Goal: Information Seeking & Learning: Learn about a topic

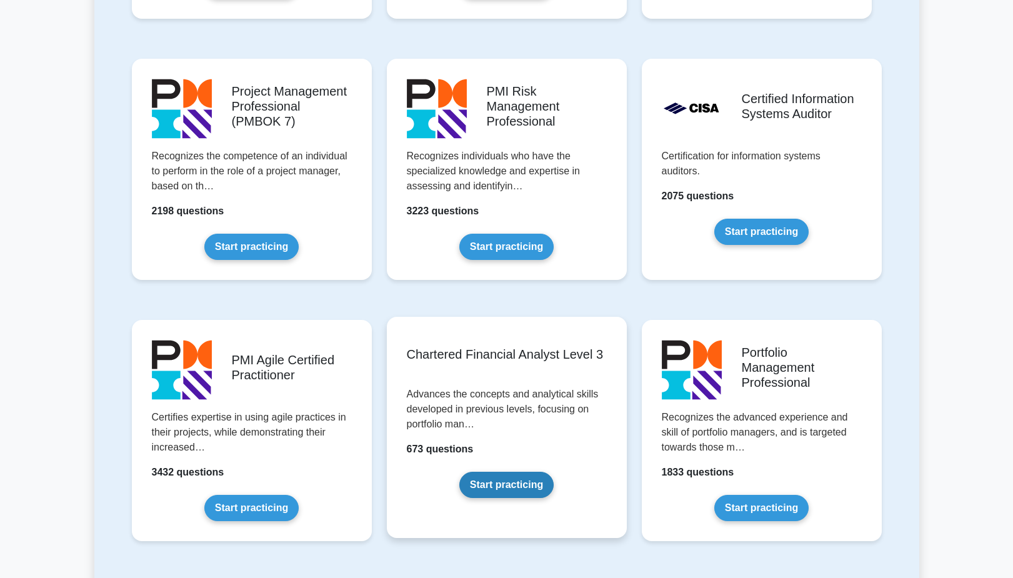
scroll to position [1064, 0]
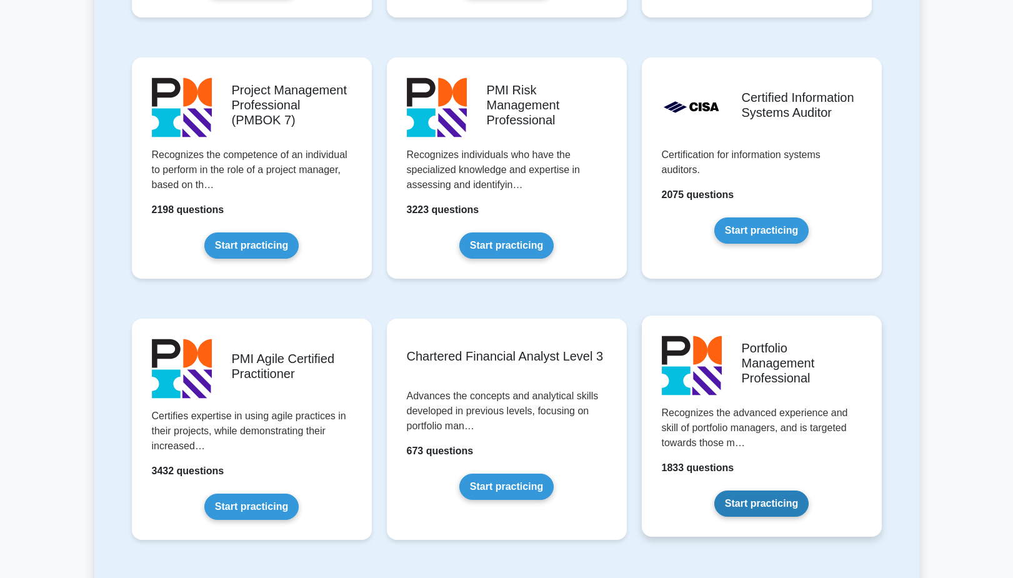
click at [778, 507] on link "Start practicing" at bounding box center [762, 504] width 94 height 26
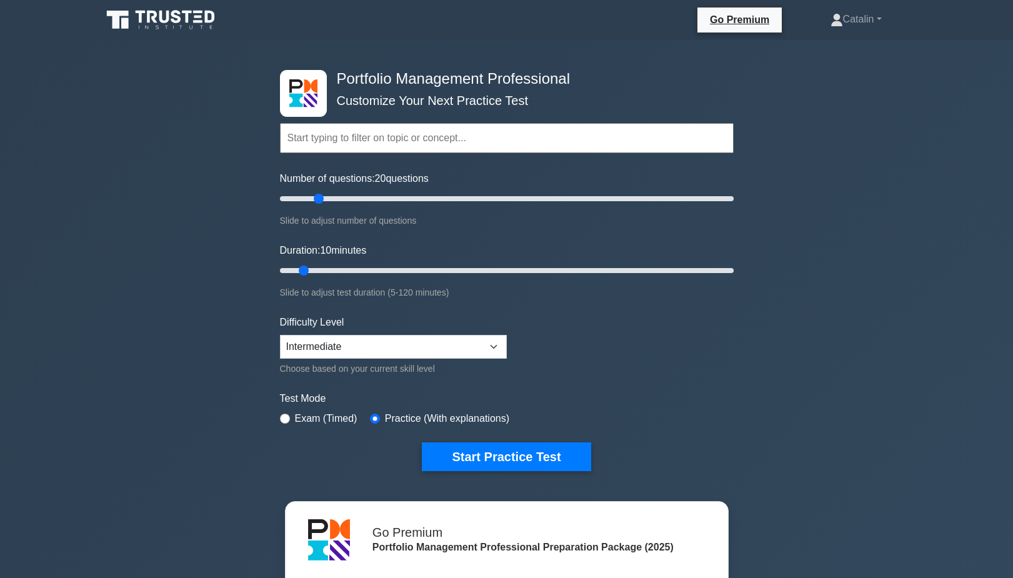
drag, startPoint x: 298, startPoint y: 196, endPoint x: 317, endPoint y: 199, distance: 19.5
type input "20"
click at [317, 199] on input "Number of questions: 20 questions" at bounding box center [507, 198] width 454 height 15
click at [352, 130] on input "text" at bounding box center [507, 138] width 454 height 30
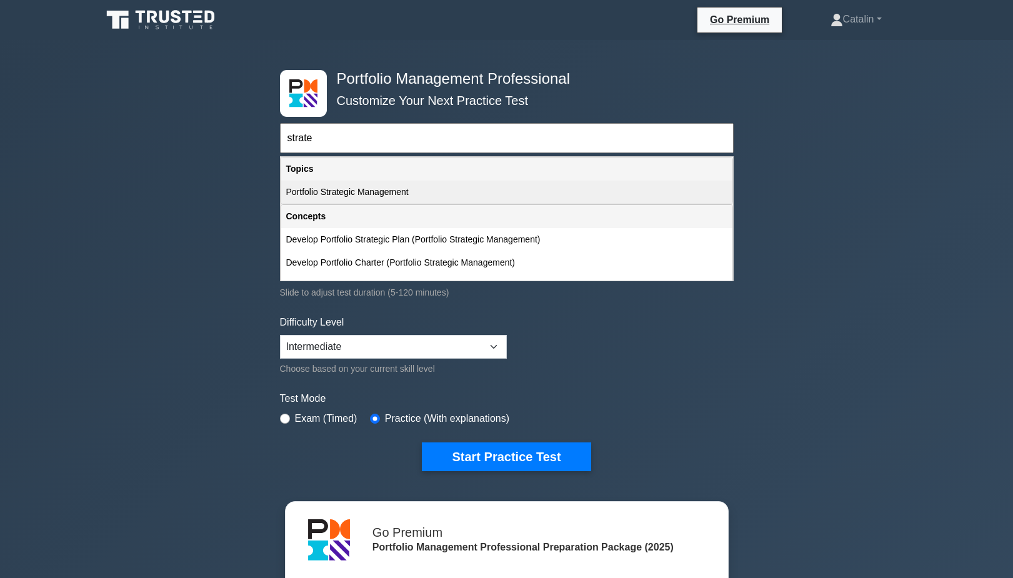
click at [348, 193] on div "Portfolio Strategic Management" at bounding box center [506, 192] width 451 height 23
type input "Portfolio Strategic Management"
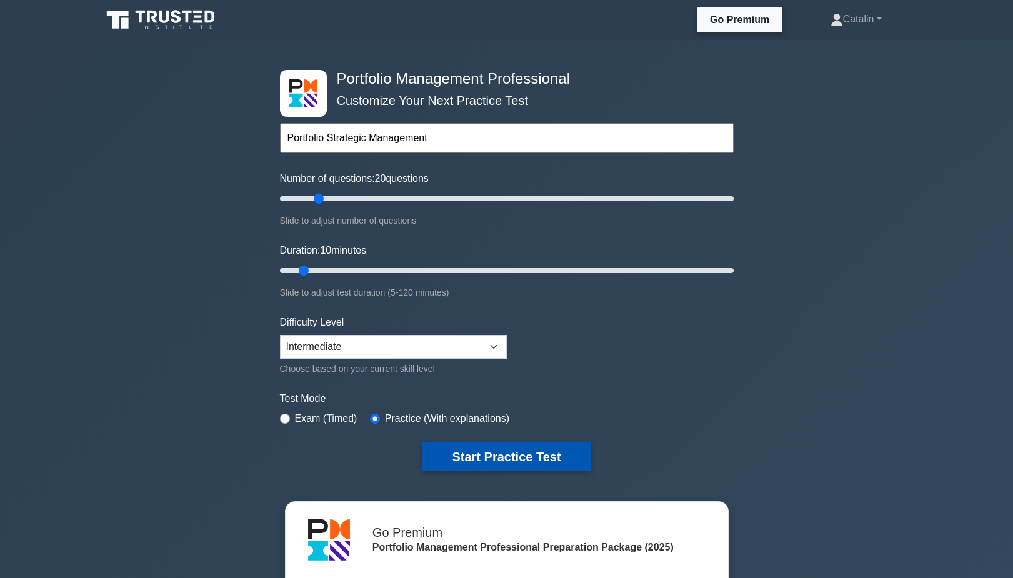
click at [469, 452] on button "Start Practice Test" at bounding box center [506, 457] width 169 height 29
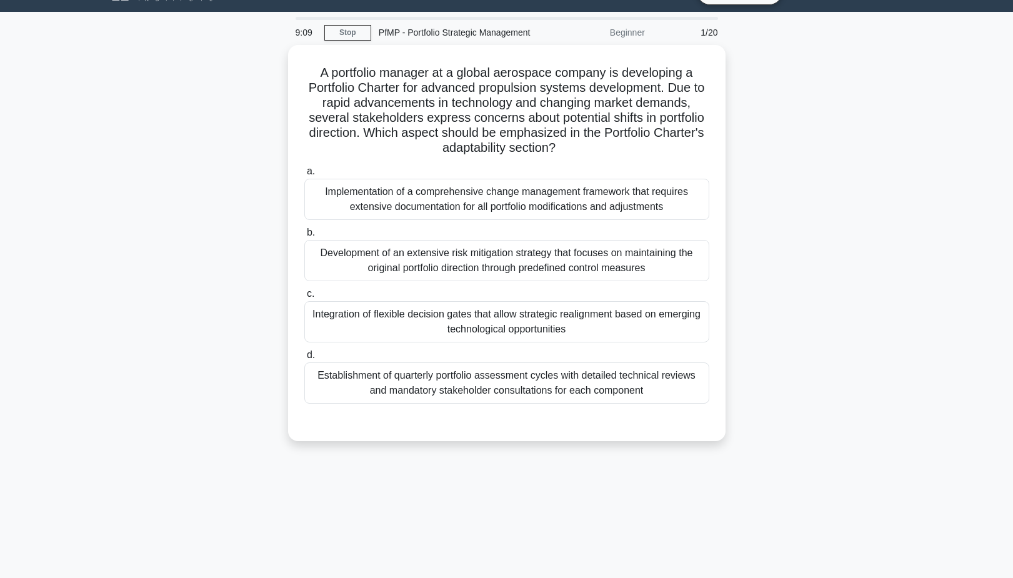
scroll to position [29, 0]
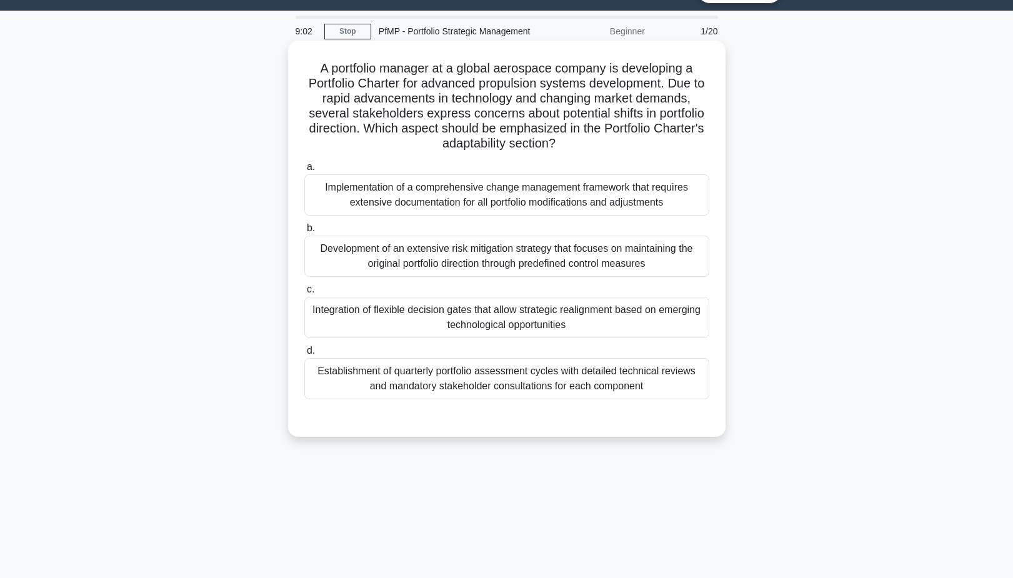
click at [491, 383] on div "Establishment of quarterly portfolio assessment cycles with detailed technical …" at bounding box center [506, 378] width 405 height 41
click at [304, 355] on input "d. Establishment of quarterly portfolio assessment cycles with detailed technic…" at bounding box center [304, 351] width 0 height 8
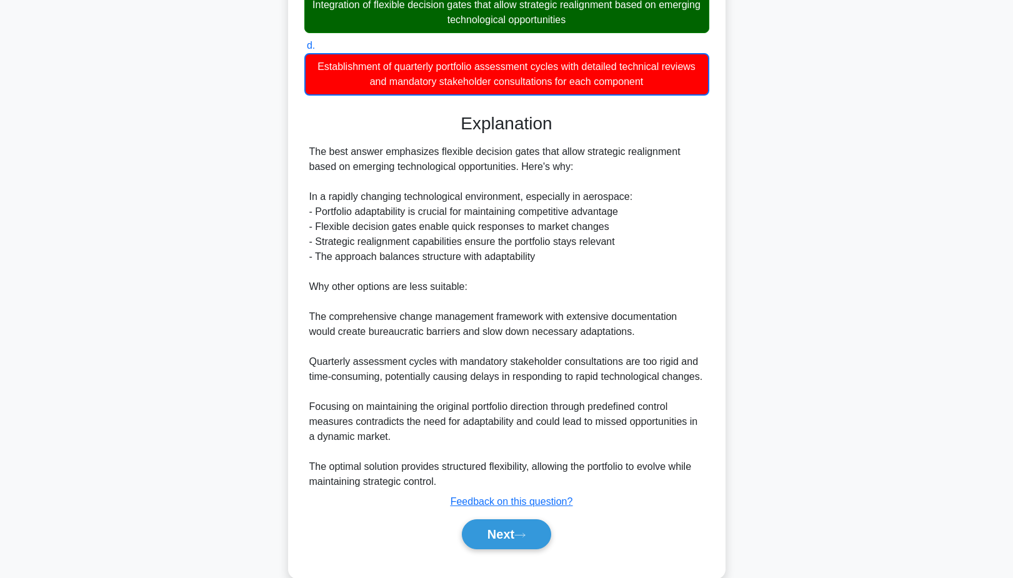
scroll to position [336, 0]
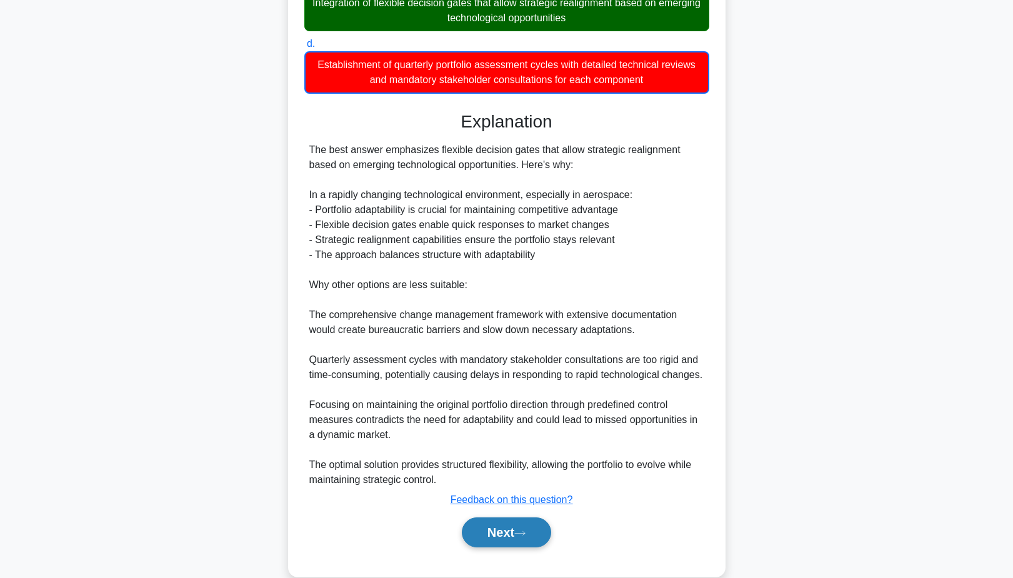
click at [491, 535] on button "Next" at bounding box center [506, 533] width 89 height 30
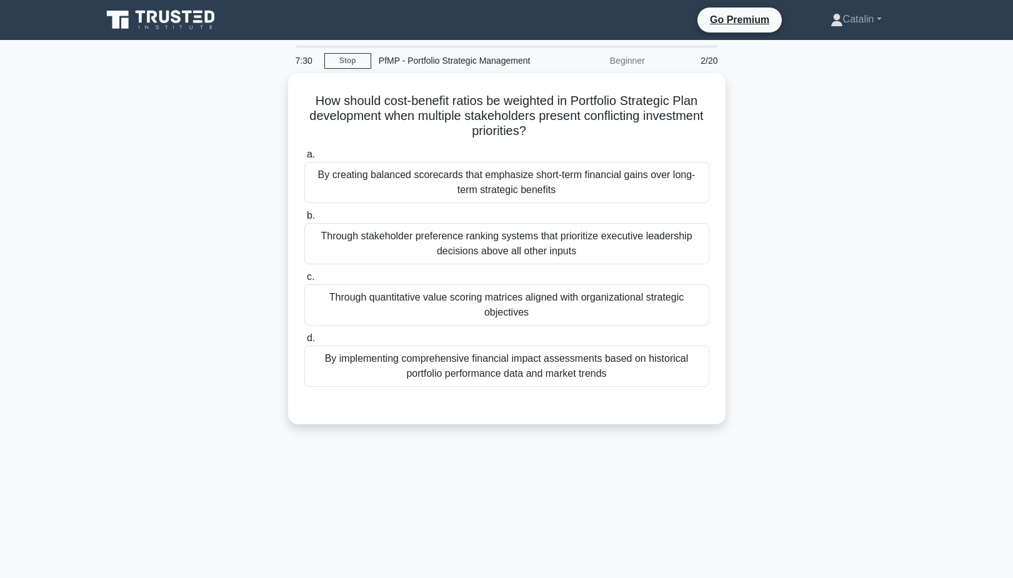
scroll to position [0, 0]
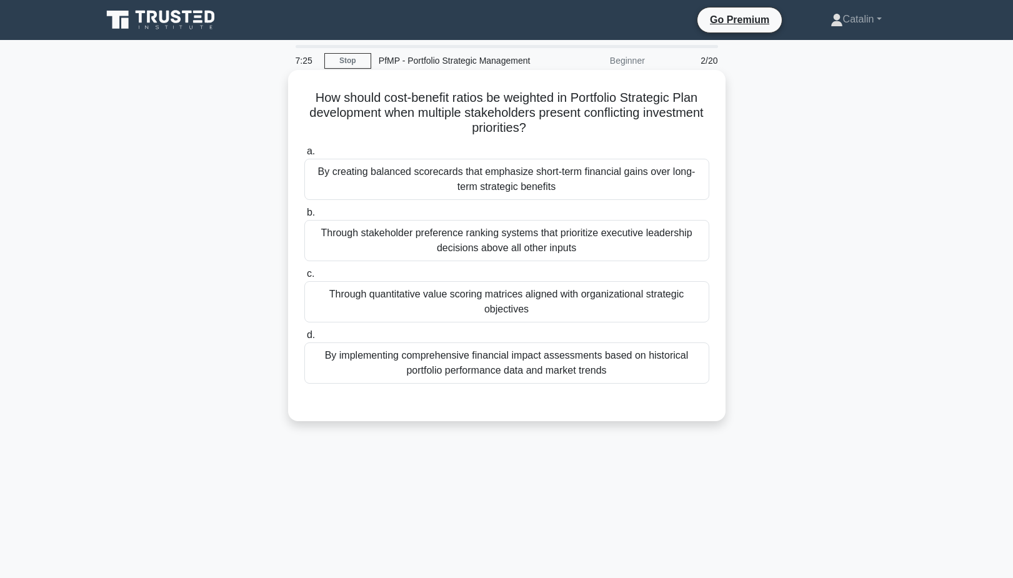
click at [408, 354] on div "By implementing comprehensive financial impact assessments based on historical …" at bounding box center [506, 363] width 405 height 41
click at [304, 339] on input "d. By implementing comprehensive financial impact assessments based on historic…" at bounding box center [304, 335] width 0 height 8
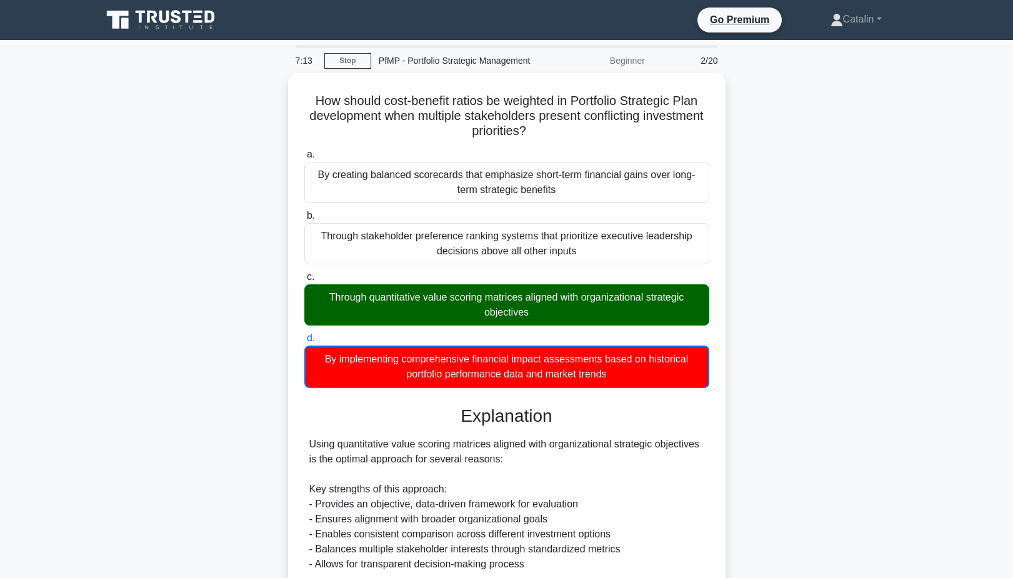
click at [178, 24] on icon at bounding box center [162, 20] width 120 height 24
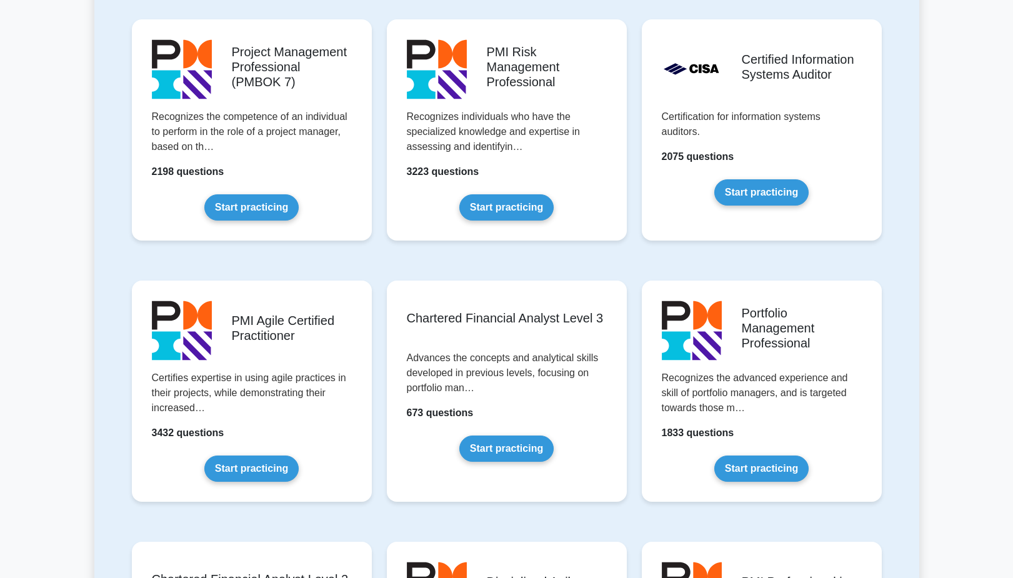
scroll to position [1135, 0]
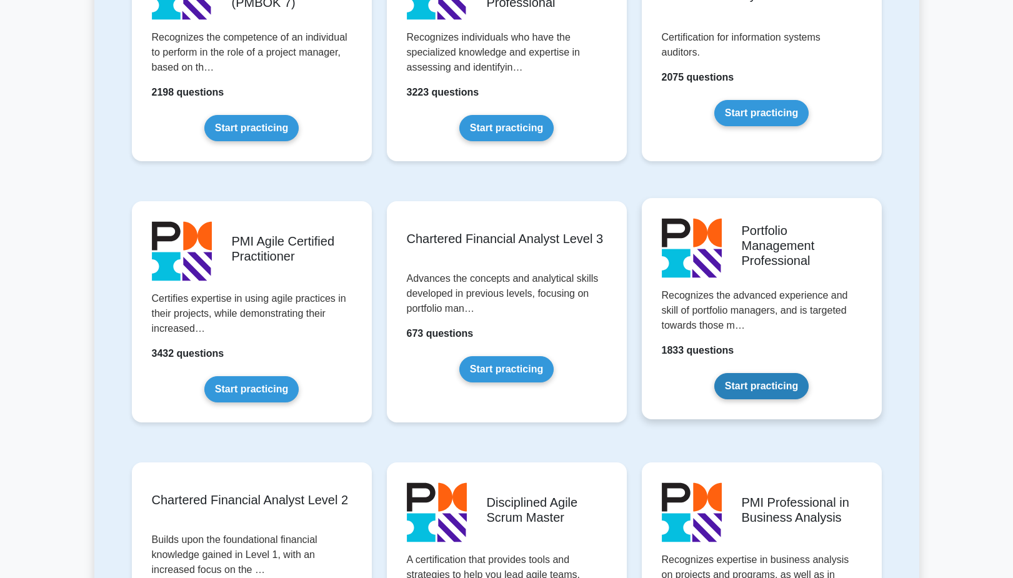
click at [748, 390] on link "Start practicing" at bounding box center [762, 386] width 94 height 26
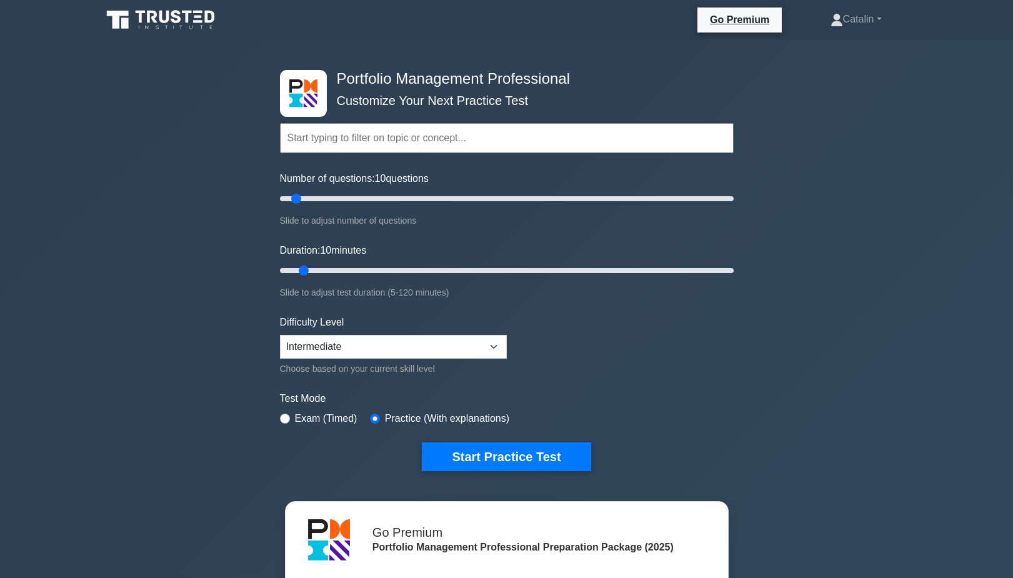
click at [476, 146] on input "text" at bounding box center [507, 138] width 454 height 30
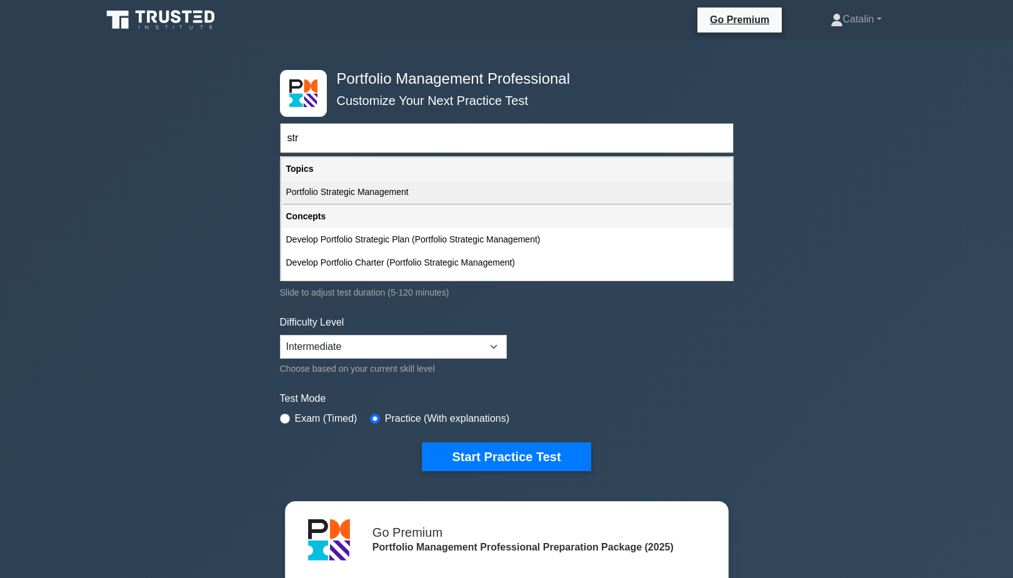
click at [418, 189] on div "Portfolio Strategic Management" at bounding box center [506, 192] width 451 height 23
type input "Portfolio Strategic Management"
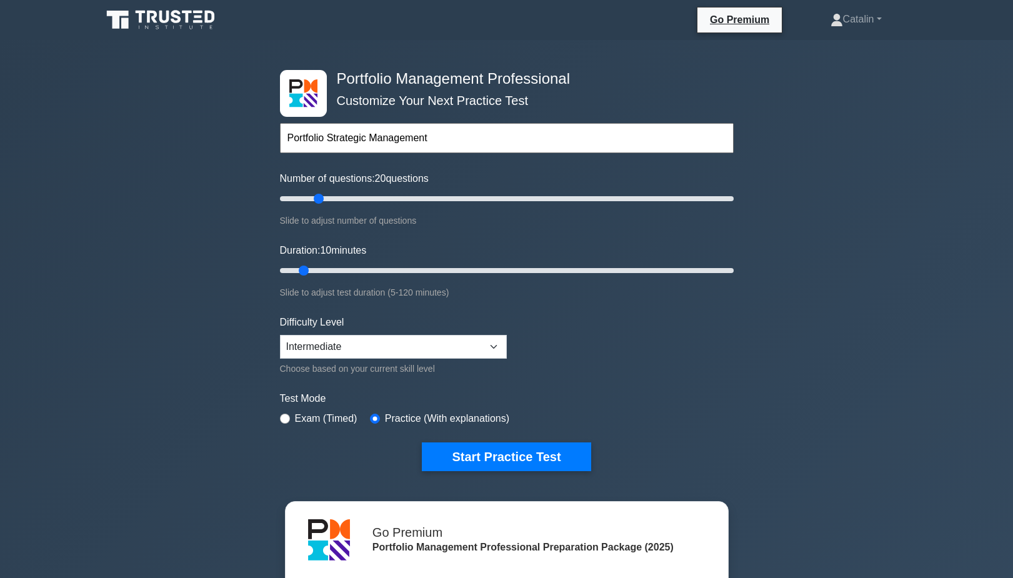
drag, startPoint x: 299, startPoint y: 199, endPoint x: 319, endPoint y: 199, distance: 19.4
type input "20"
click at [319, 199] on input "Number of questions: 20 questions" at bounding box center [507, 198] width 454 height 15
drag, startPoint x: 304, startPoint y: 269, endPoint x: 335, endPoint y: 274, distance: 31.0
type input "20"
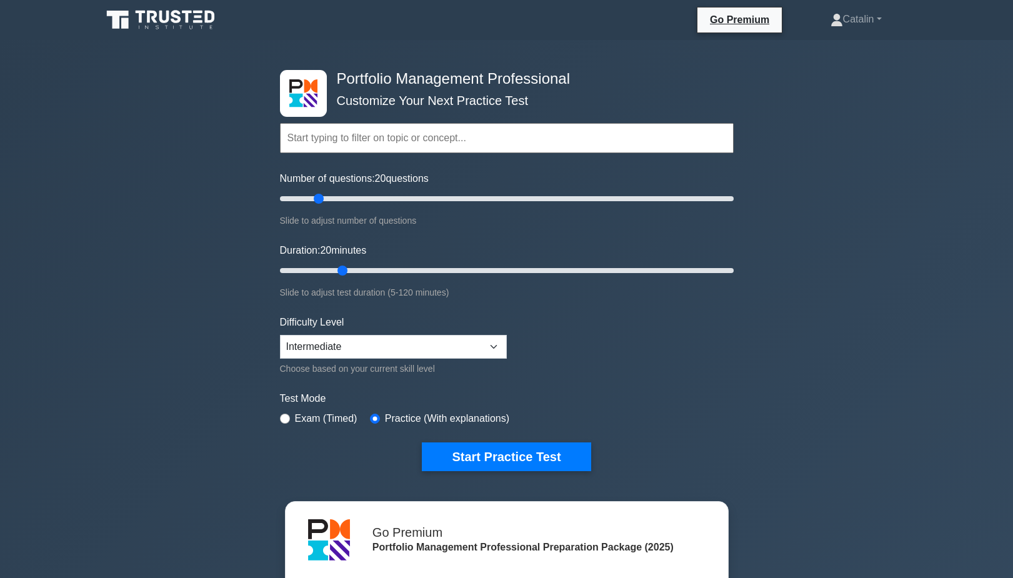
click at [335, 273] on input "Duration: 20 minutes" at bounding box center [507, 270] width 454 height 15
click at [483, 466] on button "Start Practice Test" at bounding box center [506, 457] width 169 height 29
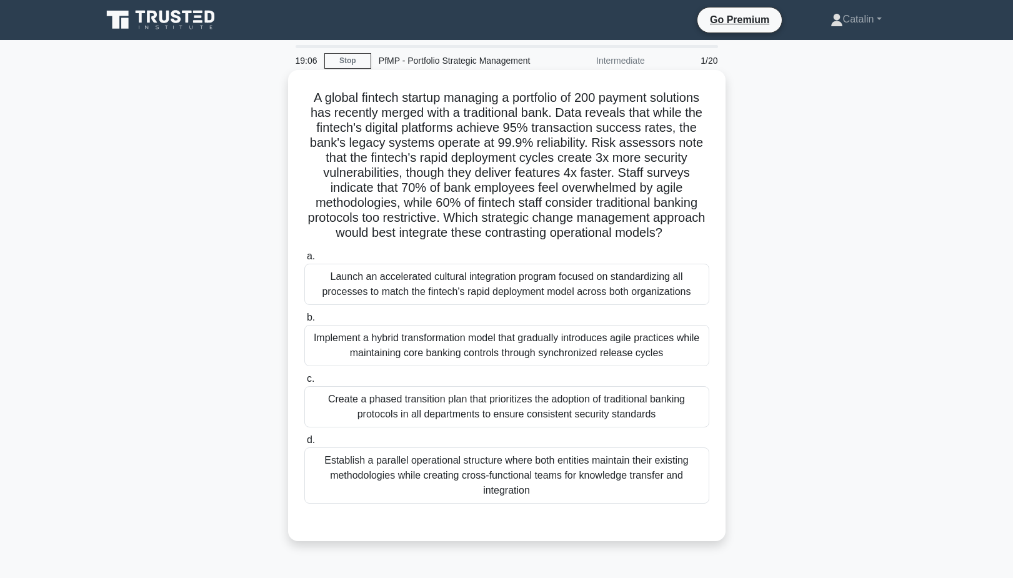
click at [496, 353] on div "Implement a hybrid transformation model that gradually introduces agile practic…" at bounding box center [506, 345] width 405 height 41
click at [304, 322] on input "b. Implement a hybrid transformation model that gradually introduces agile prac…" at bounding box center [304, 318] width 0 height 8
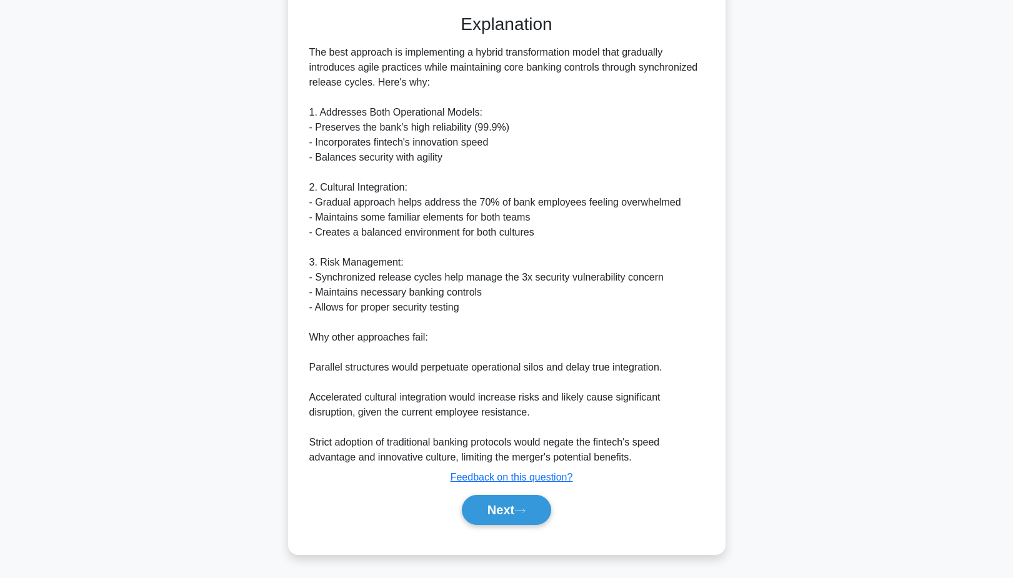
scroll to position [508, 0]
click at [491, 514] on button "Next" at bounding box center [506, 510] width 89 height 30
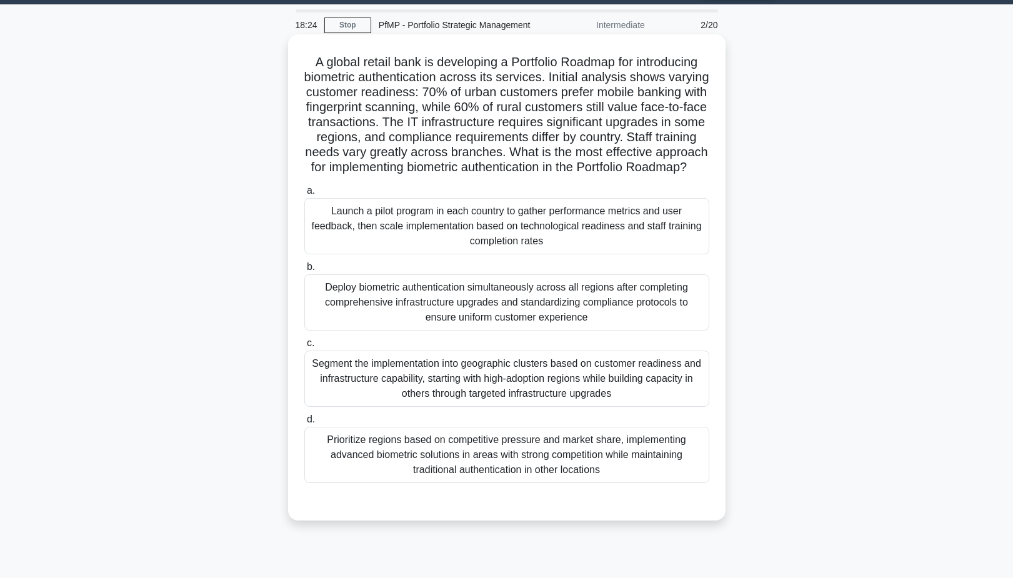
scroll to position [53, 0]
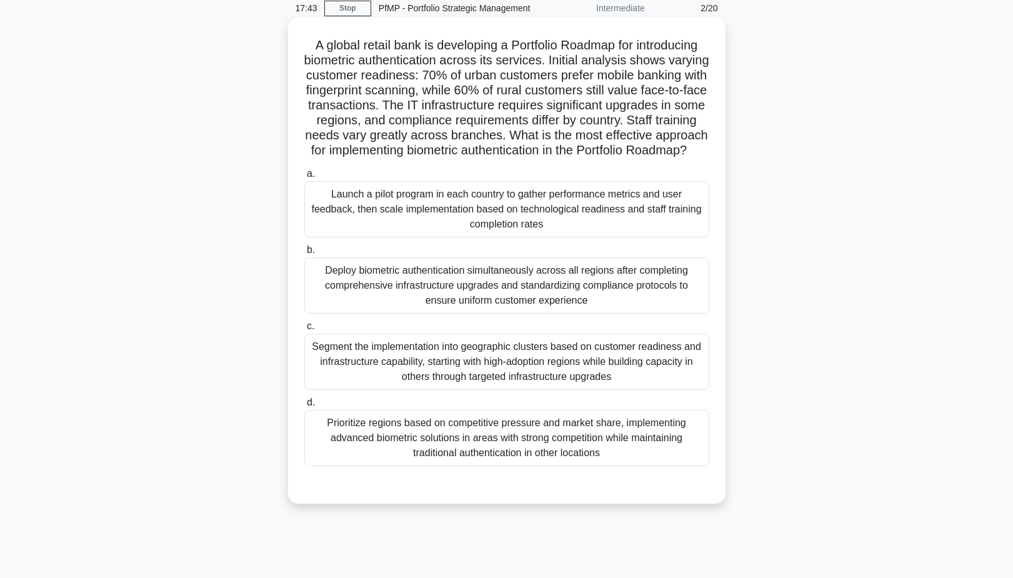
click at [504, 361] on div "Segment the implementation into geographic clusters based on customer readiness…" at bounding box center [506, 362] width 405 height 56
click at [304, 331] on input "c. Segment the implementation into geographic clusters based on customer readin…" at bounding box center [304, 327] width 0 height 8
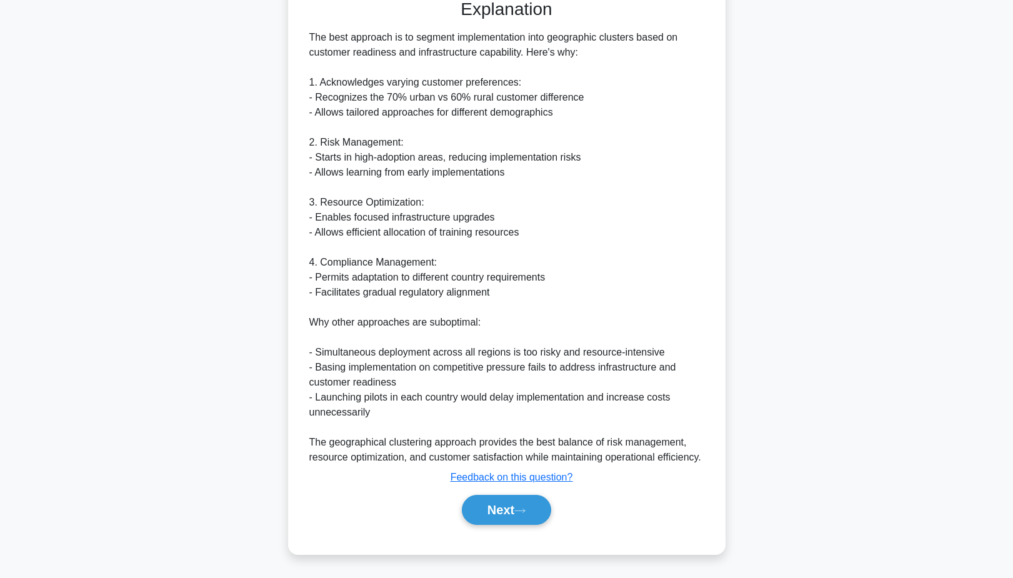
scroll to position [538, 0]
click at [500, 511] on button "Next" at bounding box center [506, 510] width 89 height 30
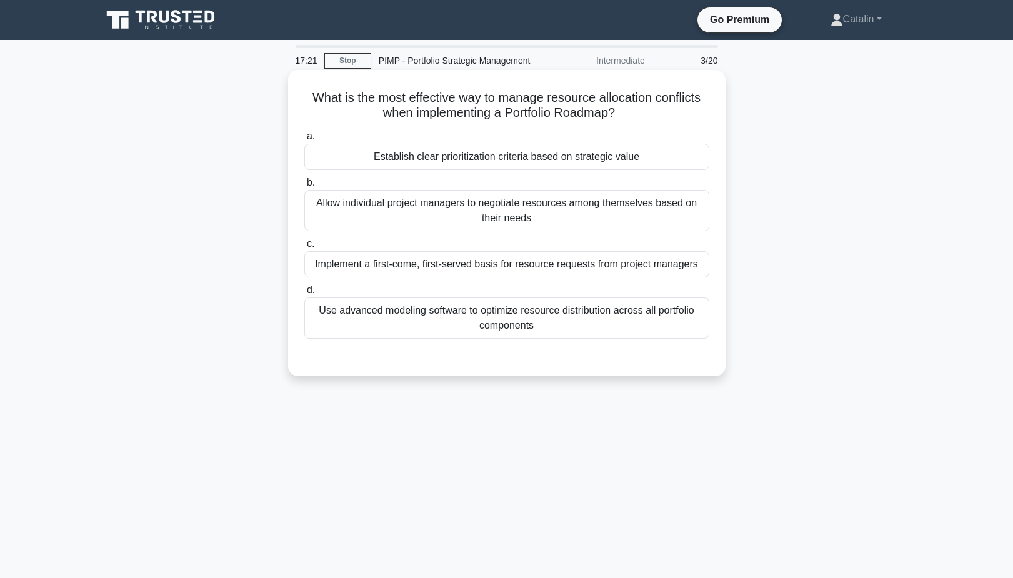
scroll to position [0, 0]
click at [533, 156] on div "Establish clear prioritization criteria based on strategic value" at bounding box center [506, 157] width 405 height 26
click at [304, 141] on input "a. Establish clear prioritization criteria based on strategic value" at bounding box center [304, 137] width 0 height 8
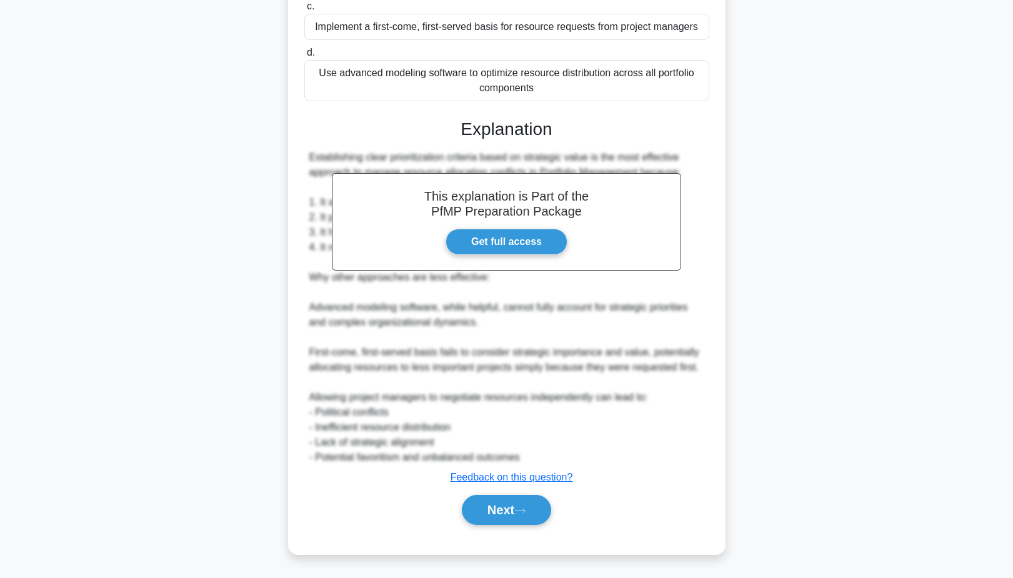
scroll to position [238, 0]
click at [501, 516] on button "Next" at bounding box center [506, 510] width 89 height 30
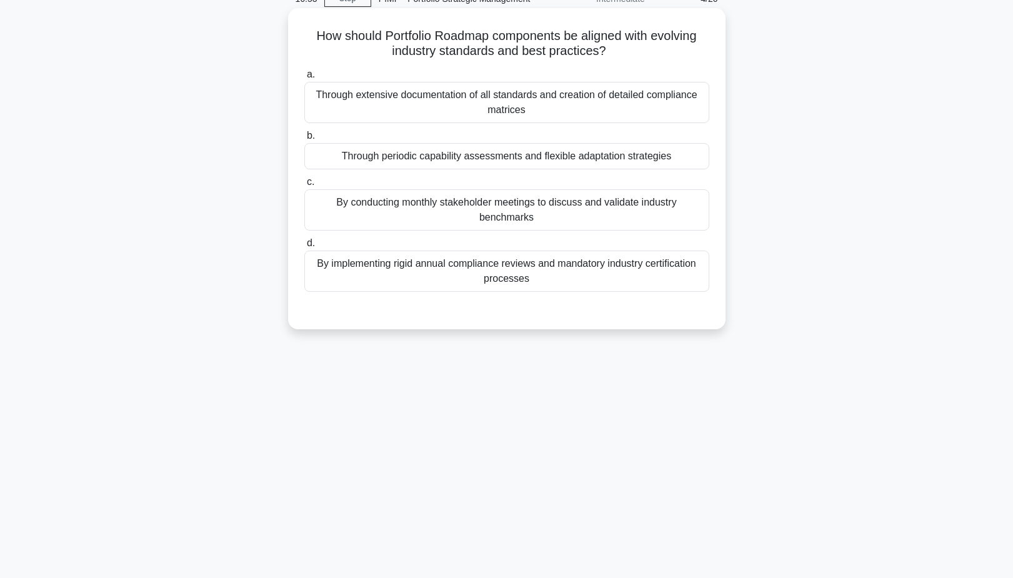
scroll to position [61, 0]
click at [504, 158] on div "Through periodic capability assessments and flexible adaptation strategies" at bounding box center [506, 157] width 405 height 26
click at [304, 141] on input "b. Through periodic capability assessments and flexible adaptation strategies" at bounding box center [304, 137] width 0 height 8
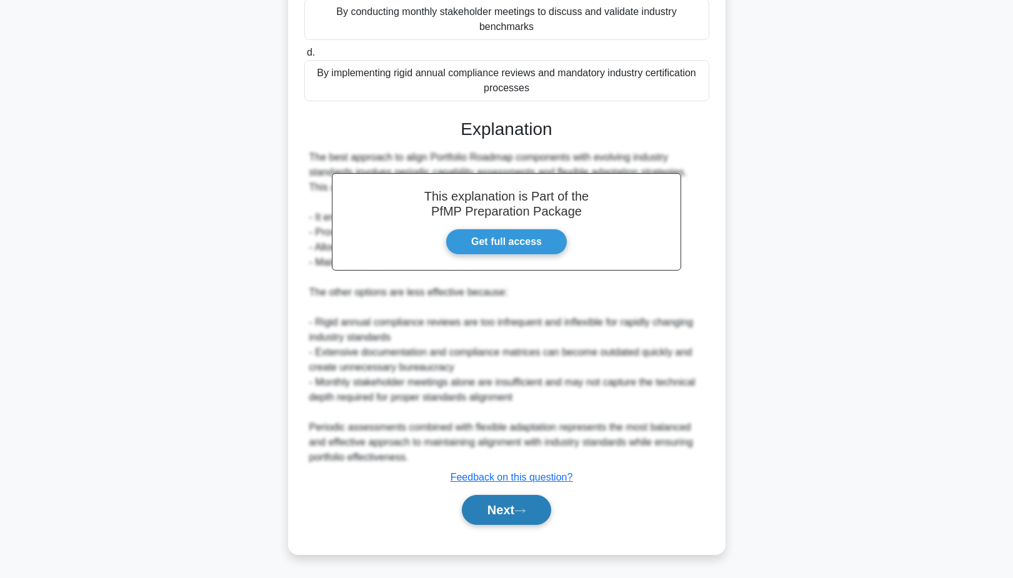
click at [513, 513] on button "Next" at bounding box center [506, 510] width 89 height 30
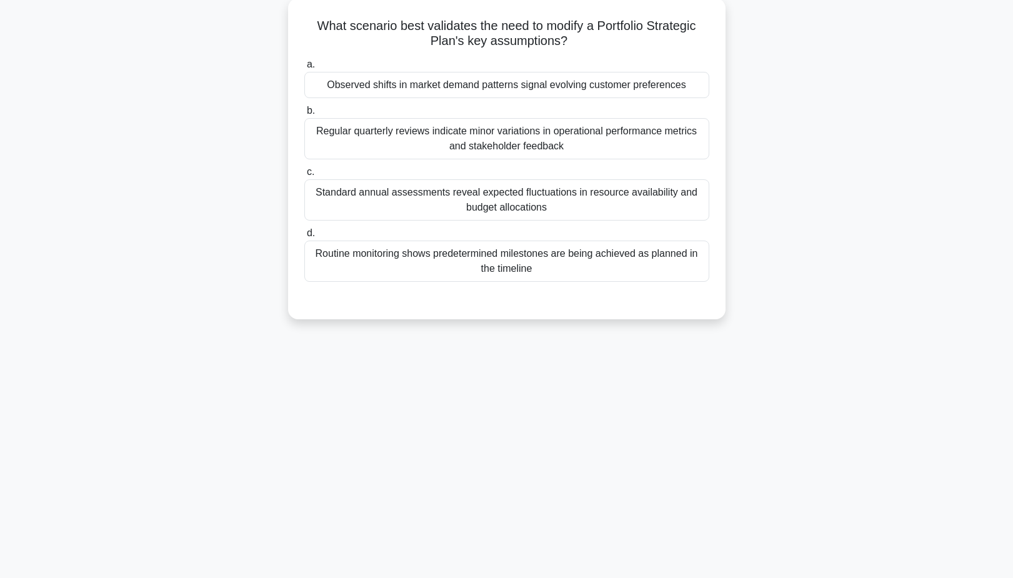
scroll to position [74, 0]
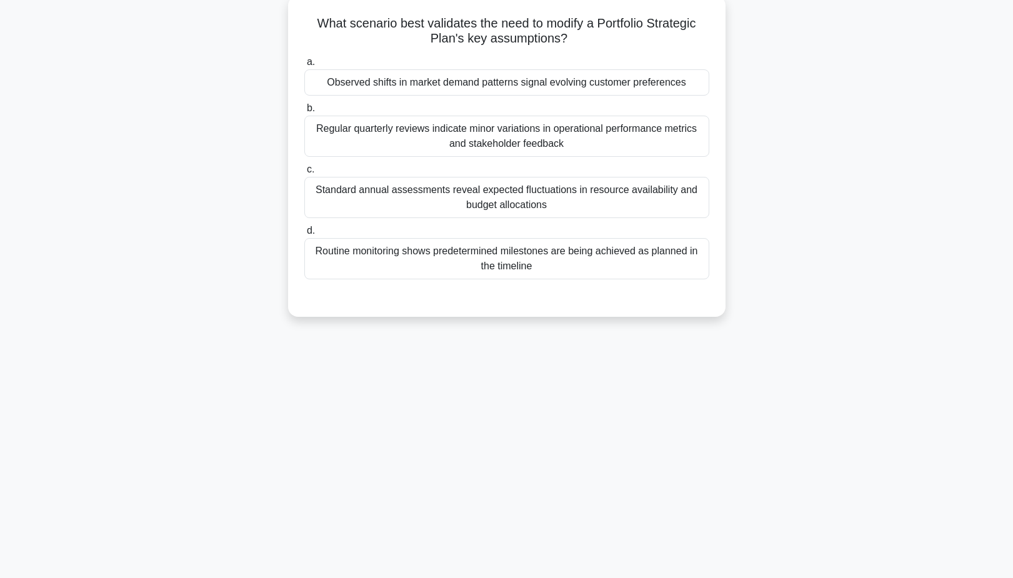
click at [561, 89] on div "Observed shifts in market demand patterns signal evolving customer preferences" at bounding box center [506, 82] width 405 height 26
click at [304, 66] on input "a. Observed shifts in market demand patterns signal evolving customer preferenc…" at bounding box center [304, 62] width 0 height 8
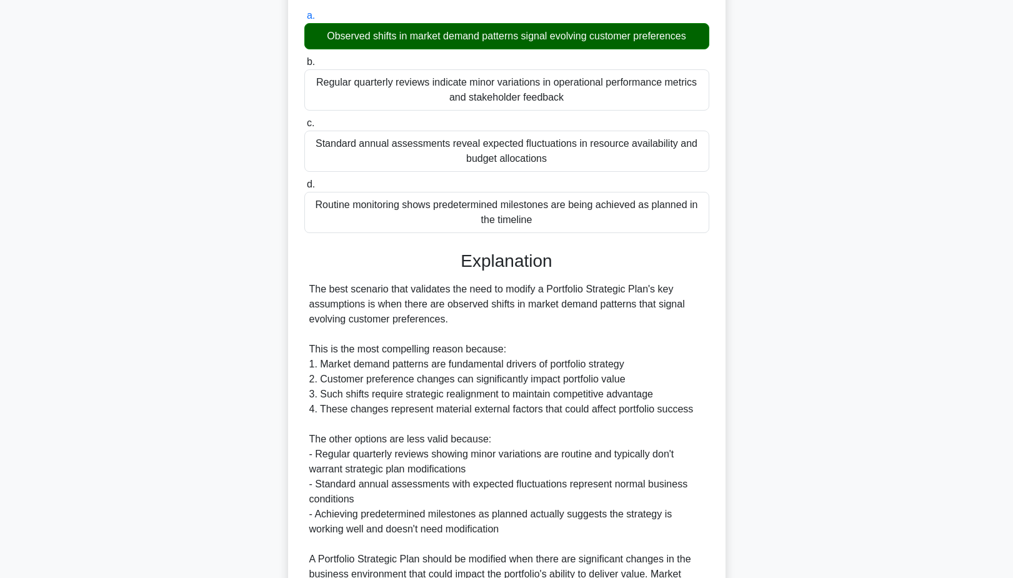
scroll to position [125, 0]
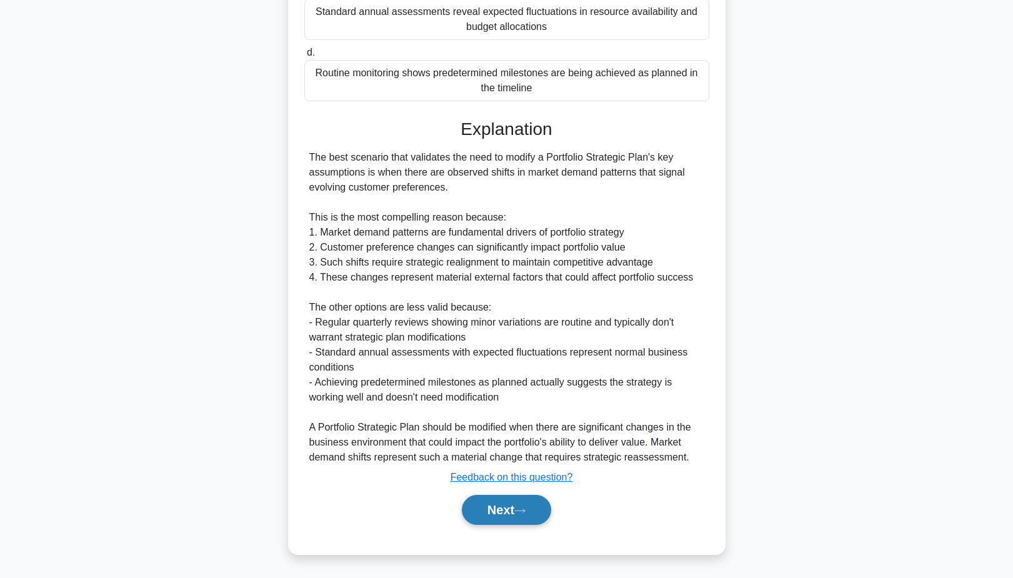
click at [526, 516] on button "Next" at bounding box center [506, 510] width 89 height 30
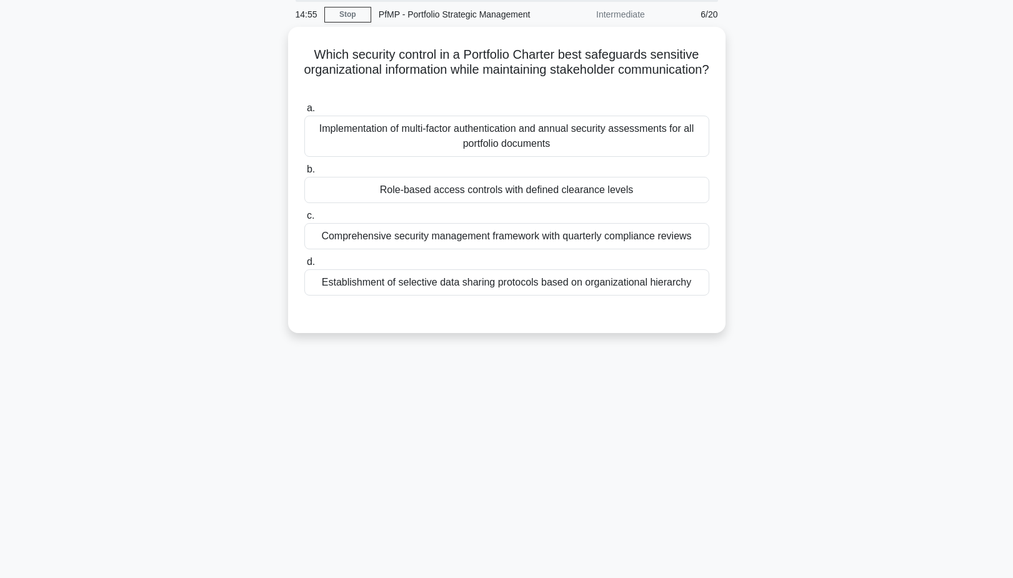
scroll to position [43, 0]
click at [505, 189] on div "Role-based access controls with defined clearance levels" at bounding box center [506, 190] width 405 height 26
click at [304, 174] on input "b. Role-based access controls with defined clearance levels" at bounding box center [304, 170] width 0 height 8
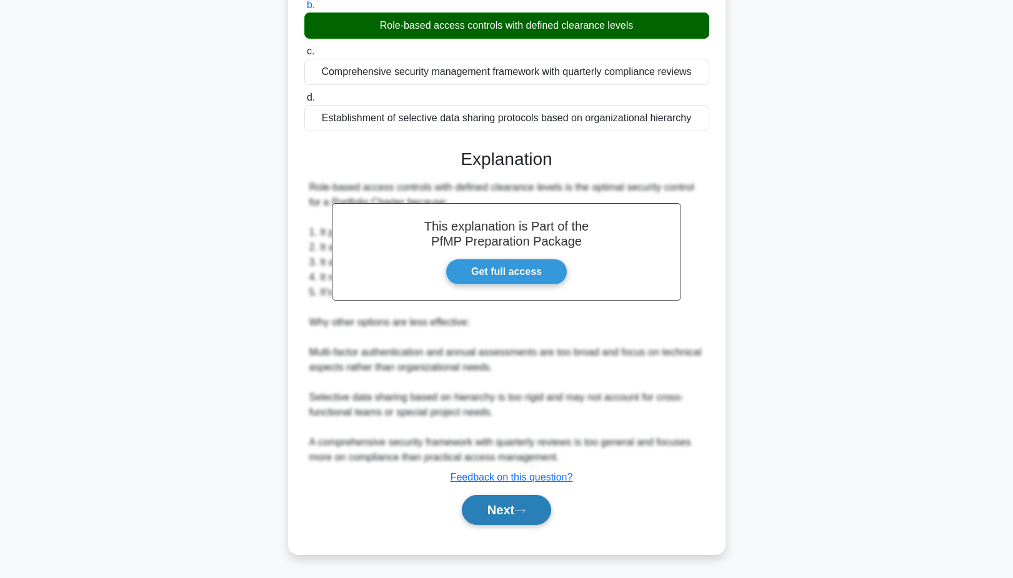
click at [505, 512] on button "Next" at bounding box center [506, 510] width 89 height 30
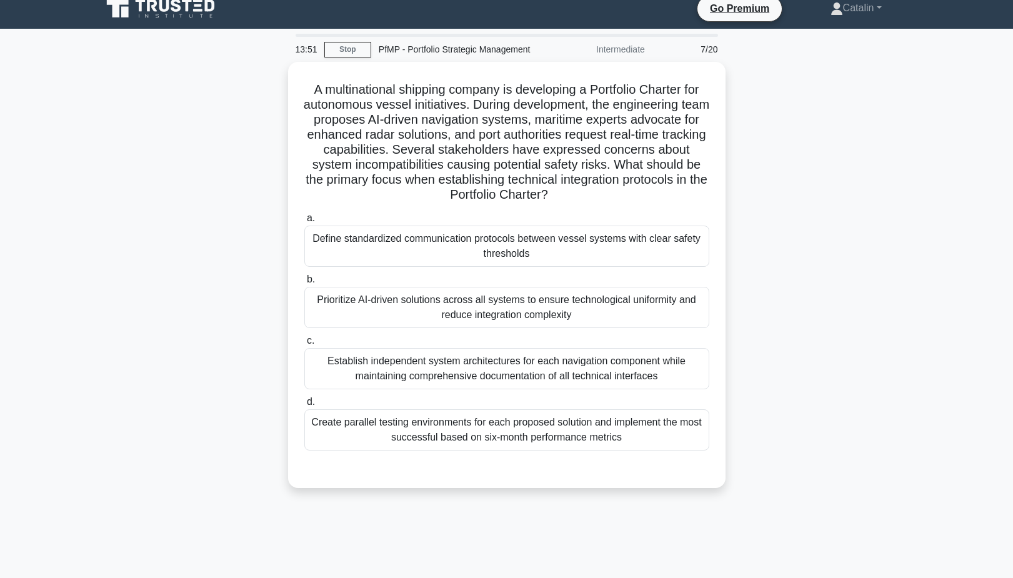
scroll to position [13, 0]
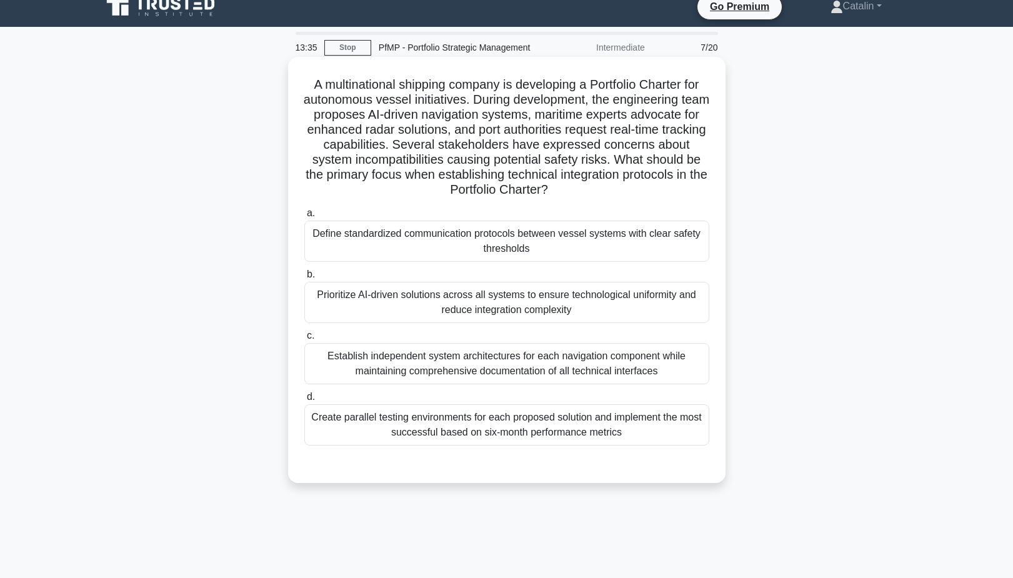
click at [544, 246] on div "Define standardized communication protocols between vessel systems with clear s…" at bounding box center [506, 241] width 405 height 41
click at [304, 218] on input "a. Define standardized communication protocols between vessel systems with clea…" at bounding box center [304, 213] width 0 height 8
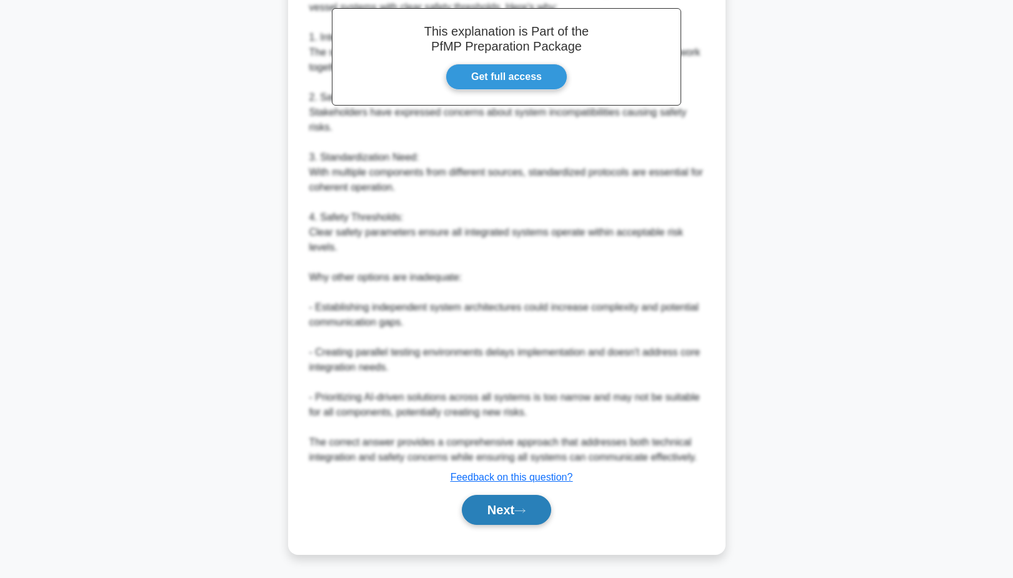
click at [518, 505] on button "Next" at bounding box center [506, 510] width 89 height 30
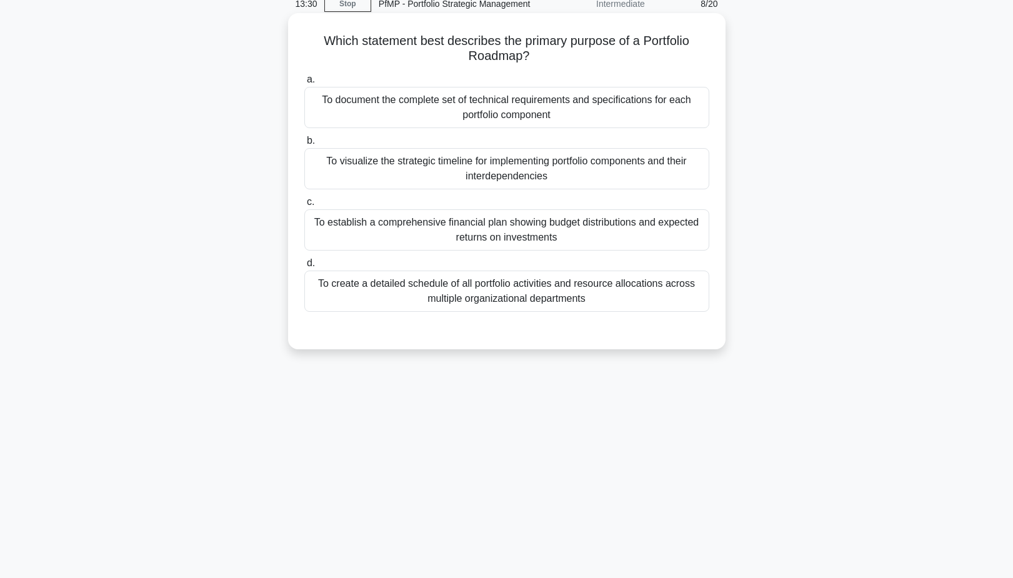
scroll to position [51, 0]
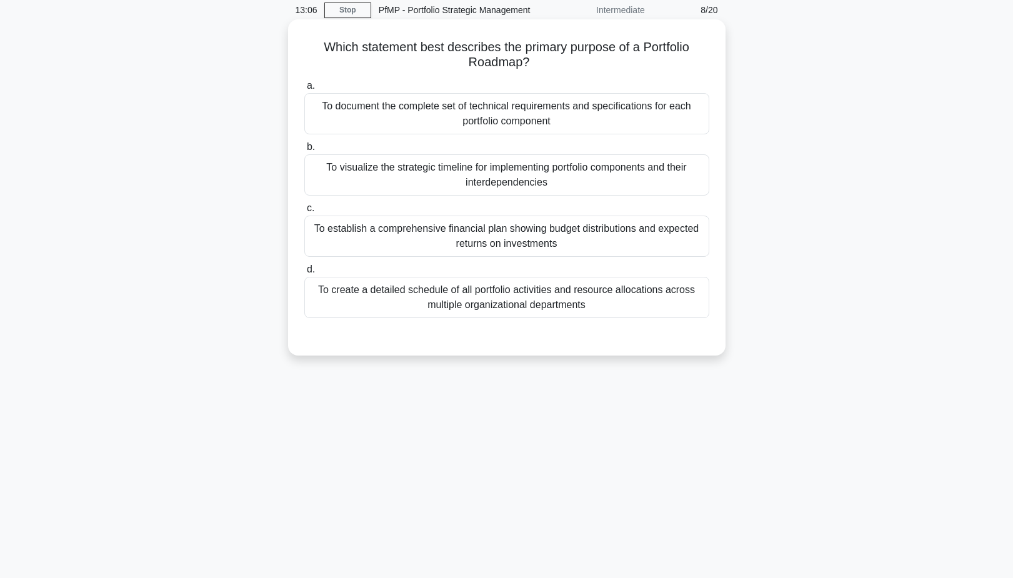
click at [505, 176] on div "To visualize the strategic timeline for implementing portfolio components and t…" at bounding box center [506, 174] width 405 height 41
click at [304, 151] on input "b. To visualize the strategic timeline for implementing portfolio components an…" at bounding box center [304, 147] width 0 height 8
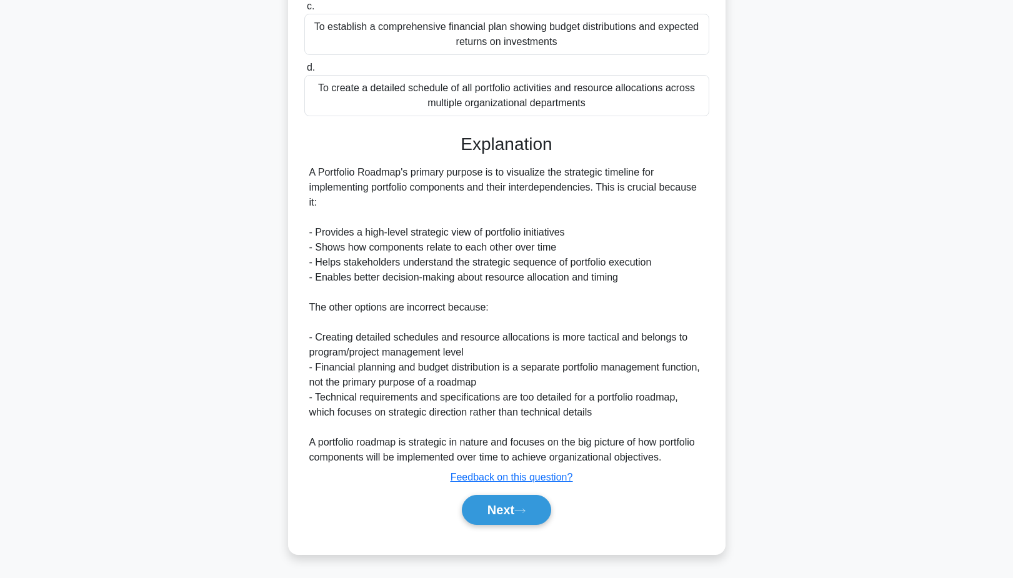
scroll to position [253, 0]
click at [525, 516] on button "Next" at bounding box center [506, 510] width 89 height 30
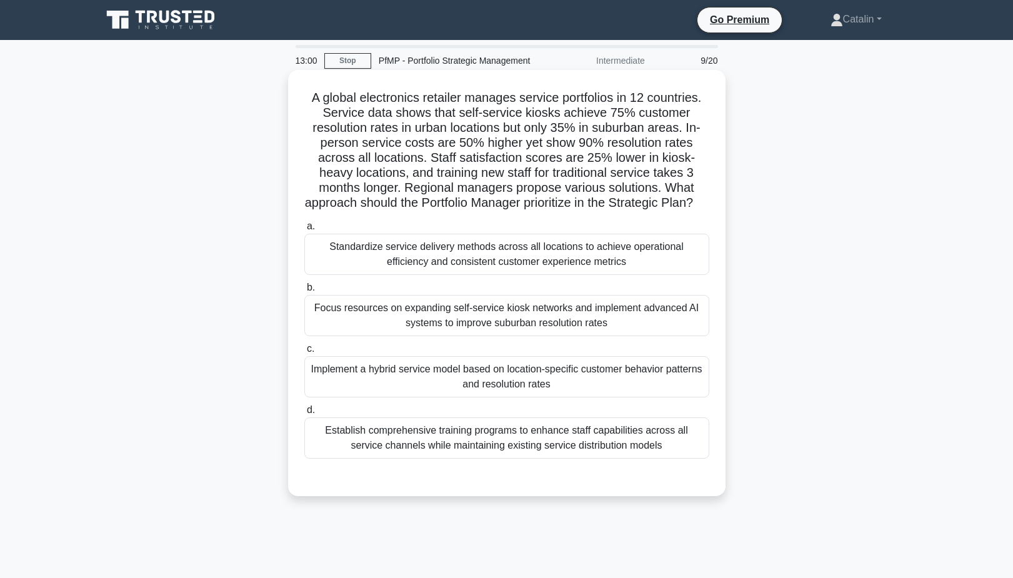
scroll to position [0, 0]
click at [521, 376] on div "Implement a hybrid service model based on location-specific customer behavior p…" at bounding box center [506, 376] width 405 height 41
click at [304, 353] on input "c. Implement a hybrid service model based on location-specific customer behavio…" at bounding box center [304, 349] width 0 height 8
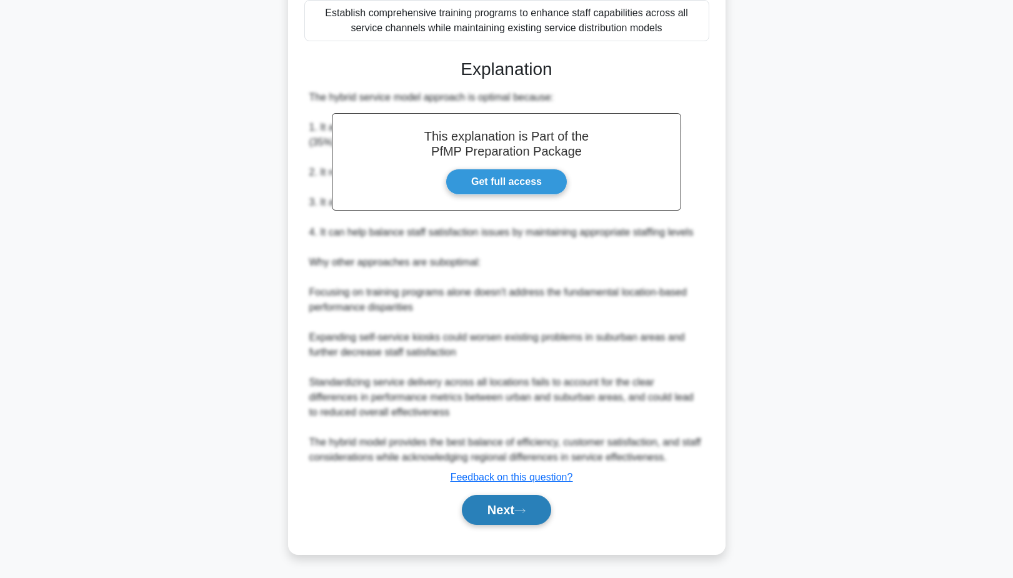
click at [507, 505] on button "Next" at bounding box center [506, 510] width 89 height 30
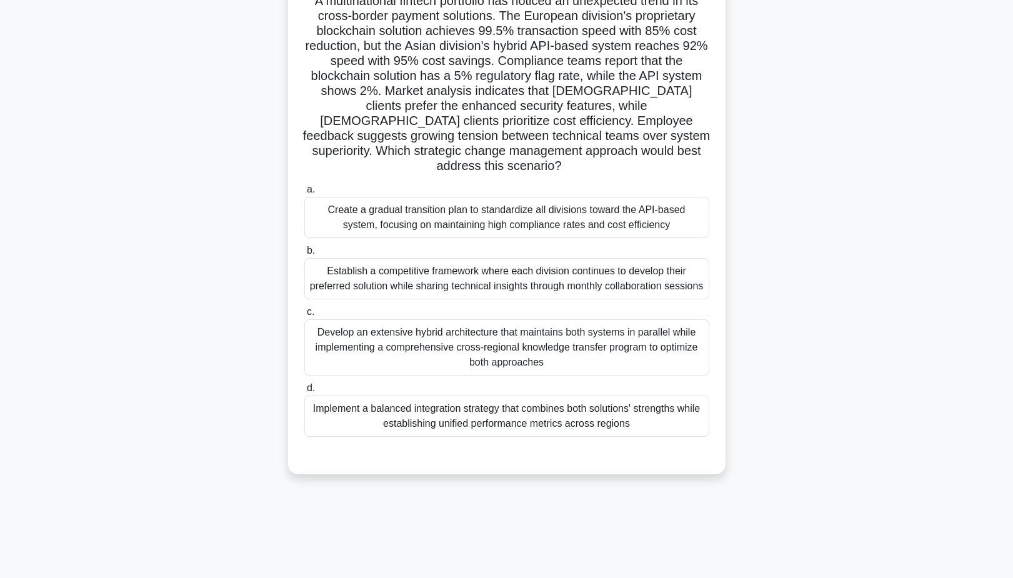
scroll to position [97, 0]
click at [544, 411] on div "Implement a balanced integration strategy that combines both solutions' strengt…" at bounding box center [506, 416] width 405 height 41
click at [304, 393] on input "d. Implement a balanced integration strategy that combines both solutions' stre…" at bounding box center [304, 388] width 0 height 8
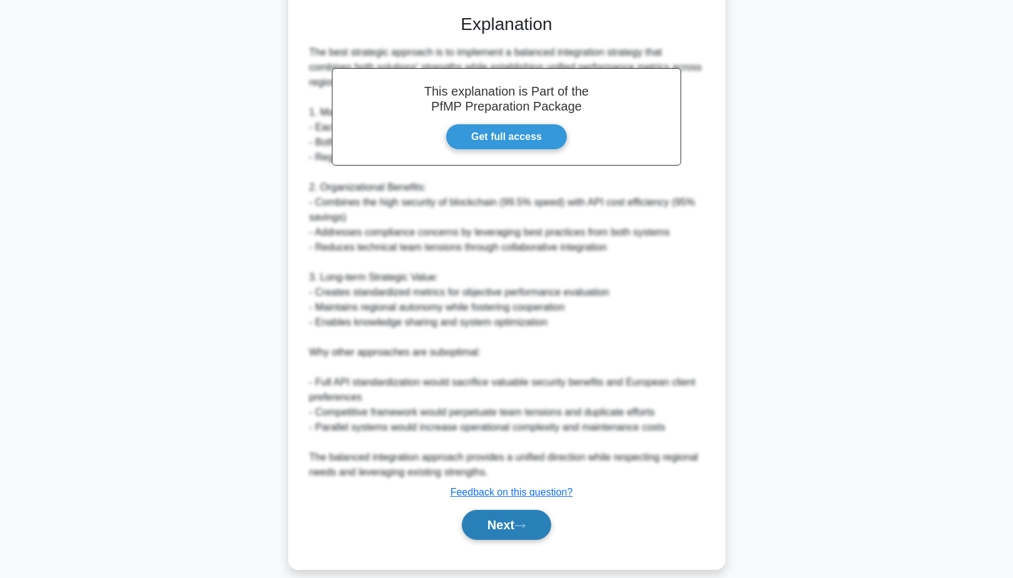
click at [498, 510] on button "Next" at bounding box center [506, 525] width 89 height 30
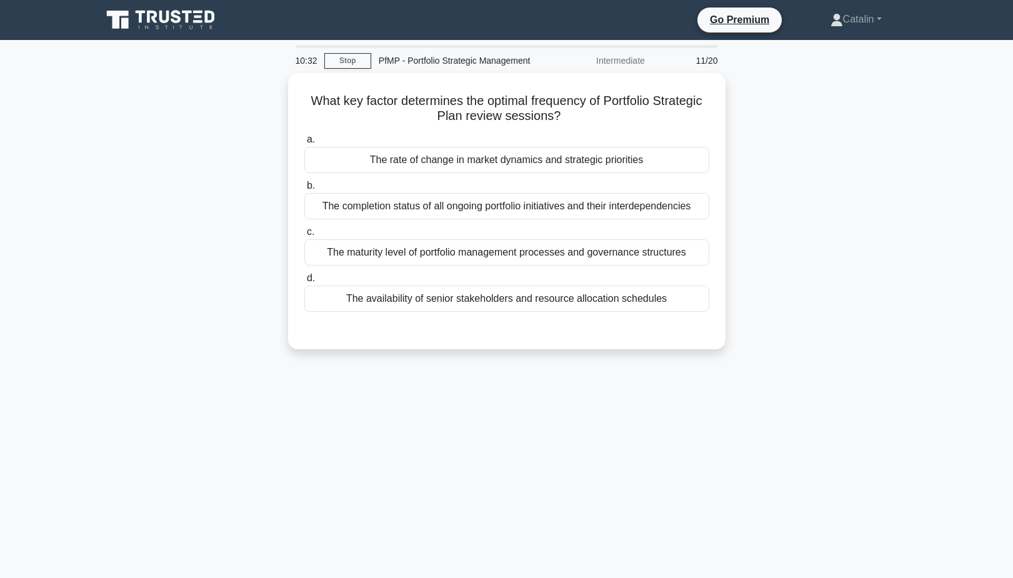
scroll to position [0, 0]
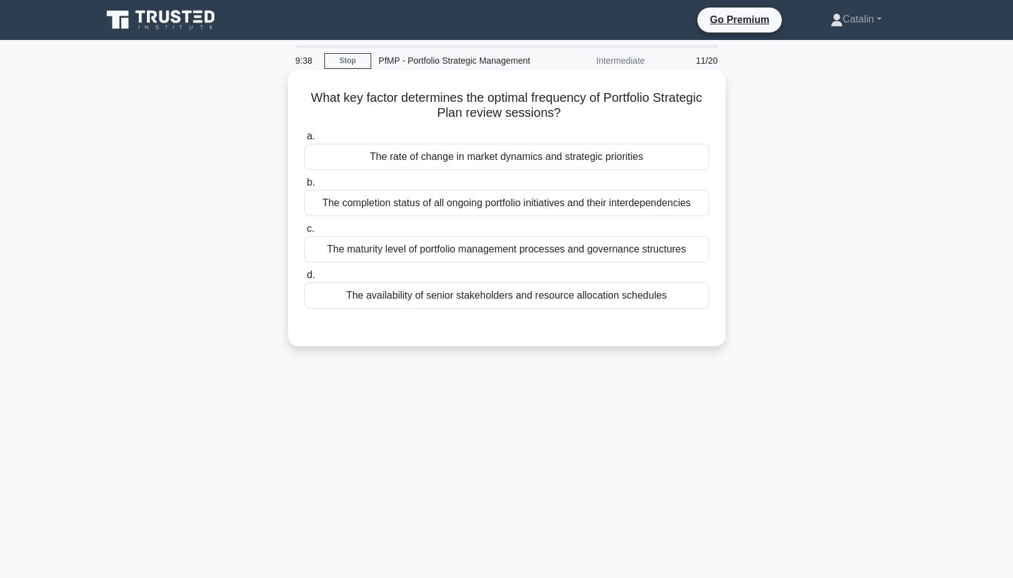
click at [549, 165] on div "The rate of change in market dynamics and strategic priorities" at bounding box center [506, 157] width 405 height 26
click at [304, 141] on input "a. The rate of change in market dynamics and strategic priorities" at bounding box center [304, 137] width 0 height 8
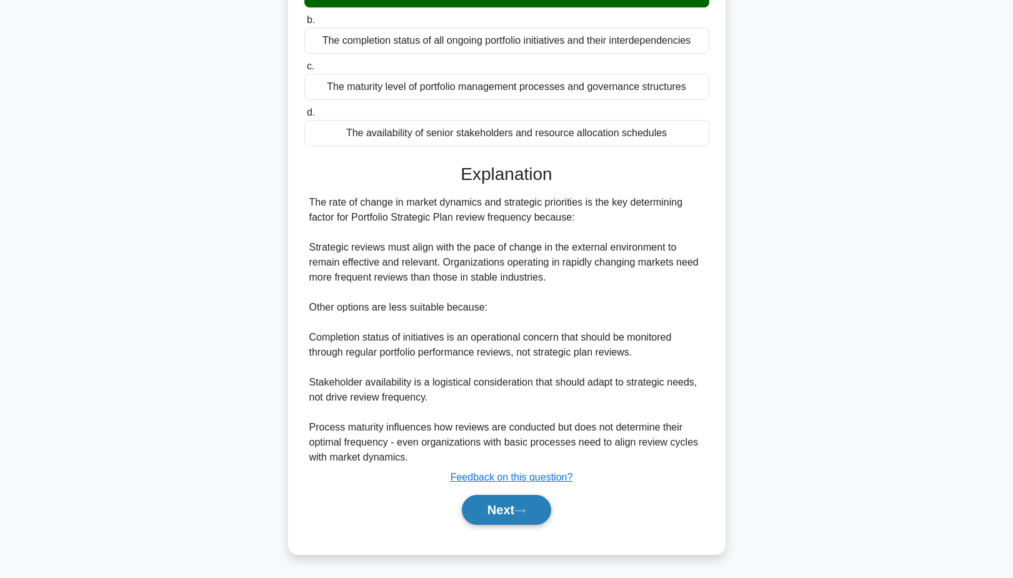
click at [508, 500] on button "Next" at bounding box center [506, 510] width 89 height 30
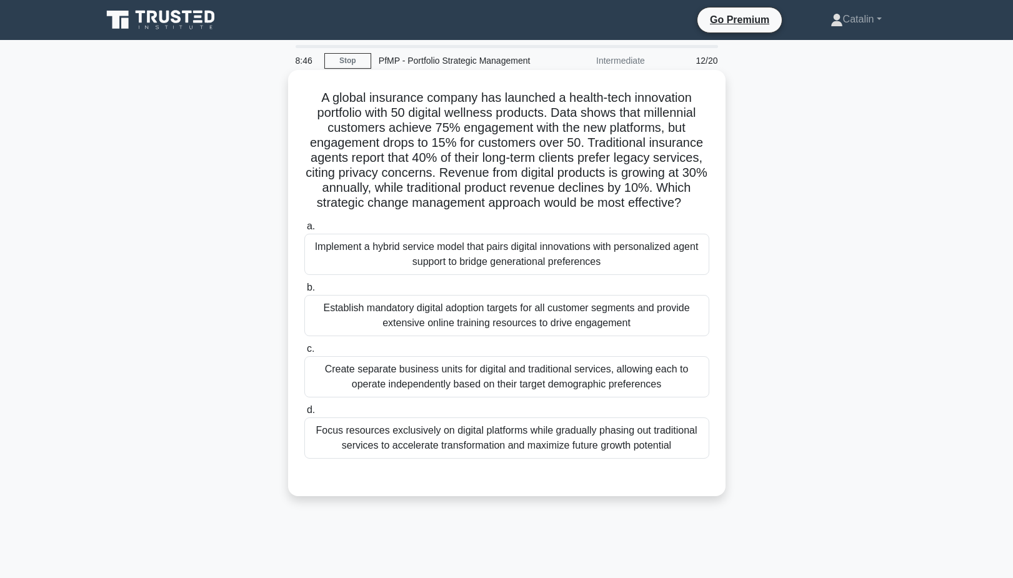
click at [519, 264] on div "Implement a hybrid service model that pairs digital innovations with personaliz…" at bounding box center [506, 254] width 405 height 41
click at [304, 231] on input "a. Implement a hybrid service model that pairs digital innovations with persona…" at bounding box center [304, 227] width 0 height 8
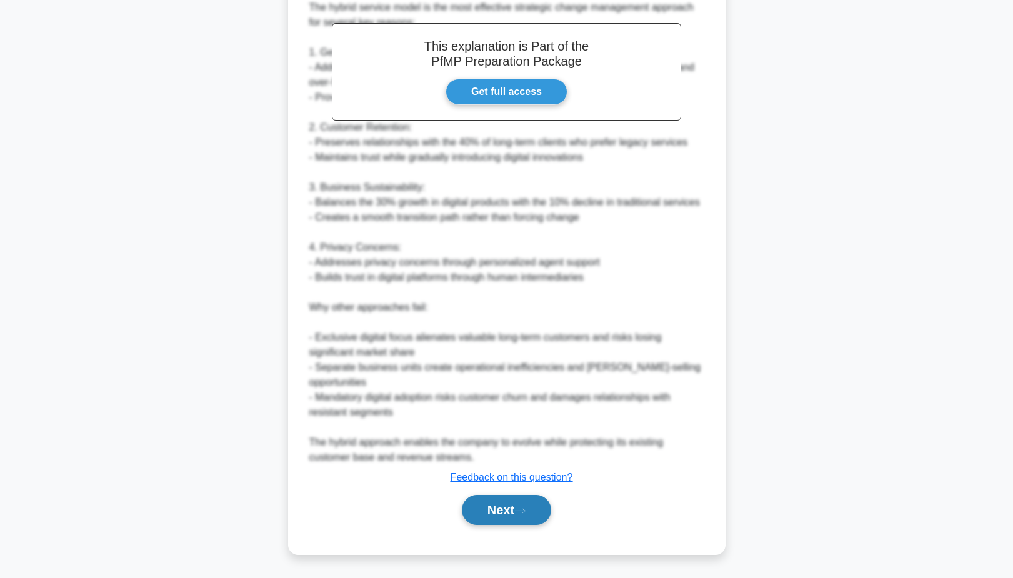
click at [513, 513] on button "Next" at bounding box center [506, 510] width 89 height 30
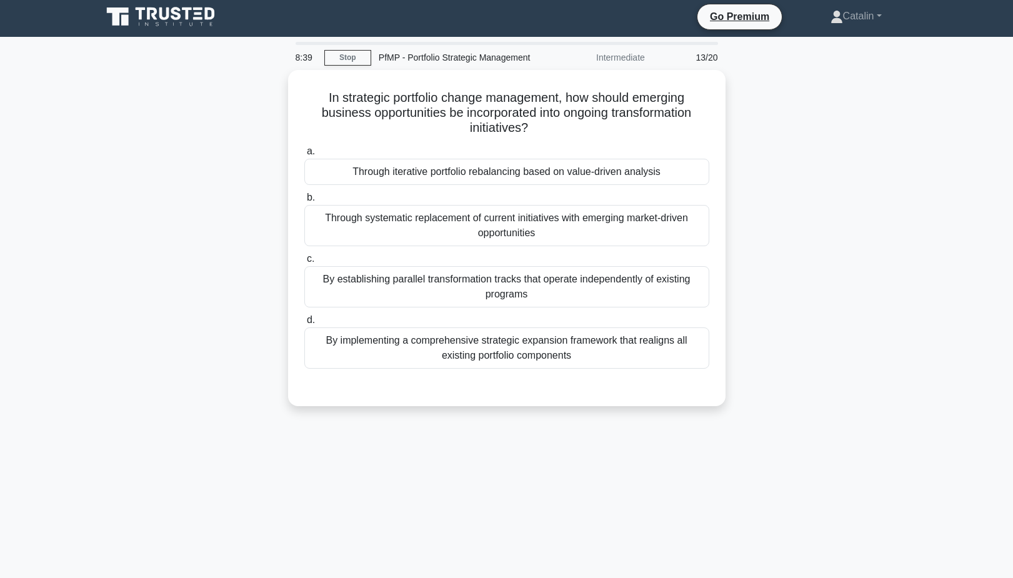
scroll to position [1, 0]
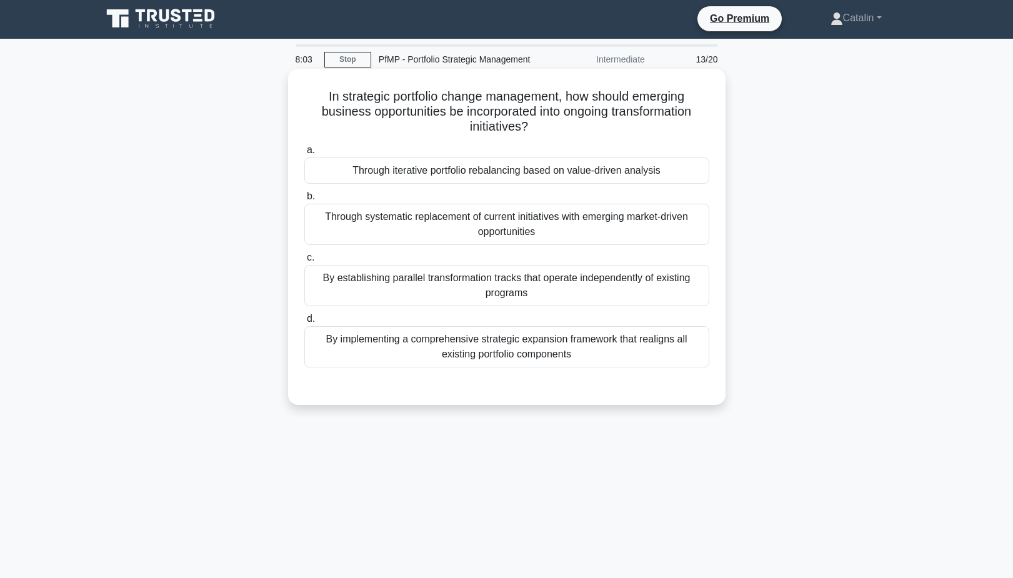
click at [573, 167] on div "Through iterative portfolio rebalancing based on value-driven analysis" at bounding box center [506, 171] width 405 height 26
click at [304, 154] on input "a. Through iterative portfolio rebalancing based on value-driven analysis" at bounding box center [304, 150] width 0 height 8
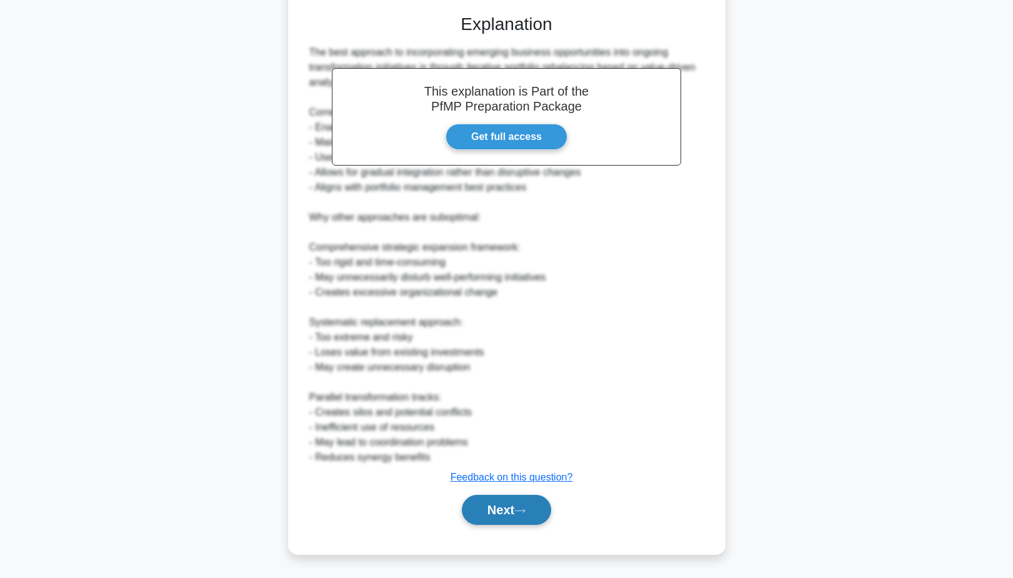
click at [512, 508] on button "Next" at bounding box center [506, 510] width 89 height 30
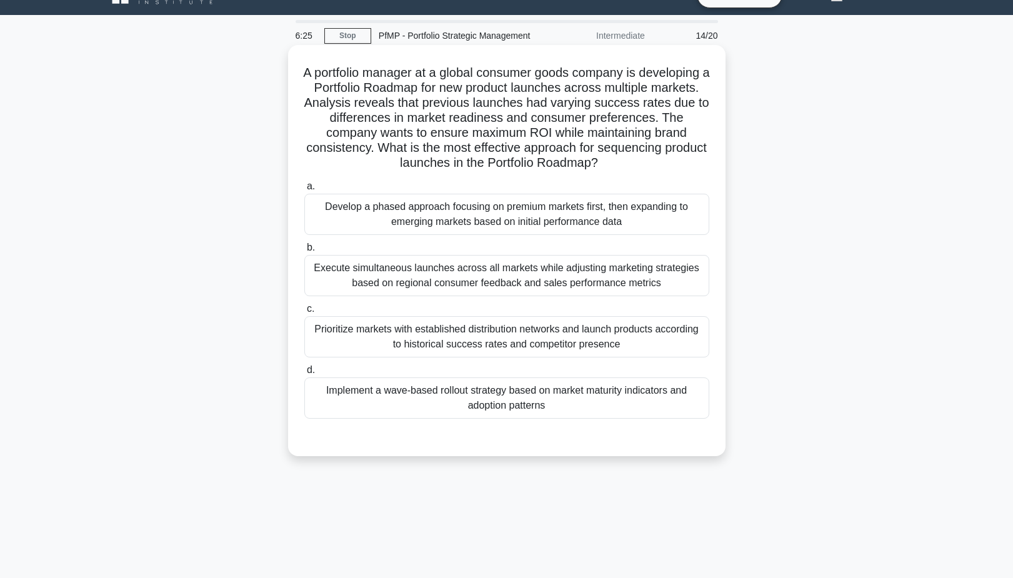
scroll to position [23, 0]
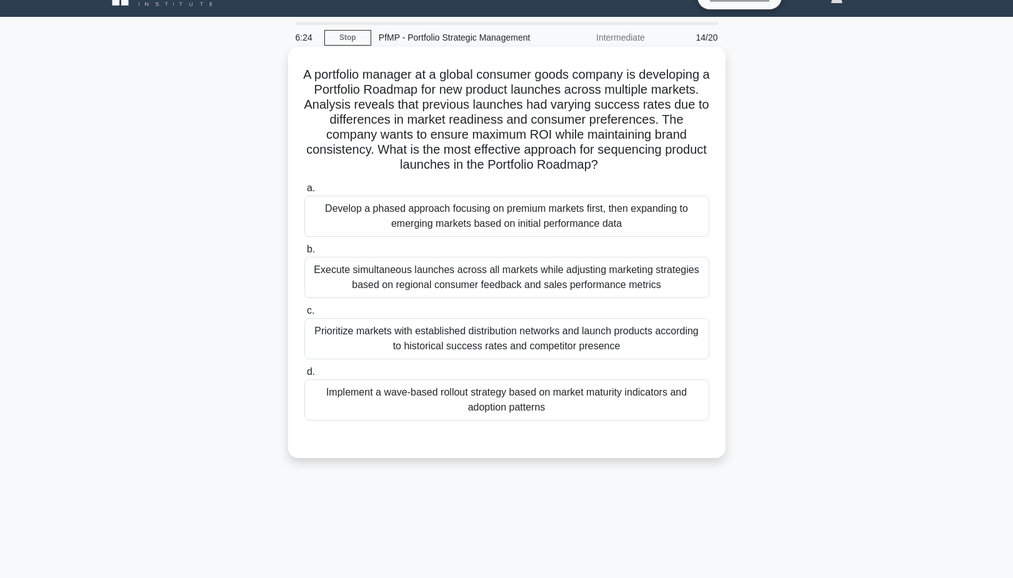
click at [478, 216] on div "Develop a phased approach focusing on premium markets first, then expanding to …" at bounding box center [506, 216] width 405 height 41
click at [304, 193] on input "a. Develop a phased approach focusing on premium markets first, then expanding …" at bounding box center [304, 188] width 0 height 8
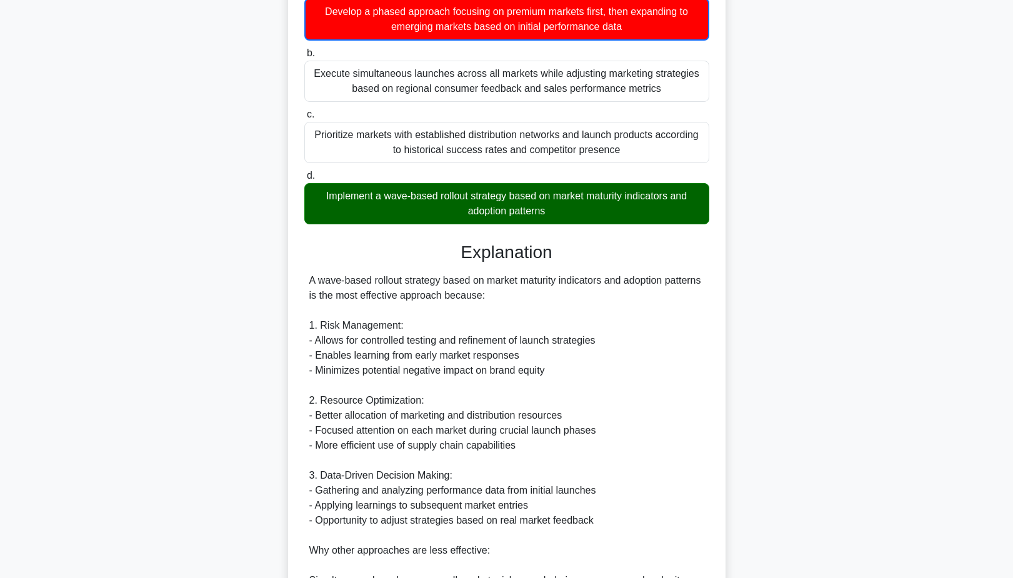
scroll to position [222, 0]
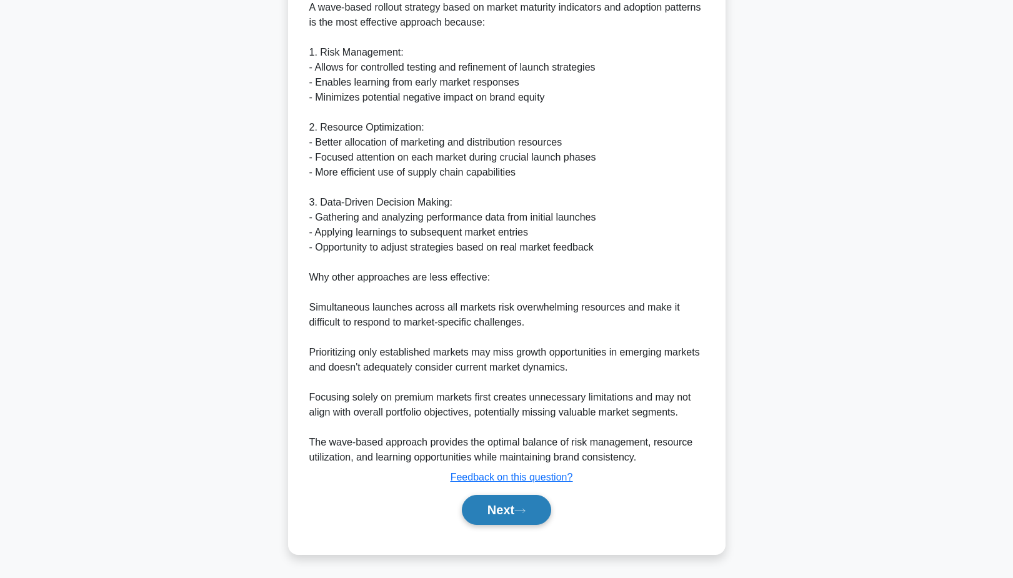
click at [510, 521] on button "Next" at bounding box center [506, 510] width 89 height 30
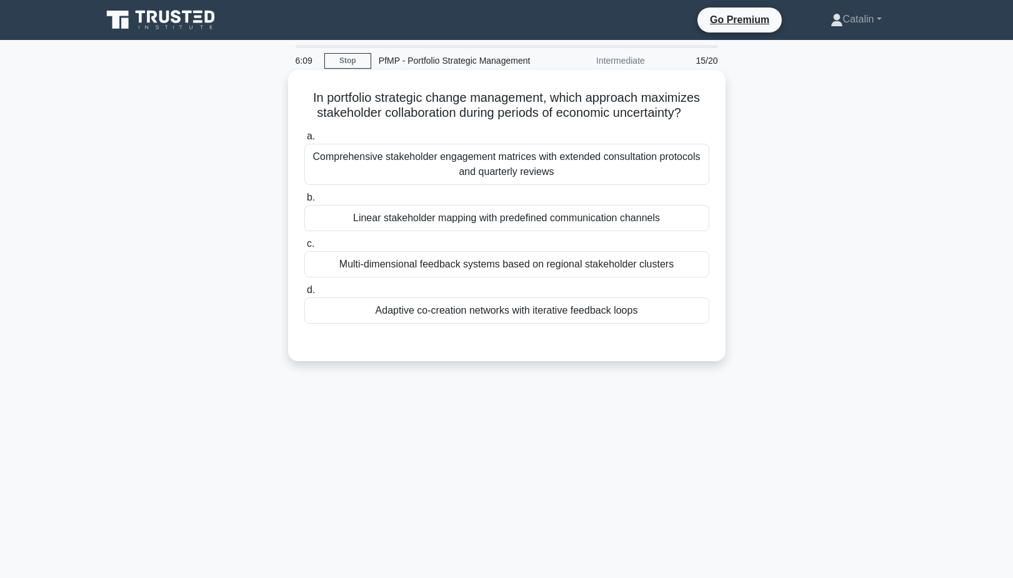
scroll to position [0, 0]
click at [476, 321] on div "Adaptive co-creation networks with iterative feedback loops" at bounding box center [506, 311] width 405 height 26
click at [304, 294] on input "d. Adaptive co-creation networks with iterative feedback loops" at bounding box center [304, 290] width 0 height 8
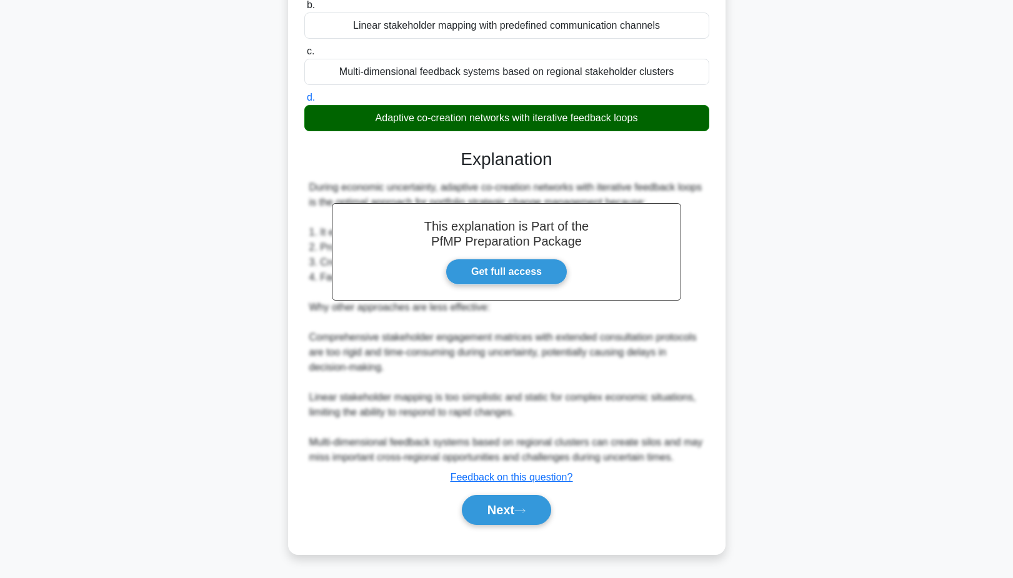
scroll to position [193, 0]
click at [488, 513] on button "Next" at bounding box center [506, 510] width 89 height 30
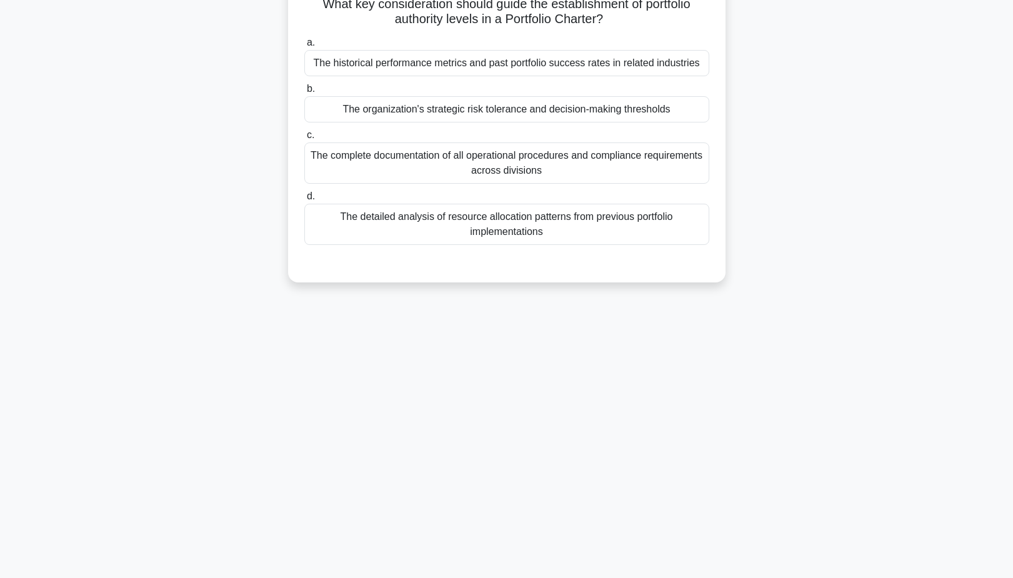
scroll to position [78, 0]
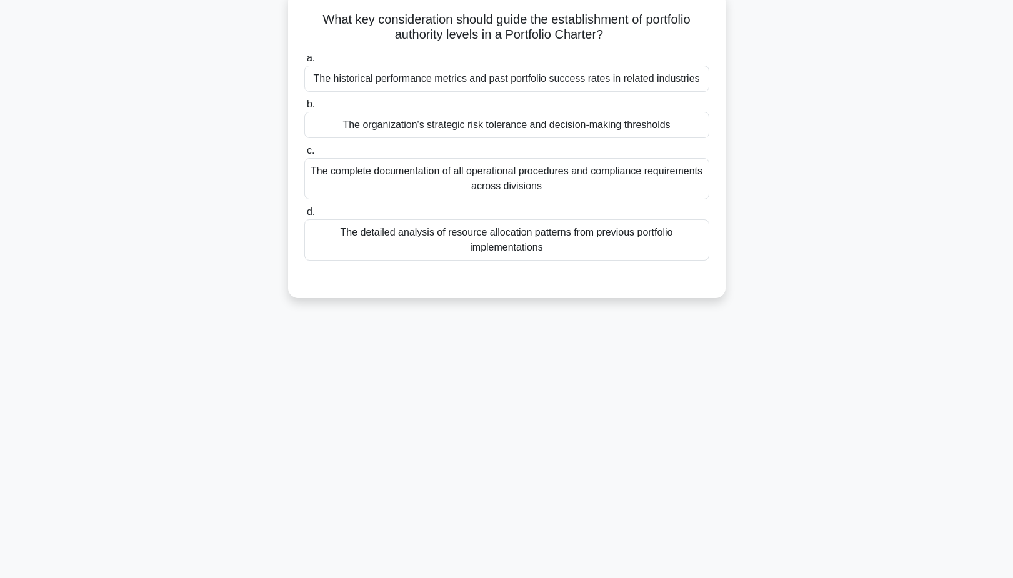
click at [505, 127] on div "The organization's strategic risk tolerance and decision-making thresholds" at bounding box center [506, 125] width 405 height 26
click at [304, 109] on input "b. The organization's strategic risk tolerance and decision-making thresholds" at bounding box center [304, 105] width 0 height 8
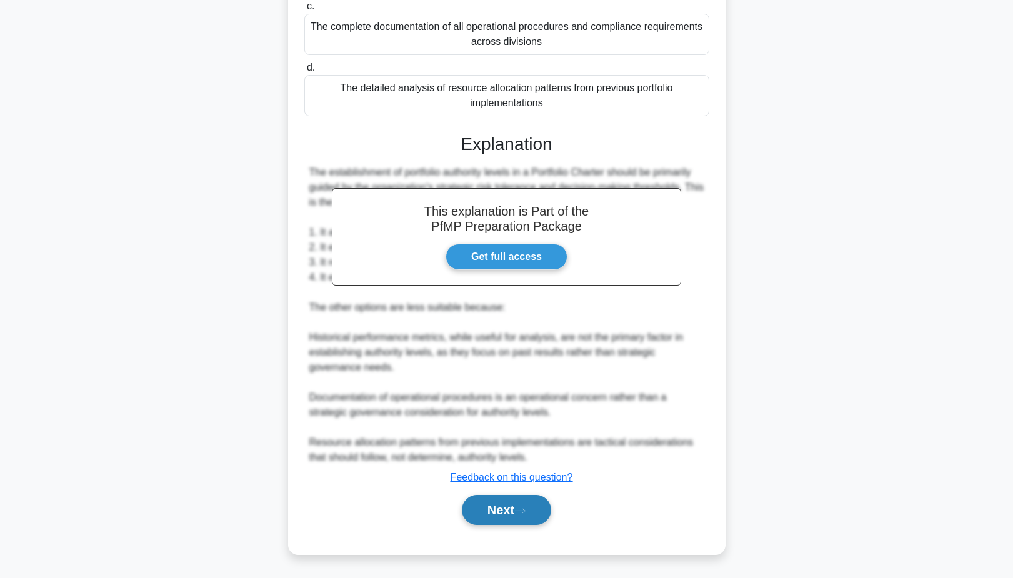
click at [503, 507] on button "Next" at bounding box center [506, 510] width 89 height 30
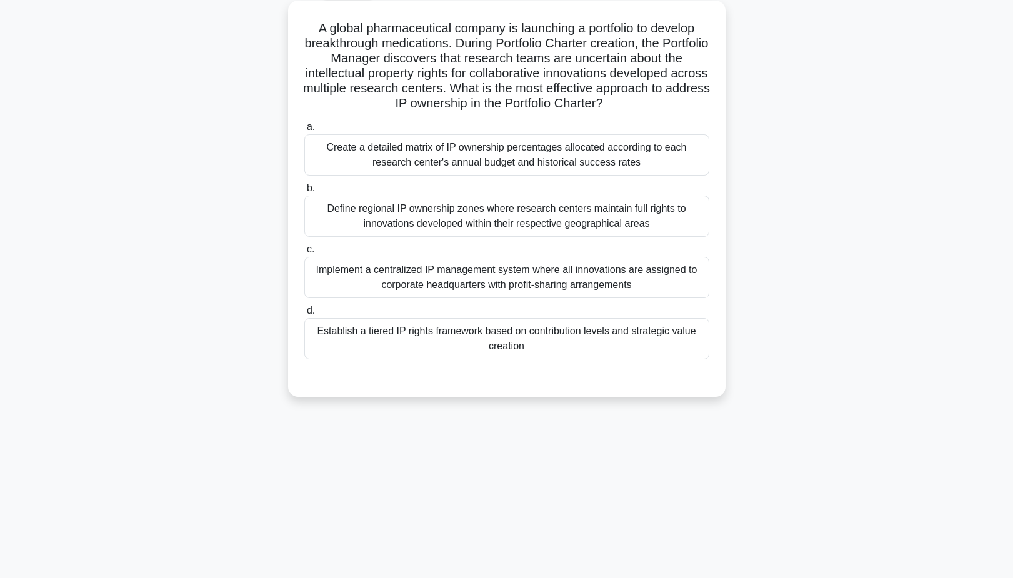
scroll to position [63, 0]
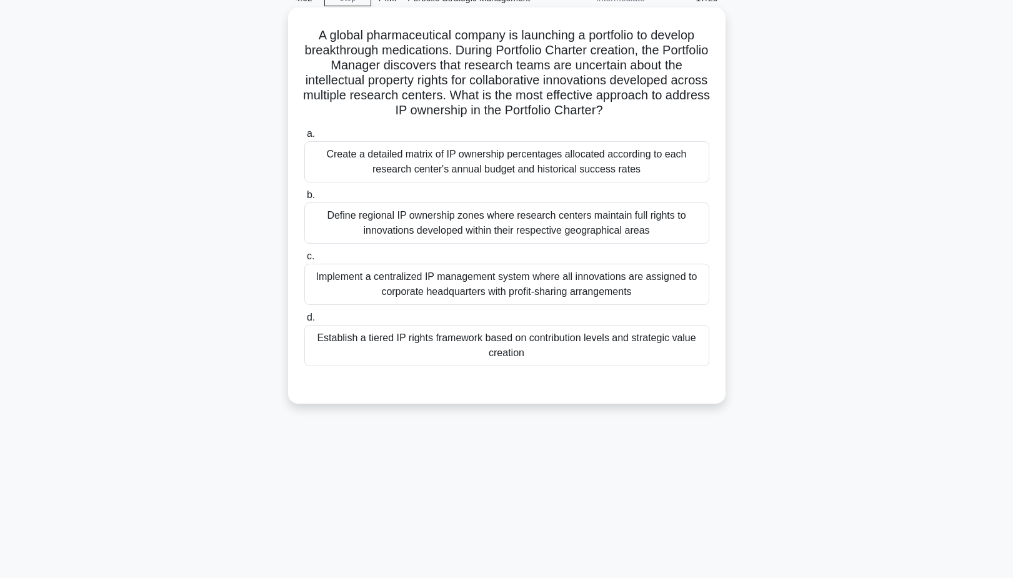
click at [493, 338] on div "Establish a tiered IP rights framework based on contribution levels and strateg…" at bounding box center [506, 345] width 405 height 41
click at [304, 322] on input "d. Establish a tiered IP rights framework based on contribution levels and stra…" at bounding box center [304, 318] width 0 height 8
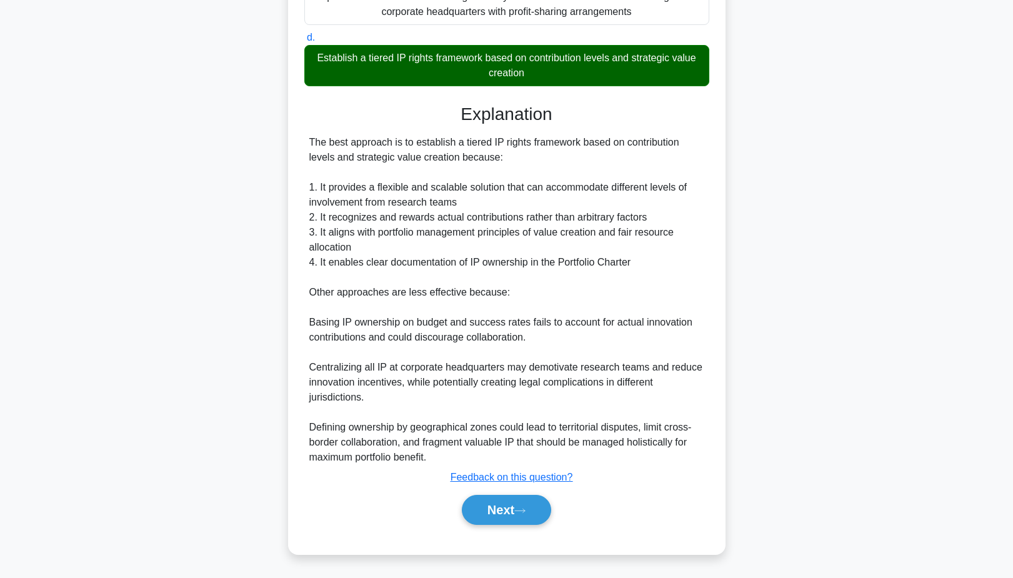
scroll to position [343, 0]
click at [499, 516] on button "Next" at bounding box center [506, 510] width 89 height 30
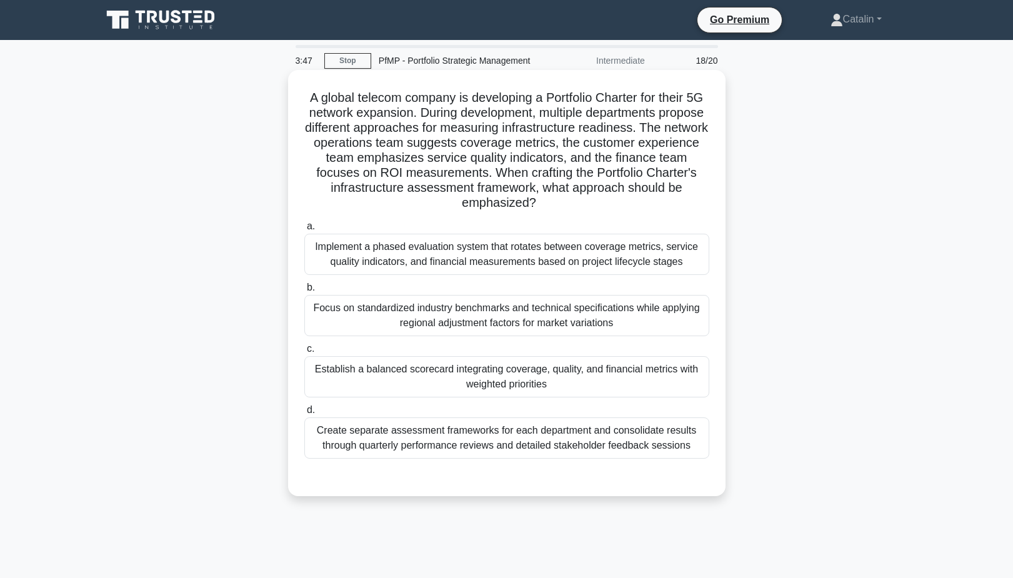
scroll to position [0, 0]
click at [501, 369] on div "Establish a balanced scorecard integrating coverage, quality, and financial met…" at bounding box center [506, 376] width 405 height 41
click at [304, 353] on input "c. Establish a balanced scorecard integrating coverage, quality, and financial …" at bounding box center [304, 349] width 0 height 8
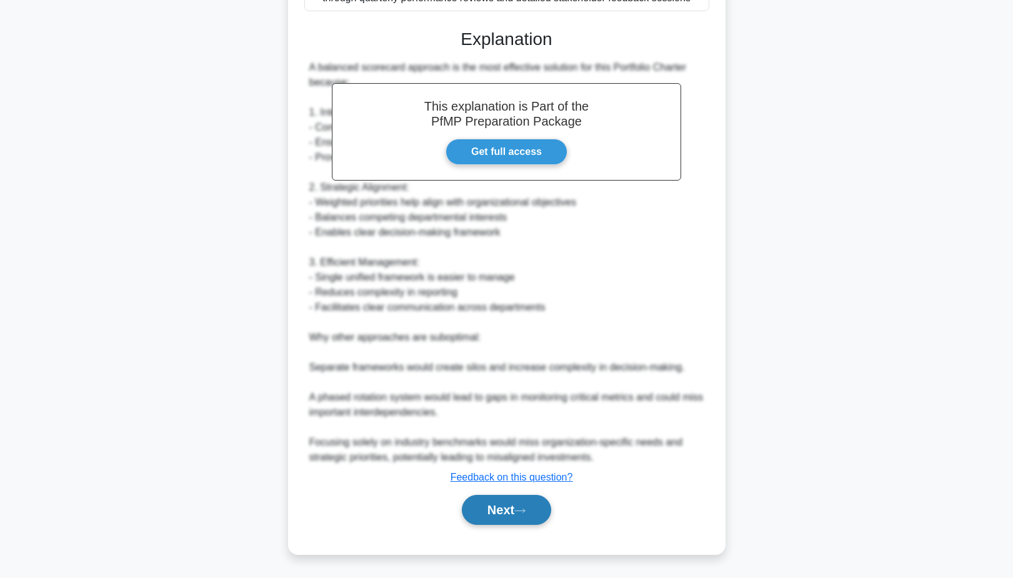
click at [515, 507] on button "Next" at bounding box center [506, 510] width 89 height 30
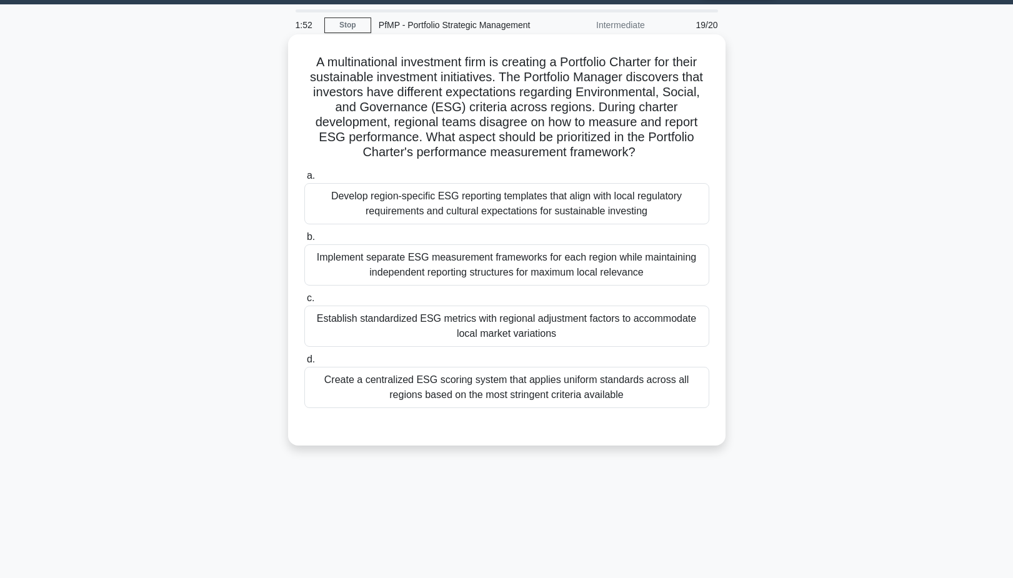
scroll to position [38, 0]
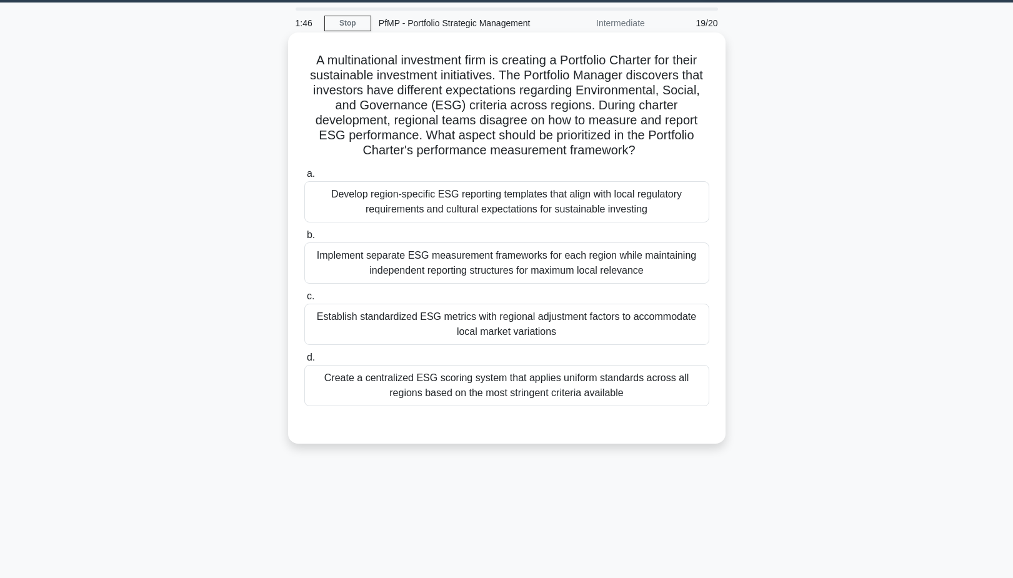
click at [468, 318] on div "Establish standardized ESG metrics with regional adjustment factors to accommod…" at bounding box center [506, 324] width 405 height 41
click at [304, 301] on input "c. Establish standardized ESG metrics with regional adjustment factors to accom…" at bounding box center [304, 297] width 0 height 8
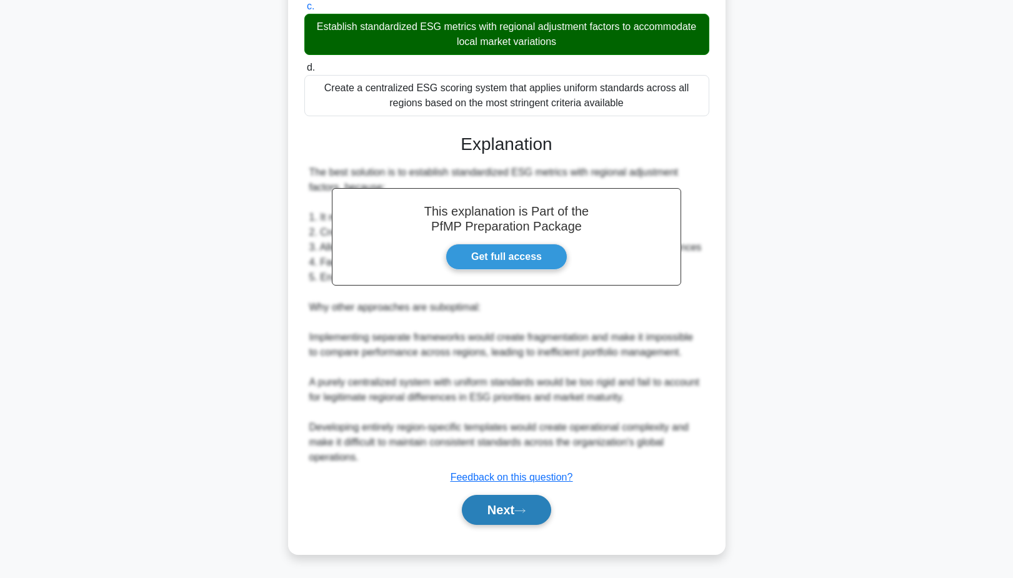
click at [510, 499] on button "Next" at bounding box center [506, 510] width 89 height 30
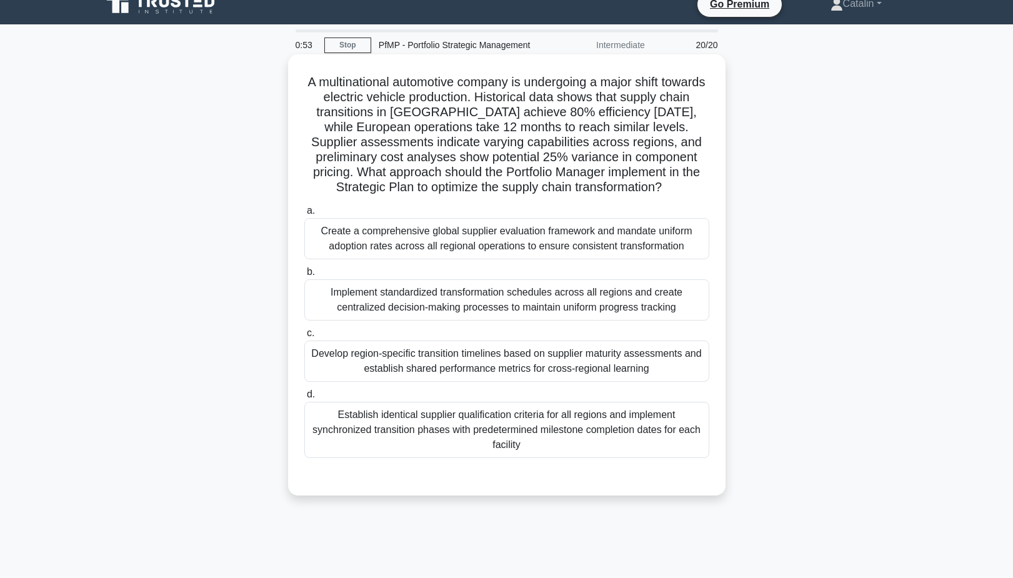
scroll to position [21, 0]
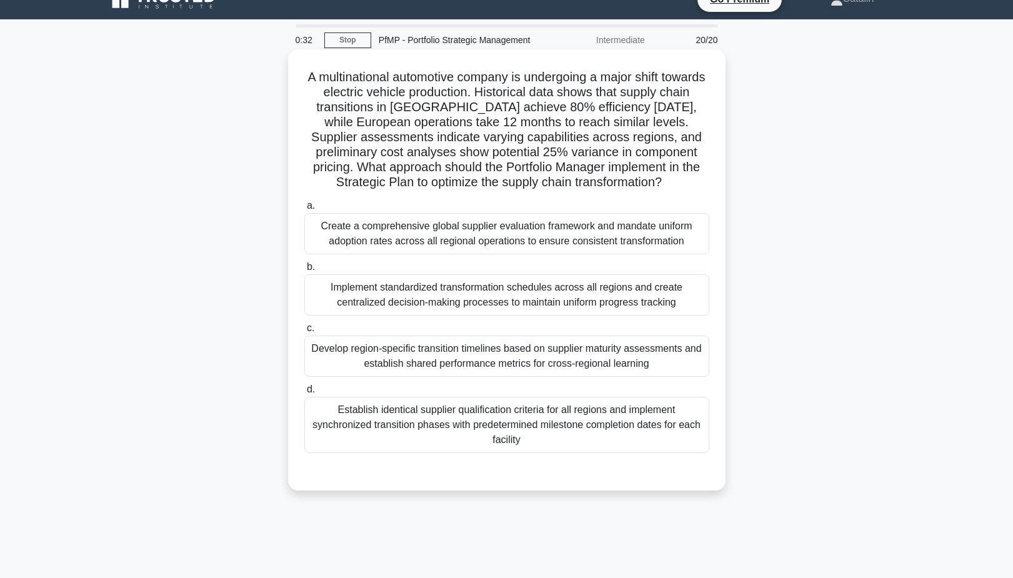
click at [483, 353] on div "Develop region-specific transition timelines based on supplier maturity assessm…" at bounding box center [506, 356] width 405 height 41
click at [304, 333] on input "c. Develop region-specific transition timelines based on supplier maturity asse…" at bounding box center [304, 328] width 0 height 8
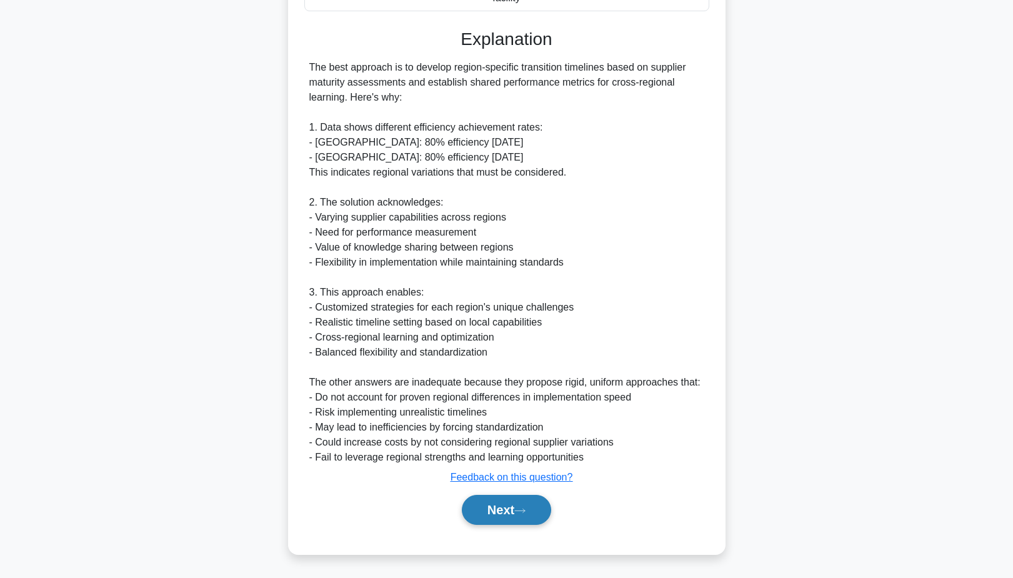
scroll to position [463, 0]
click at [501, 511] on button "Next" at bounding box center [506, 510] width 89 height 30
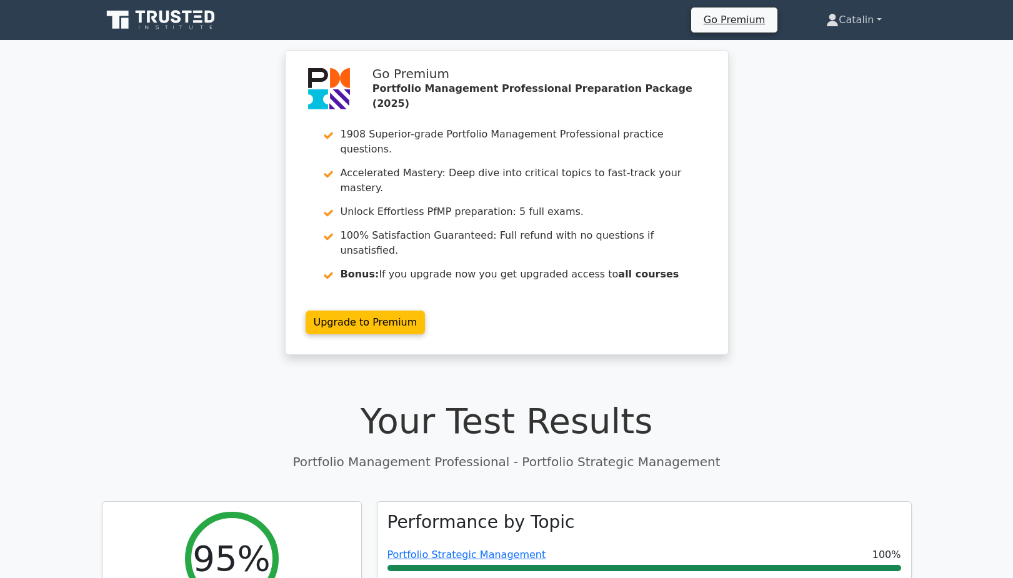
click at [878, 20] on link "Catalin" at bounding box center [853, 20] width 115 height 25
click at [808, 48] on link "Profile" at bounding box center [846, 49] width 99 height 20
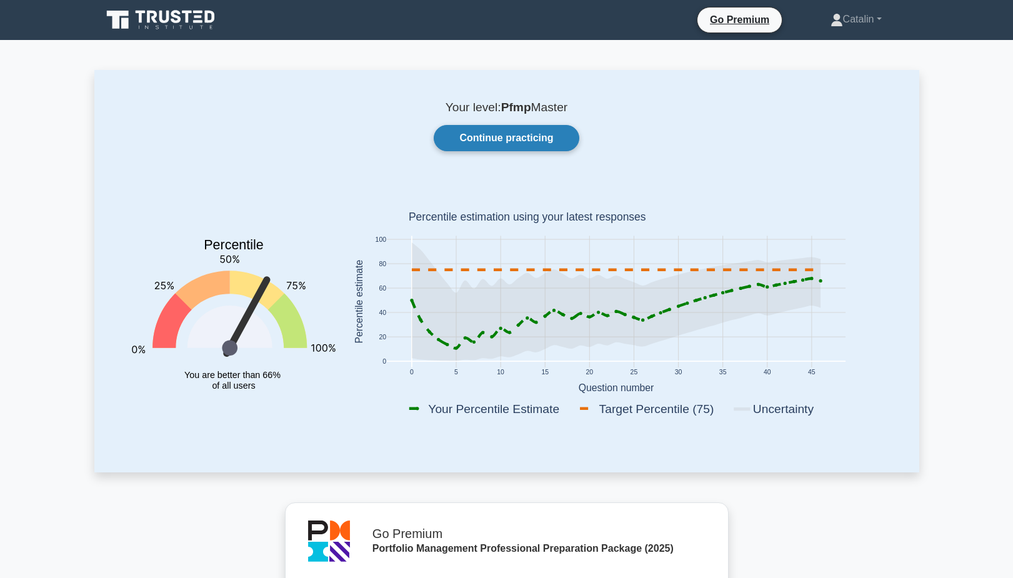
click at [488, 138] on link "Continue practicing" at bounding box center [506, 138] width 145 height 26
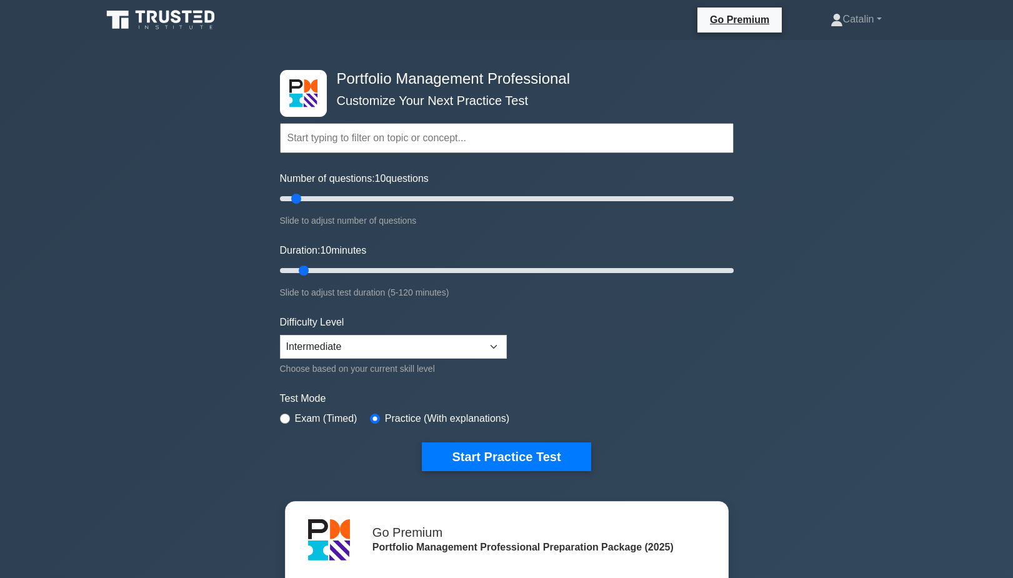
click at [464, 142] on input "text" at bounding box center [507, 138] width 454 height 30
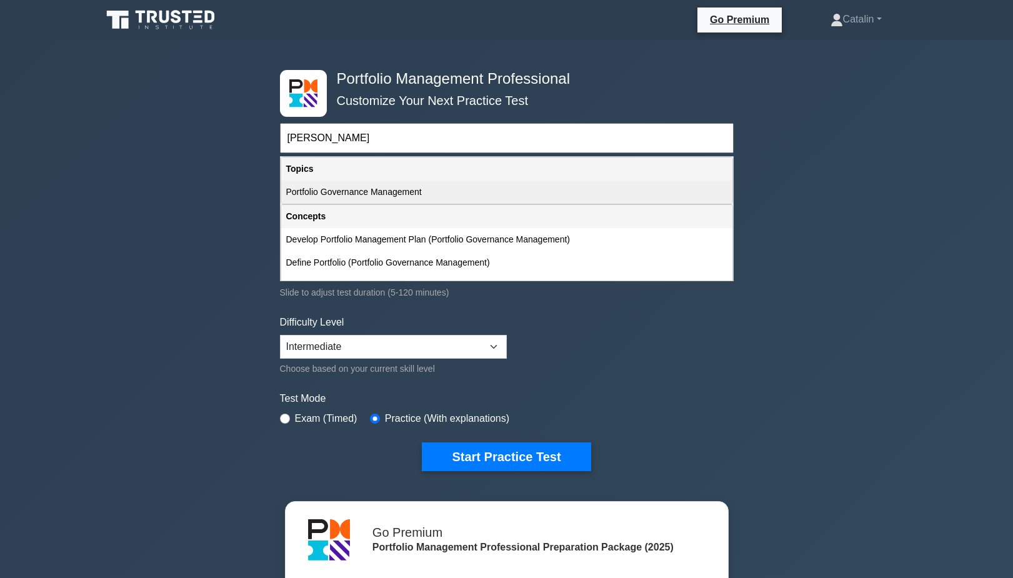
click at [371, 188] on div "Portfolio Governance Management" at bounding box center [506, 192] width 451 height 23
type input "Portfolio Governance Management"
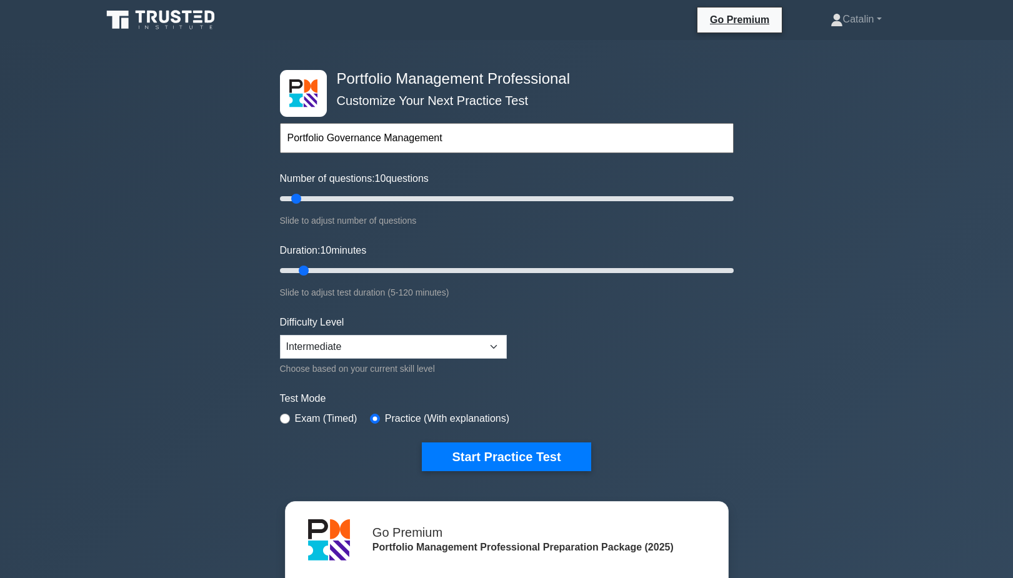
click at [372, 145] on input "Portfolio Governance Management" at bounding box center [507, 138] width 454 height 30
click at [540, 458] on button "Start Practice Test" at bounding box center [506, 457] width 169 height 29
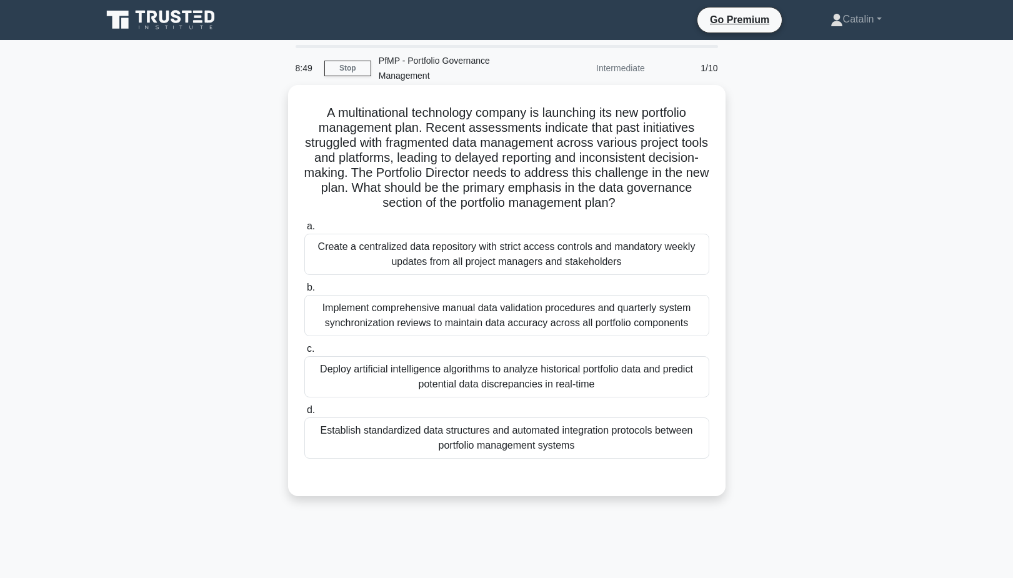
click at [540, 445] on div "Establish standardized data structures and automated integration protocols betw…" at bounding box center [506, 438] width 405 height 41
click at [304, 415] on input "d. Establish standardized data structures and automated integration protocols b…" at bounding box center [304, 410] width 0 height 8
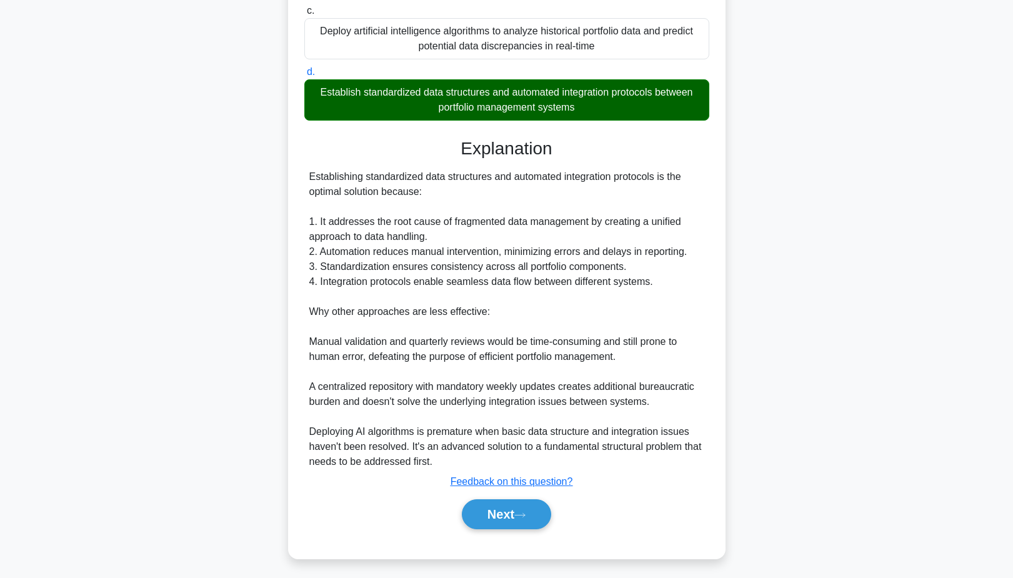
scroll to position [343, 0]
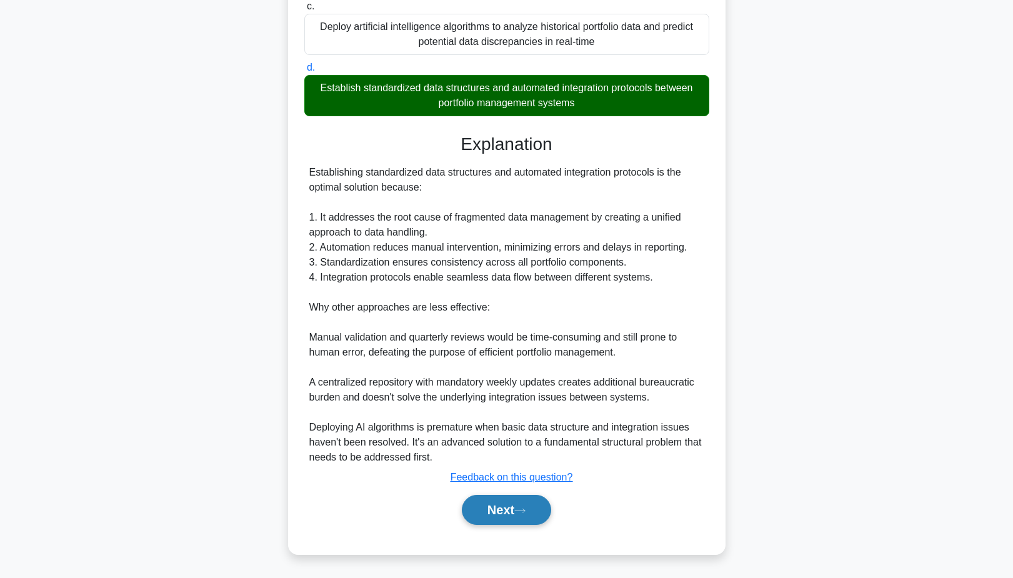
click at [510, 505] on button "Next" at bounding box center [506, 510] width 89 height 30
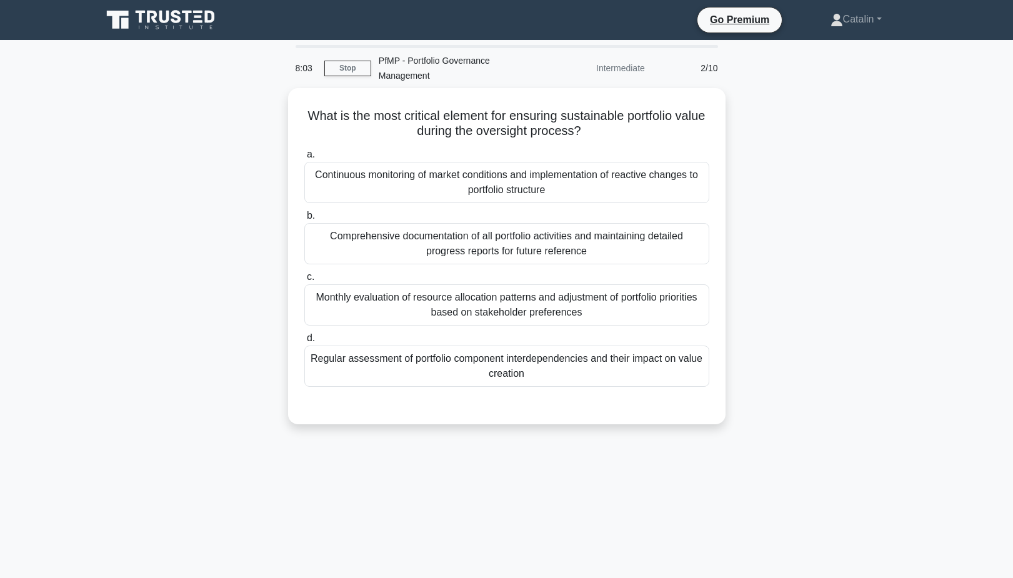
scroll to position [0, 0]
click at [351, 67] on link "Stop" at bounding box center [347, 69] width 47 height 16
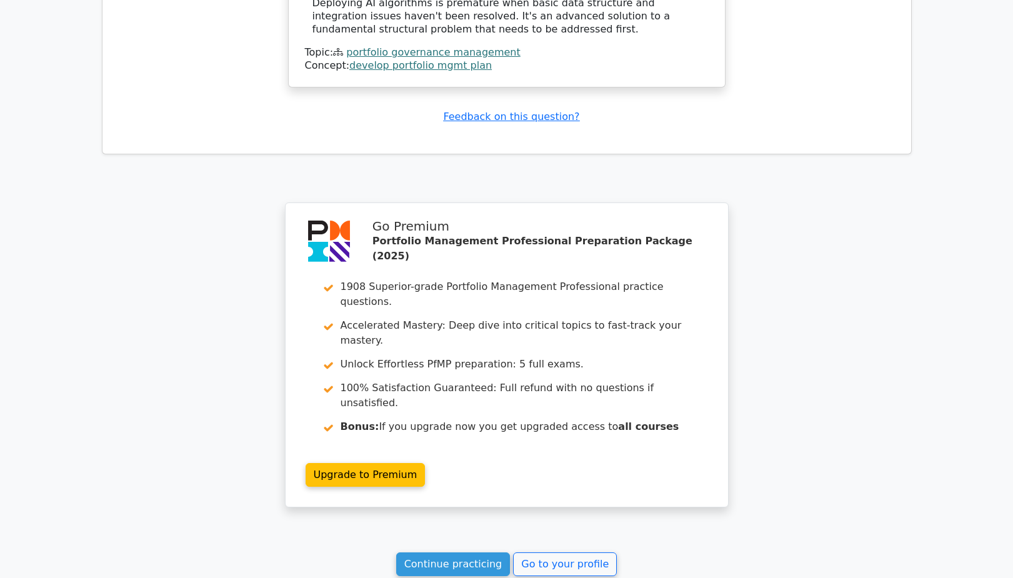
scroll to position [1692, 0]
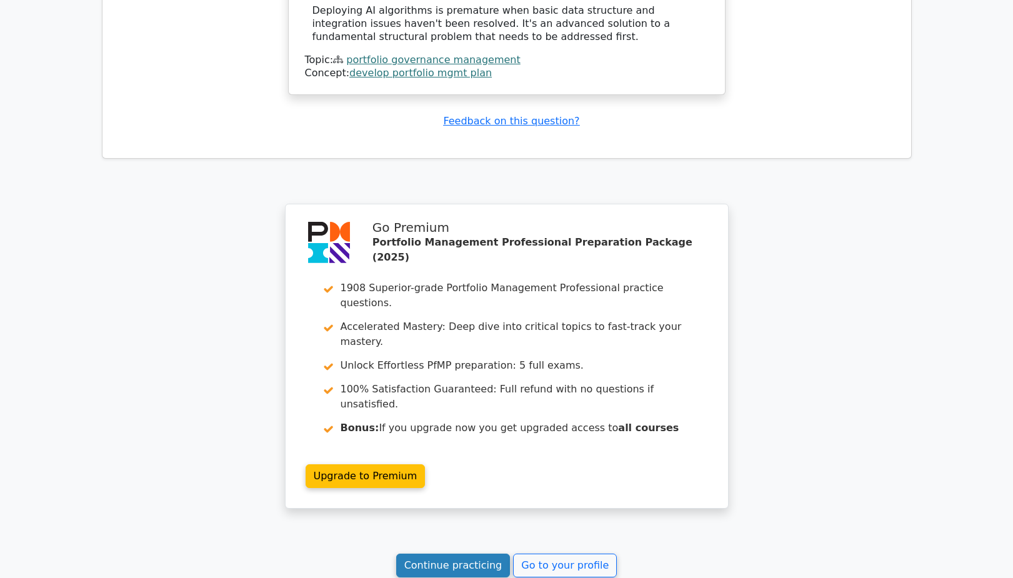
click at [448, 554] on link "Continue practicing" at bounding box center [453, 566] width 114 height 24
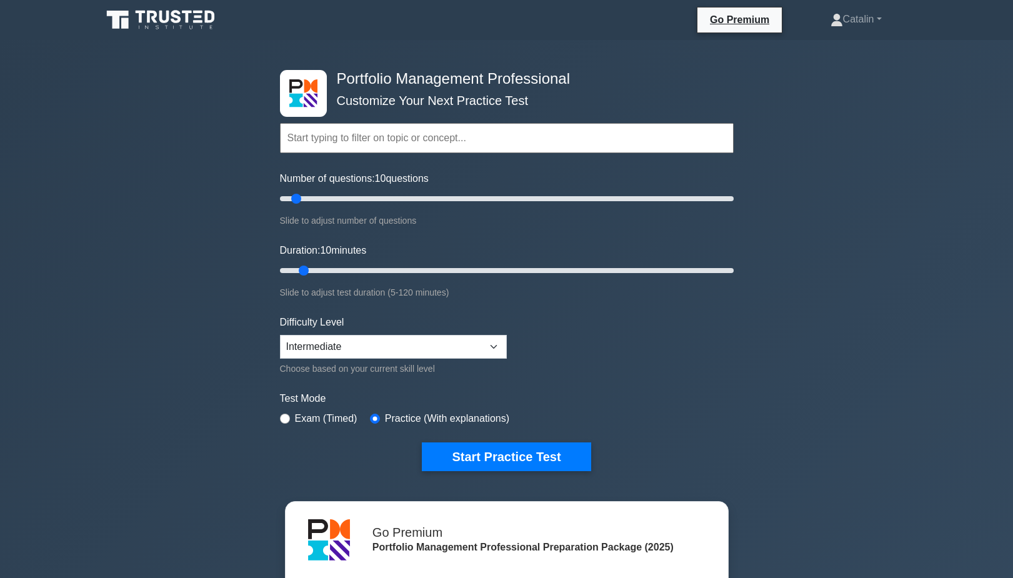
click at [442, 139] on input "text" at bounding box center [507, 138] width 454 height 30
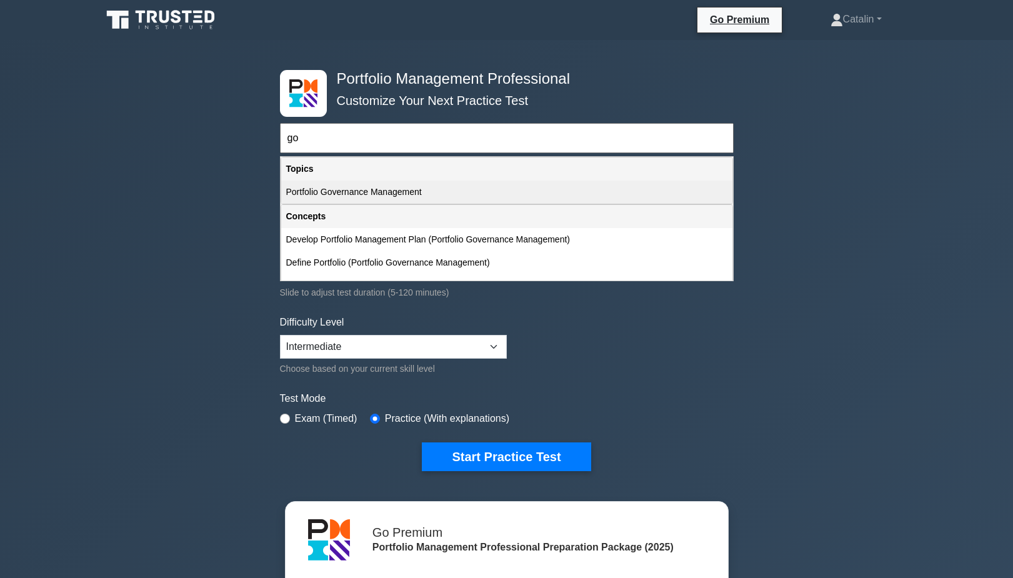
click at [431, 186] on div "Portfolio Governance Management" at bounding box center [506, 192] width 451 height 23
type input "Portfolio Governance Management"
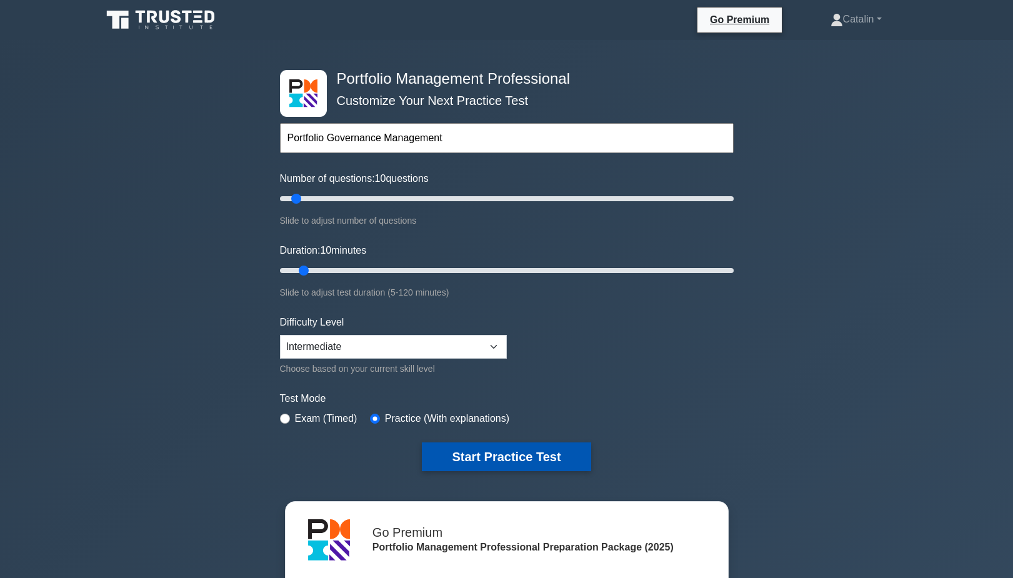
click at [491, 462] on button "Start Practice Test" at bounding box center [506, 457] width 169 height 29
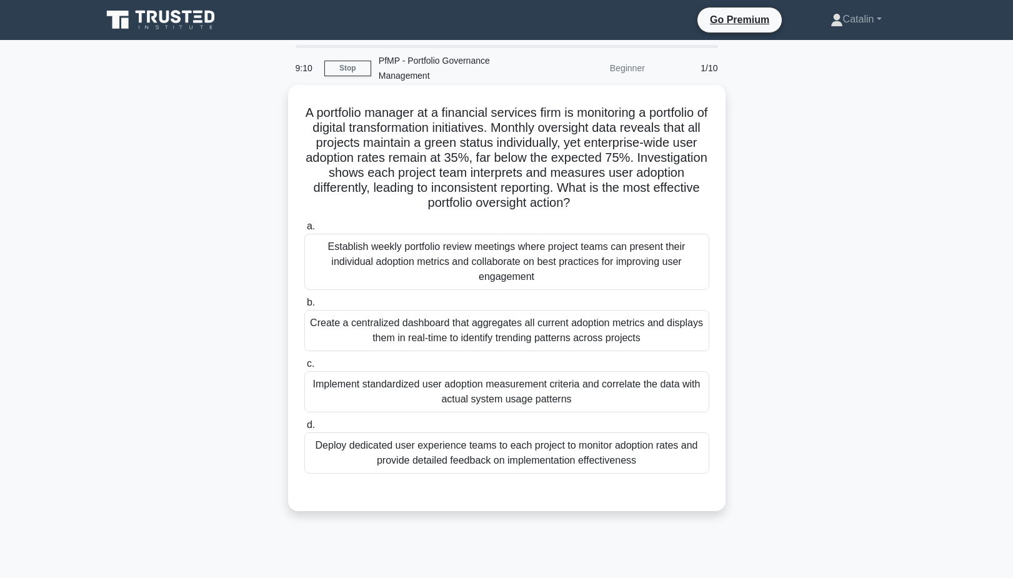
click at [541, 395] on div "Implement standardized user adoption measurement criteria and correlate the dat…" at bounding box center [506, 391] width 405 height 41
click at [304, 368] on input "c. Implement standardized user adoption measurement criteria and correlate the …" at bounding box center [304, 364] width 0 height 8
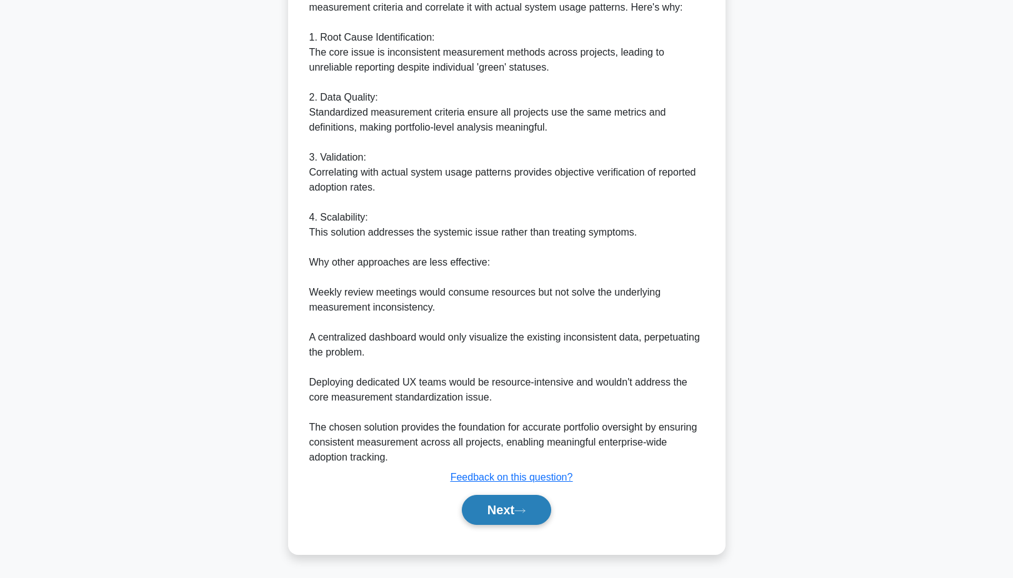
click at [511, 524] on button "Next" at bounding box center [506, 510] width 89 height 30
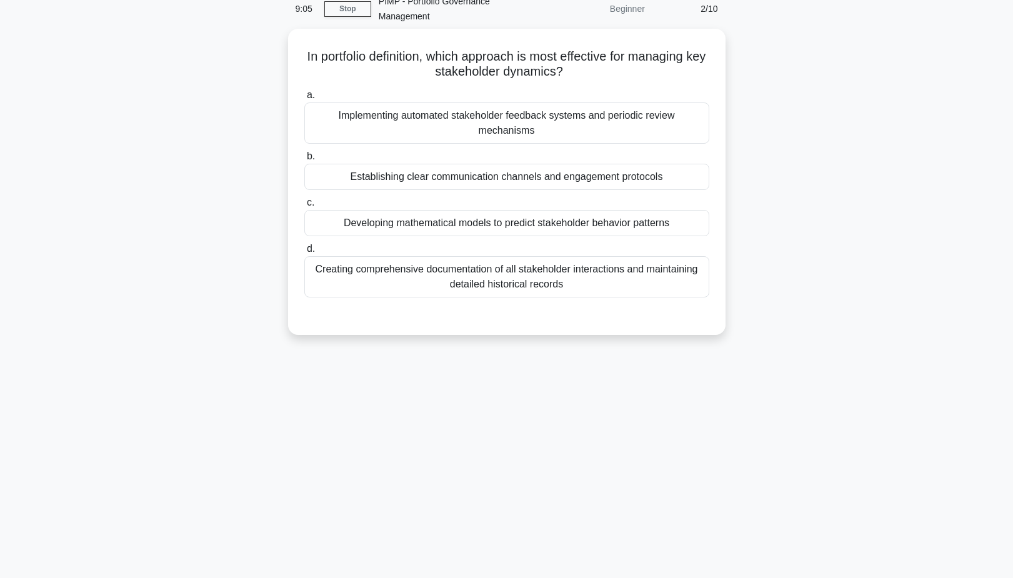
scroll to position [58, 0]
click at [491, 162] on div "Establishing clear communication channels and engagement protocols" at bounding box center [506, 175] width 405 height 26
click at [304, 159] on input "b. Establishing clear communication channels and engagement protocols" at bounding box center [304, 155] width 0 height 8
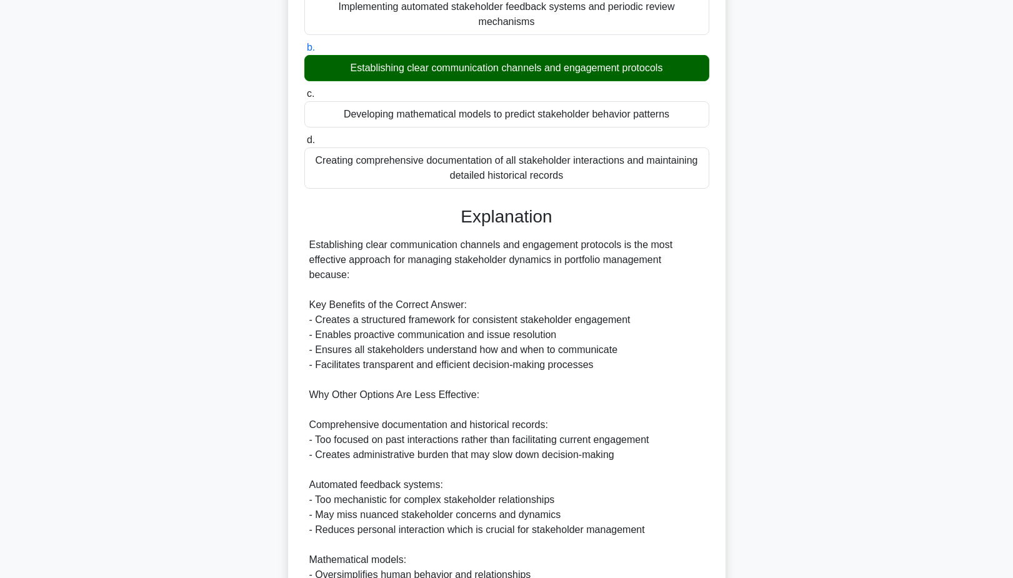
scroll to position [166, 0]
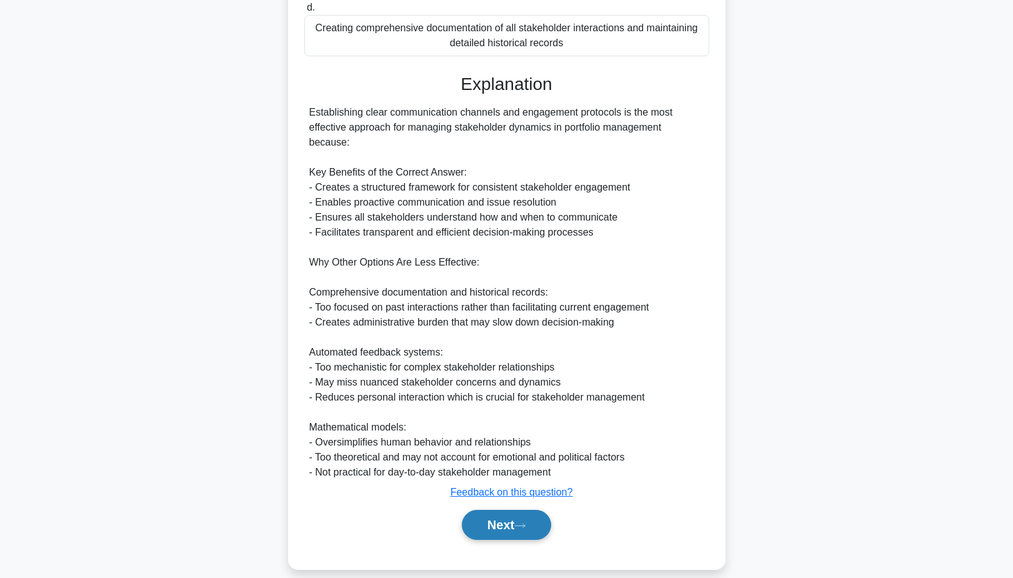
click at [508, 511] on button "Next" at bounding box center [506, 525] width 89 height 30
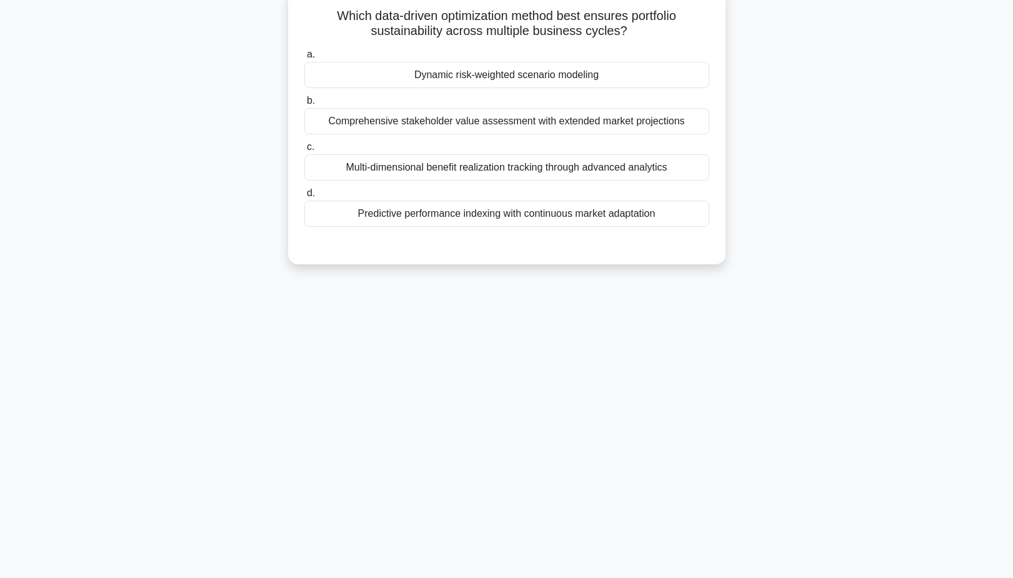
click at [492, 164] on div "Multi-dimensional benefit realization tracking through advanced analytics" at bounding box center [506, 167] width 405 height 26
click at [304, 151] on input "c. Multi-dimensional benefit realization tracking through advanced analytics" at bounding box center [304, 147] width 0 height 8
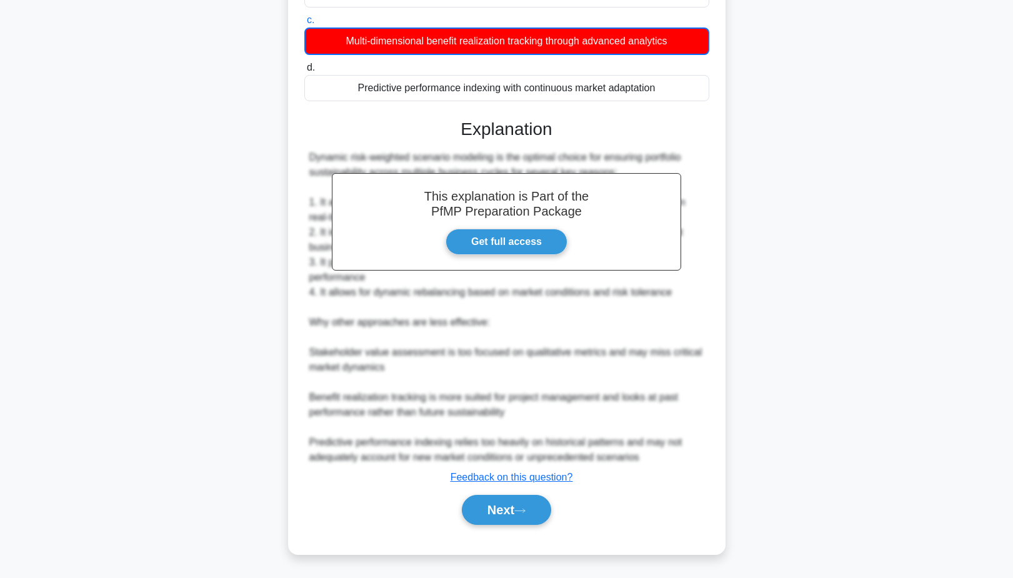
scroll to position [224, 0]
click at [500, 506] on button "Next" at bounding box center [506, 510] width 89 height 30
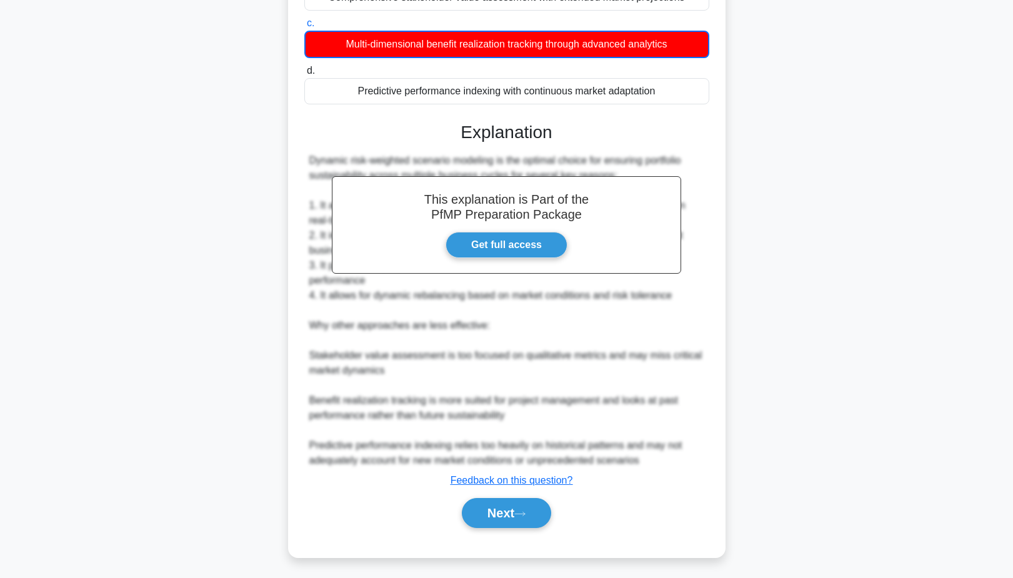
scroll to position [97, 0]
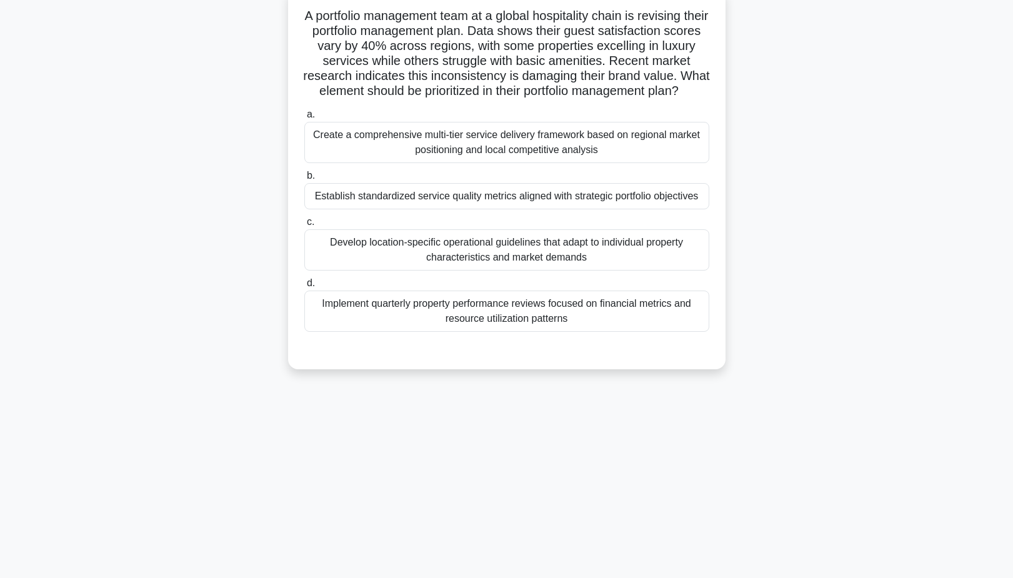
click at [525, 204] on div "Establish standardized service quality metrics aligned with strategic portfolio…" at bounding box center [506, 196] width 405 height 26
click at [304, 180] on input "b. Establish standardized service quality metrics aligned with strategic portfo…" at bounding box center [304, 176] width 0 height 8
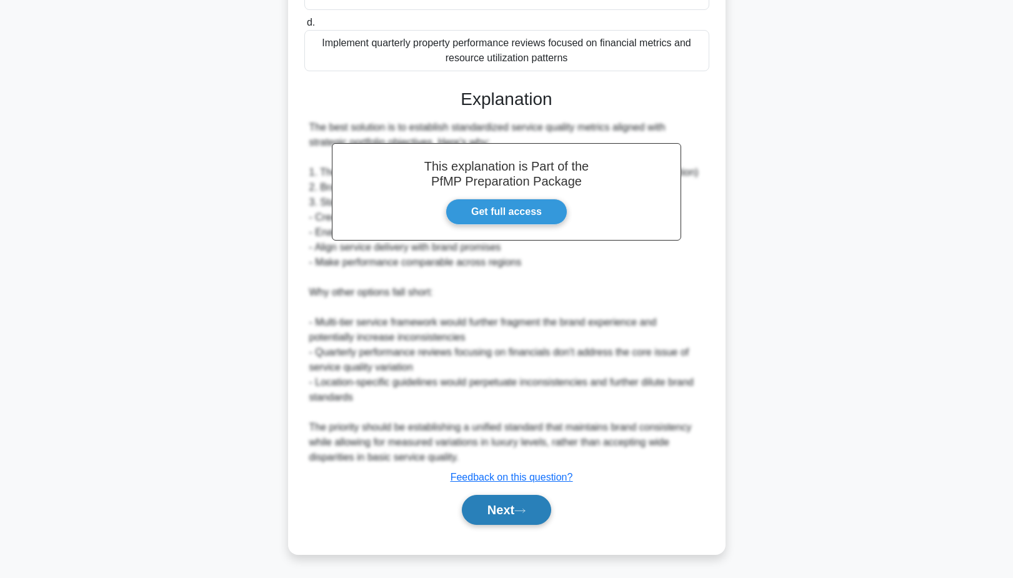
click at [535, 503] on button "Next" at bounding box center [506, 510] width 89 height 30
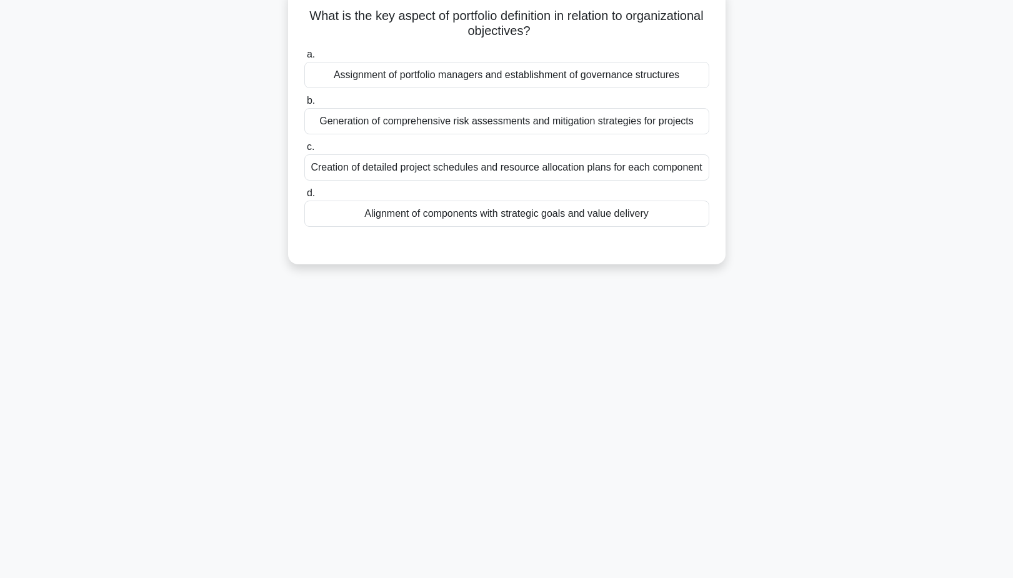
click at [541, 218] on div "Alignment of components with strategic goals and value delivery" at bounding box center [506, 214] width 405 height 26
click at [304, 198] on input "d. Alignment of components with strategic goals and value delivery" at bounding box center [304, 193] width 0 height 8
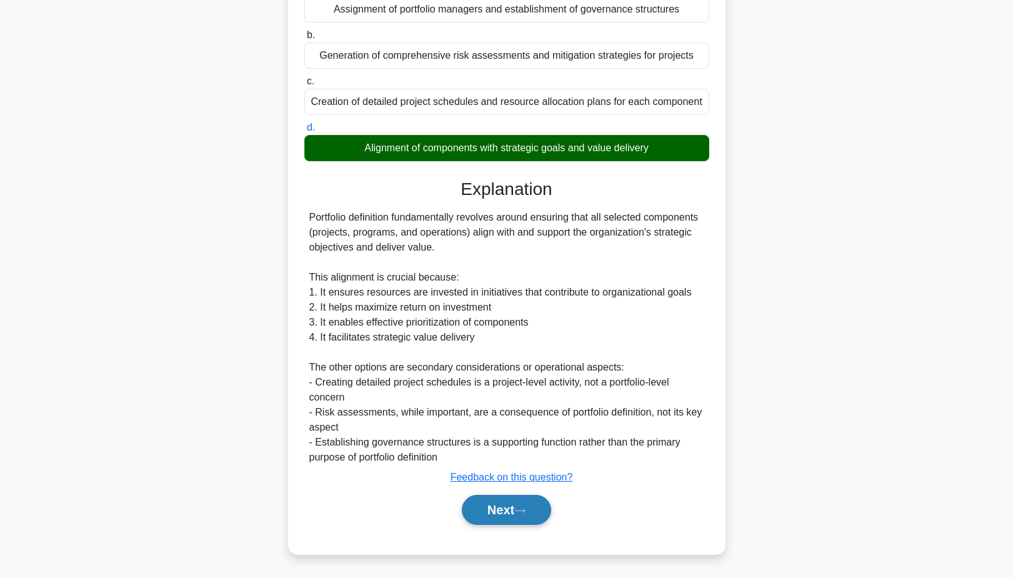
click at [516, 511] on button "Next" at bounding box center [506, 510] width 89 height 30
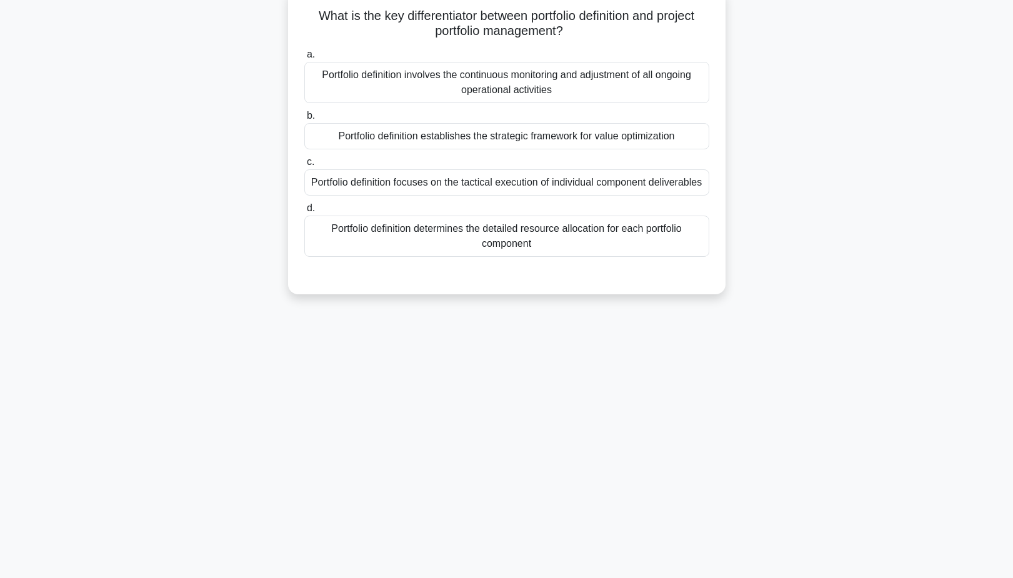
click at [541, 139] on div "Portfolio definition establishes the strategic framework for value optimization" at bounding box center [506, 136] width 405 height 26
click at [304, 120] on input "b. Portfolio definition establishes the strategic framework for value optimizat…" at bounding box center [304, 116] width 0 height 8
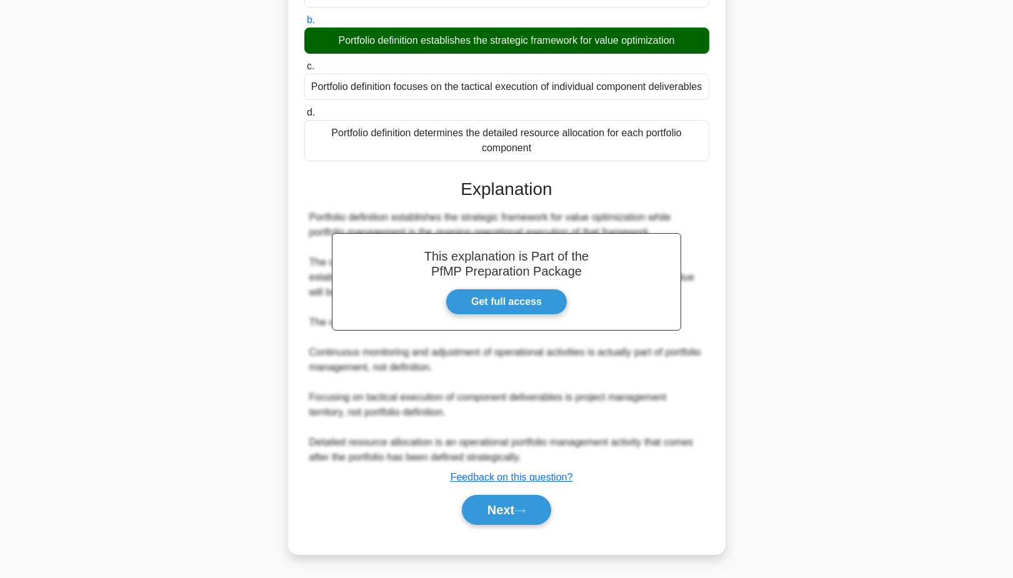
scroll to position [193, 0]
click at [496, 507] on button "Next" at bounding box center [506, 510] width 89 height 30
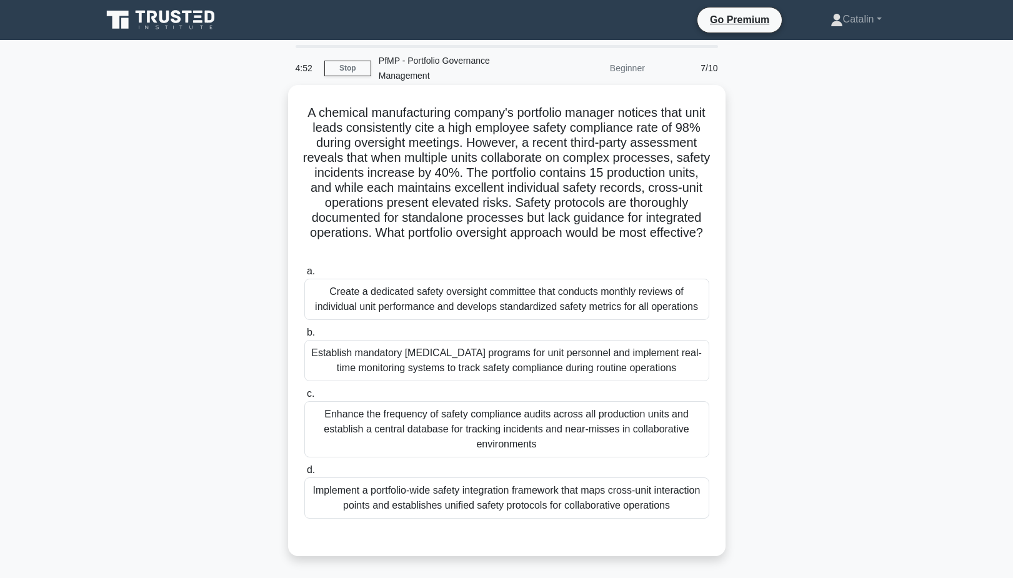
scroll to position [0, 0]
click at [499, 494] on div "Implement a portfolio-wide safety integration framework that maps cross-unit in…" at bounding box center [506, 498] width 405 height 41
click at [304, 475] on input "d. Implement a portfolio-wide safety integration framework that maps cross-unit…" at bounding box center [304, 470] width 0 height 8
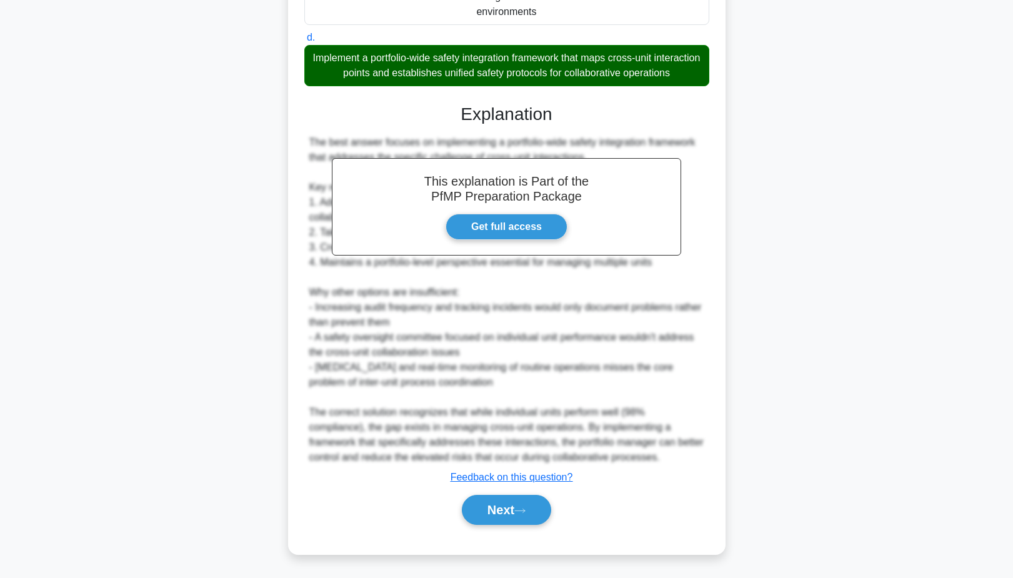
scroll to position [433, 0]
click at [506, 543] on div "A chemical manufacturing company's portfolio manager notices that unit leads co…" at bounding box center [507, 103] width 428 height 892
click at [513, 516] on button "Next" at bounding box center [506, 510] width 89 height 30
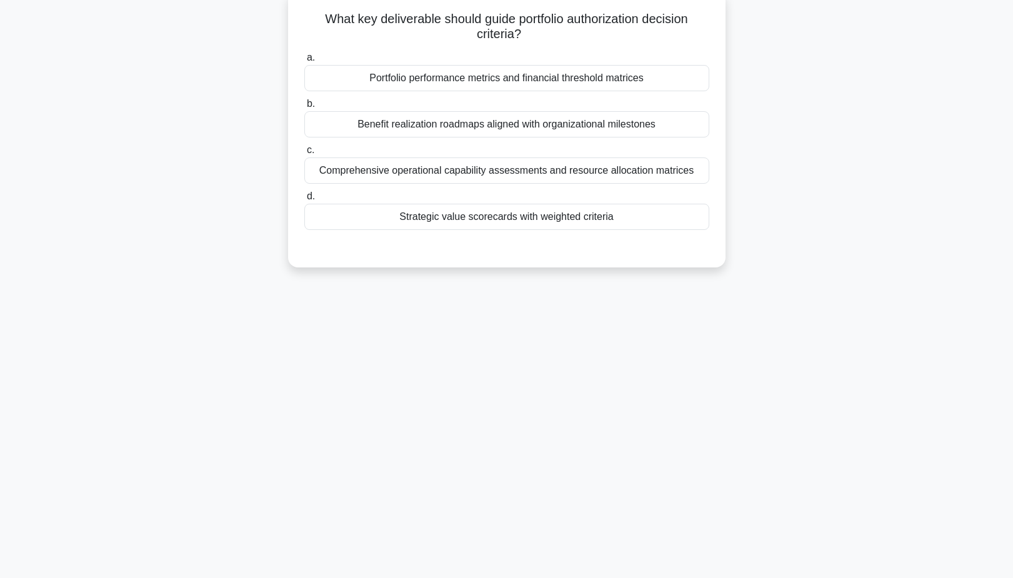
scroll to position [97, 0]
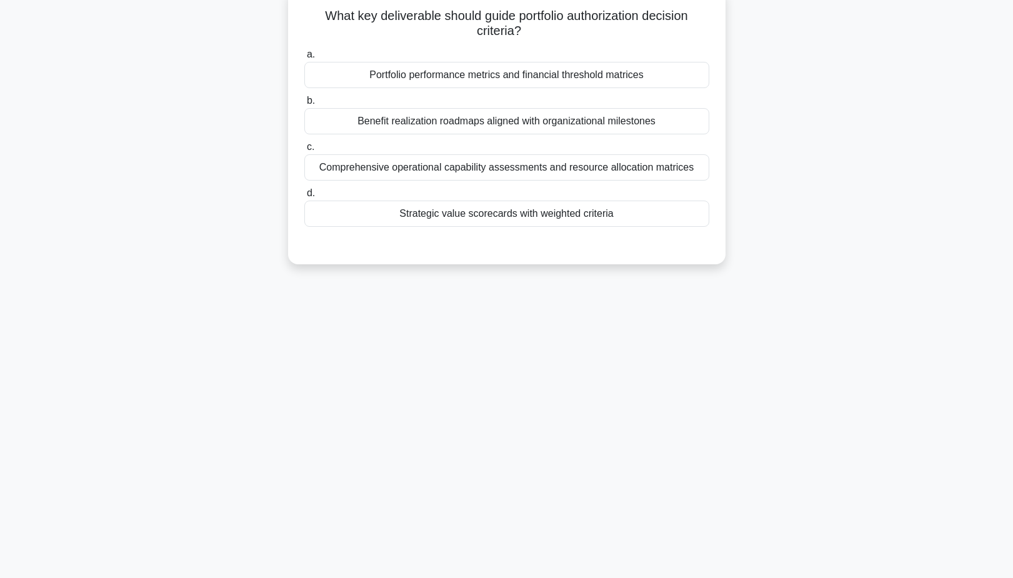
click at [551, 217] on div "Strategic value scorecards with weighted criteria" at bounding box center [506, 214] width 405 height 26
click at [304, 198] on input "d. Strategic value scorecards with weighted criteria" at bounding box center [304, 193] width 0 height 8
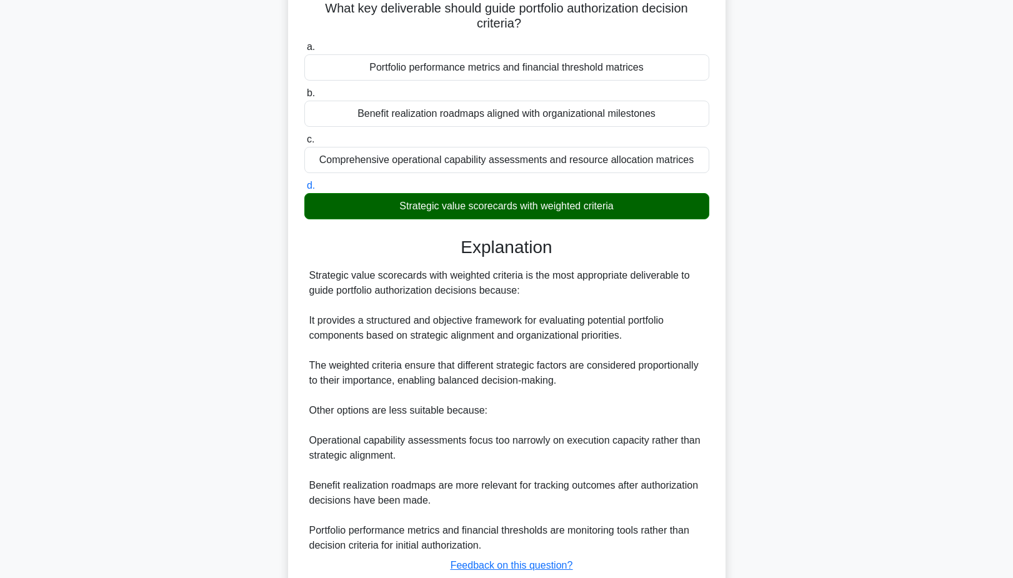
scroll to position [110, 0]
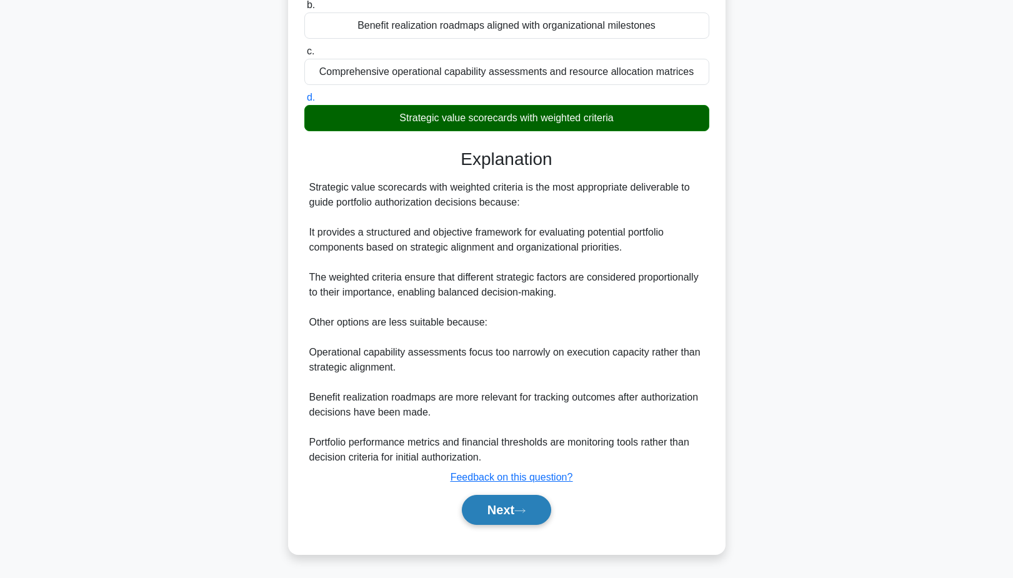
click at [510, 511] on button "Next" at bounding box center [506, 510] width 89 height 30
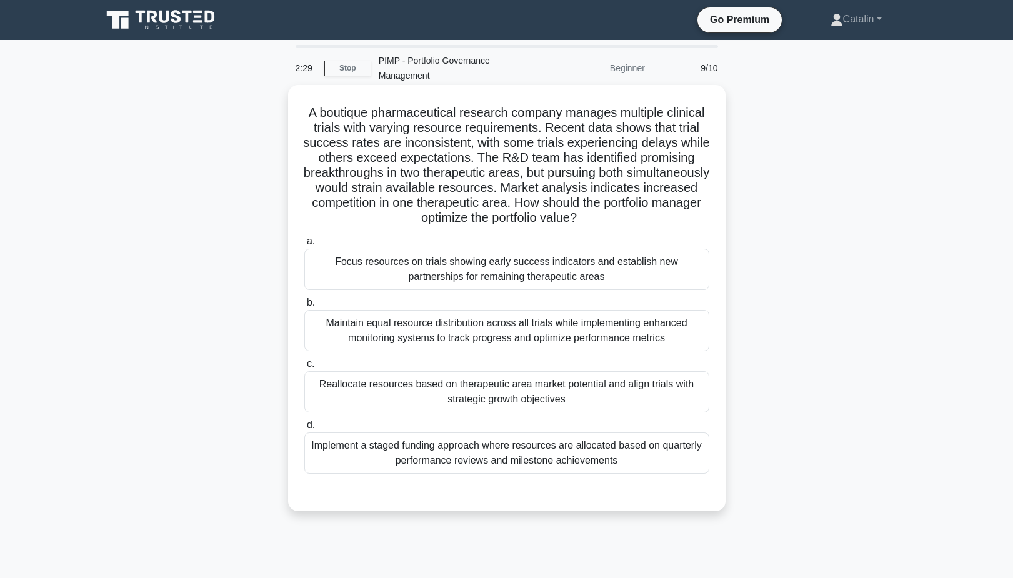
scroll to position [0, 0]
click at [524, 322] on div "Maintain equal resource distribution across all trials while implementing enhan…" at bounding box center [506, 330] width 405 height 41
click at [304, 307] on input "b. Maintain equal resource distribution across all trials while implementing en…" at bounding box center [304, 303] width 0 height 8
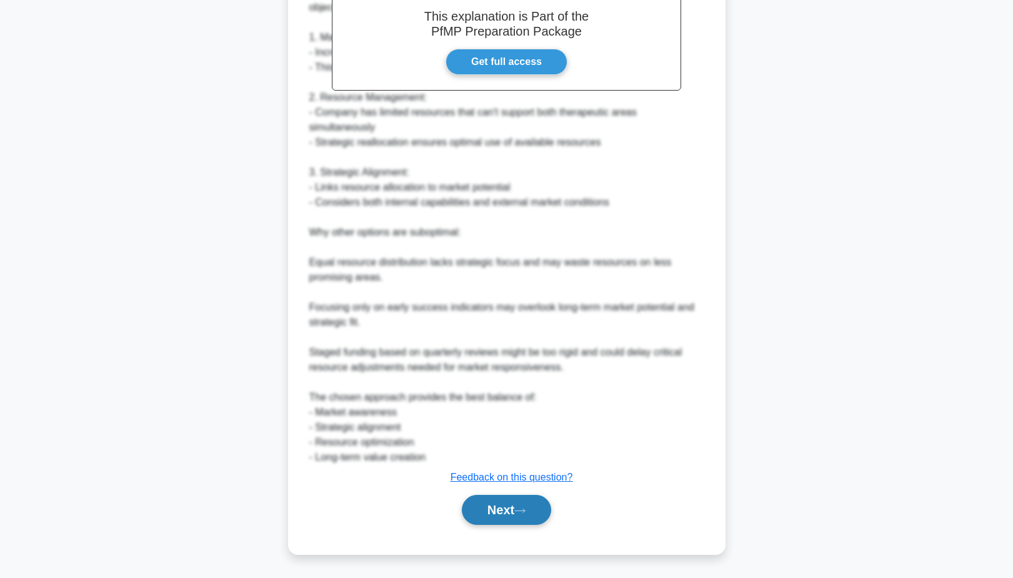
click at [505, 521] on button "Next" at bounding box center [506, 510] width 89 height 30
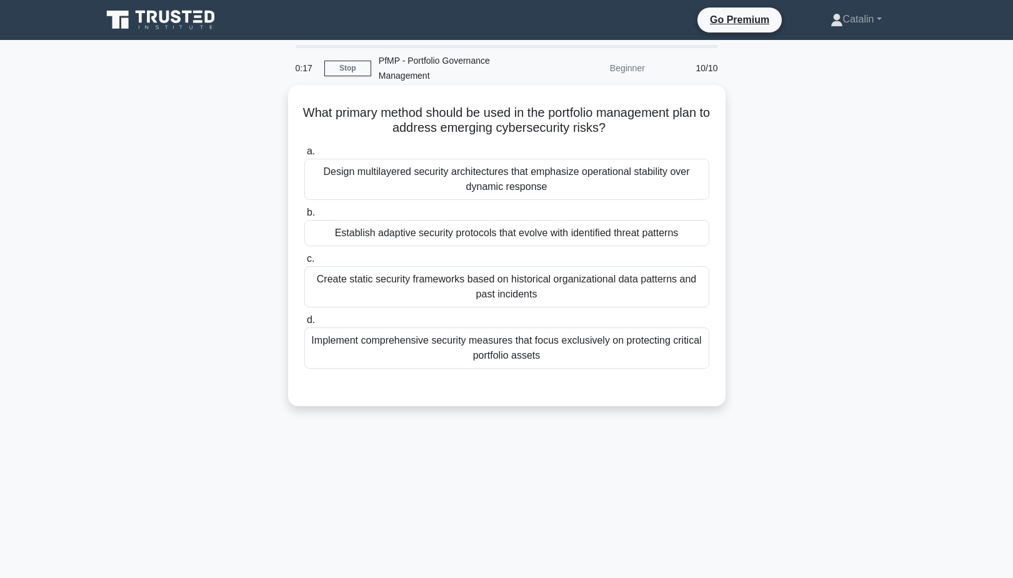
click at [551, 237] on div "Establish adaptive security protocols that evolve with identified threat patter…" at bounding box center [506, 233] width 405 height 26
click at [304, 217] on input "b. Establish adaptive security protocols that evolve with identified threat pat…" at bounding box center [304, 213] width 0 height 8
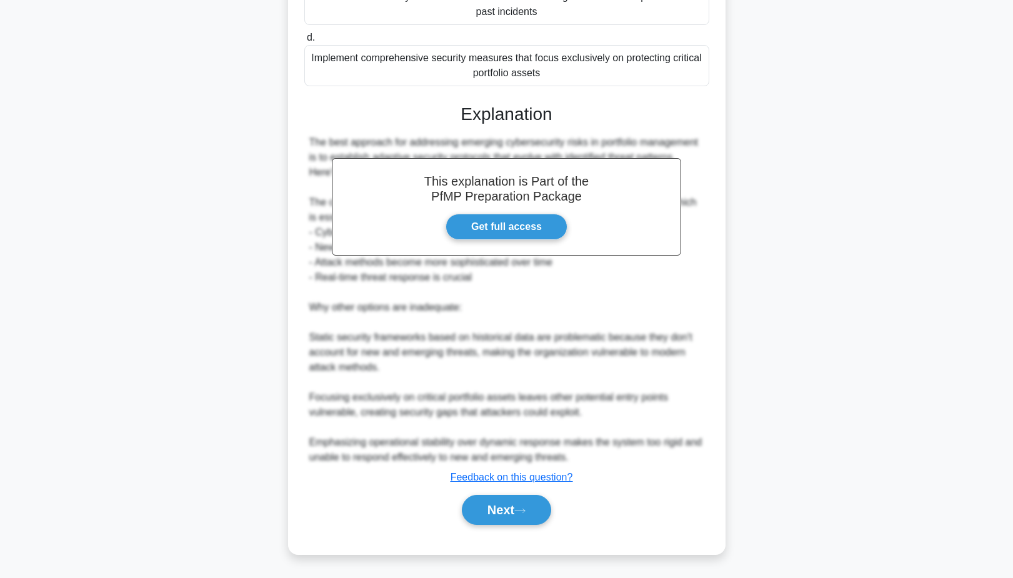
scroll to position [283, 0]
click at [523, 503] on button "Next" at bounding box center [506, 510] width 89 height 30
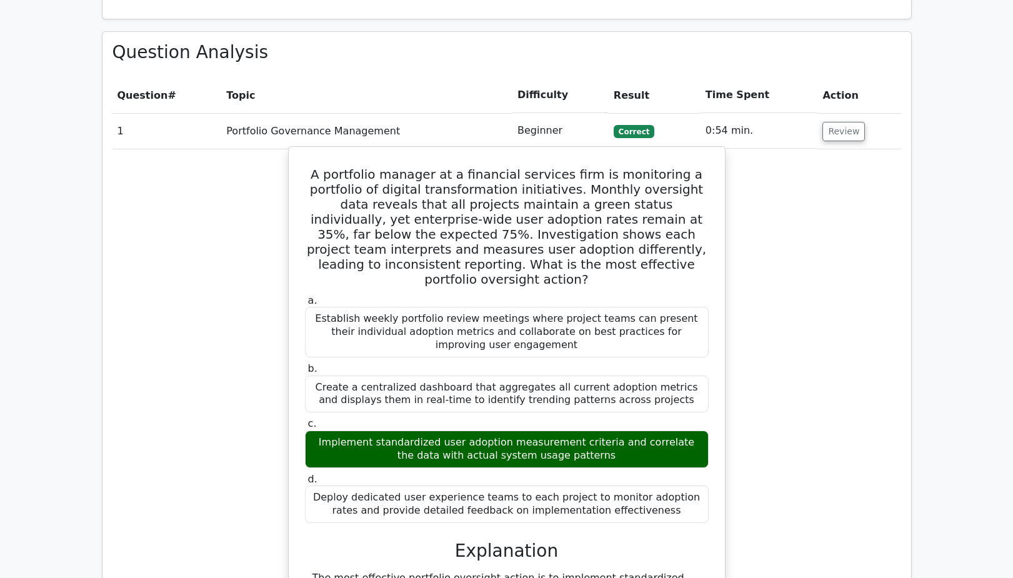
scroll to position [841, 0]
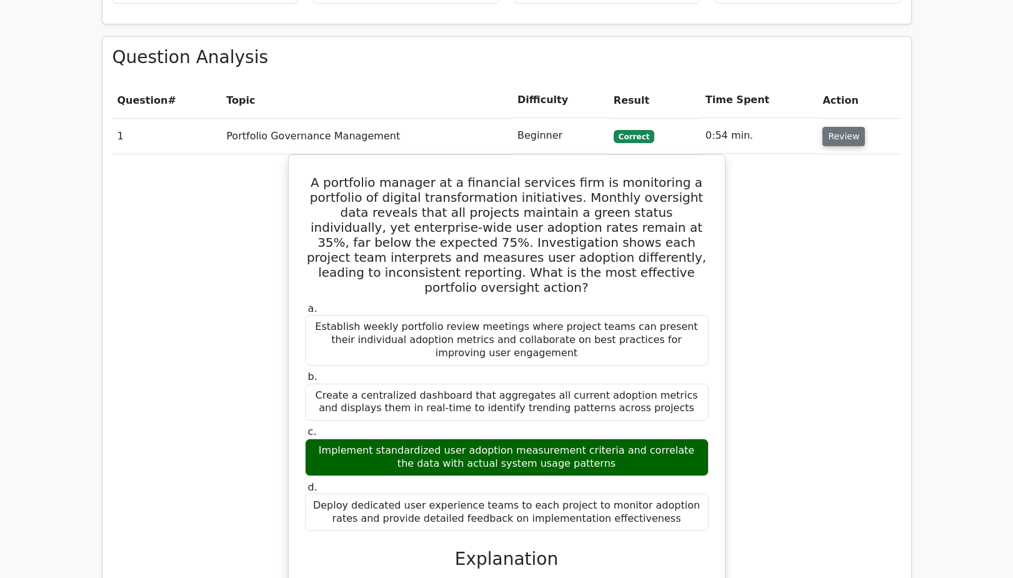
click at [843, 127] on button "Review" at bounding box center [844, 136] width 43 height 19
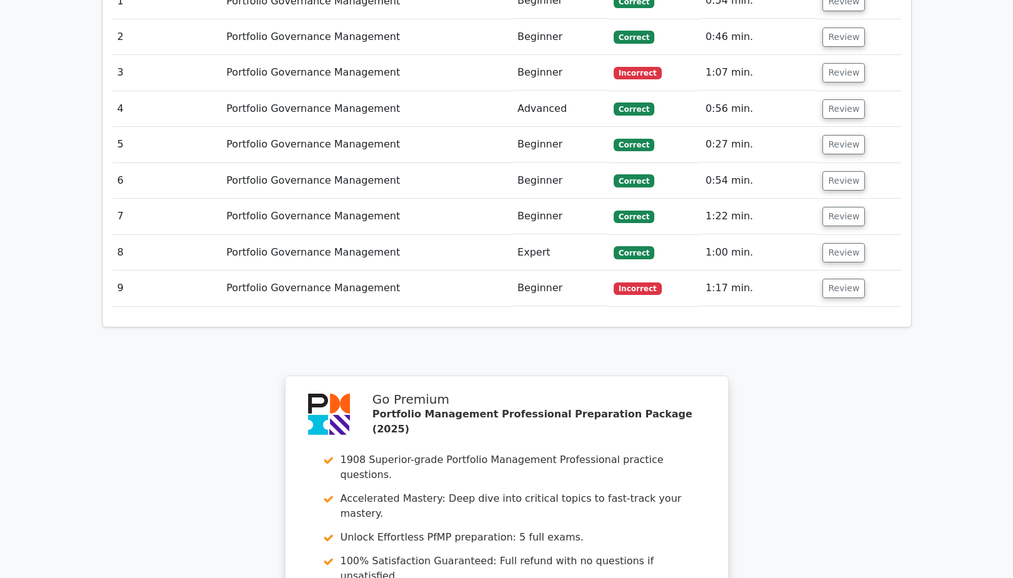
scroll to position [874, 0]
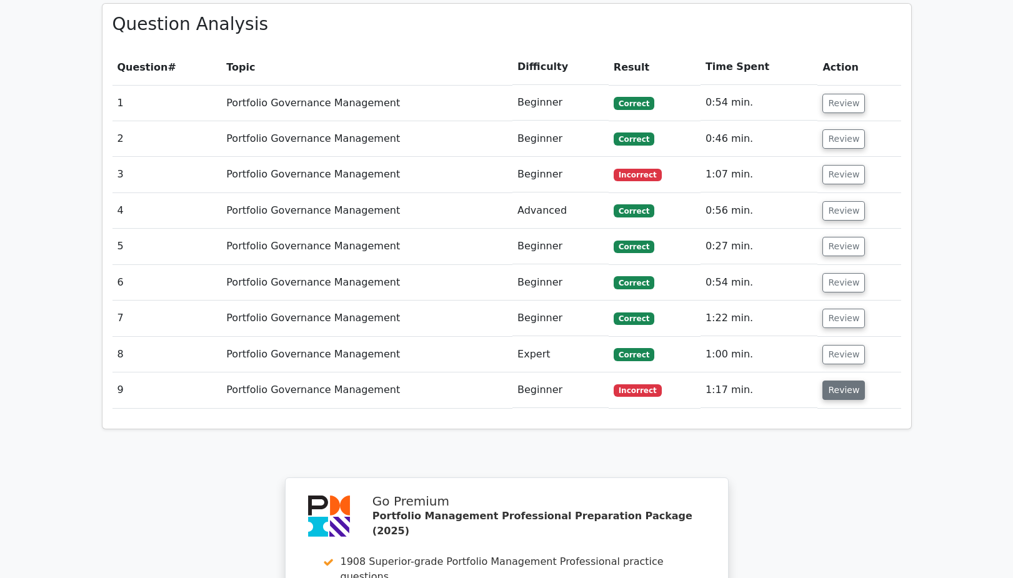
click at [845, 381] on button "Review" at bounding box center [844, 390] width 43 height 19
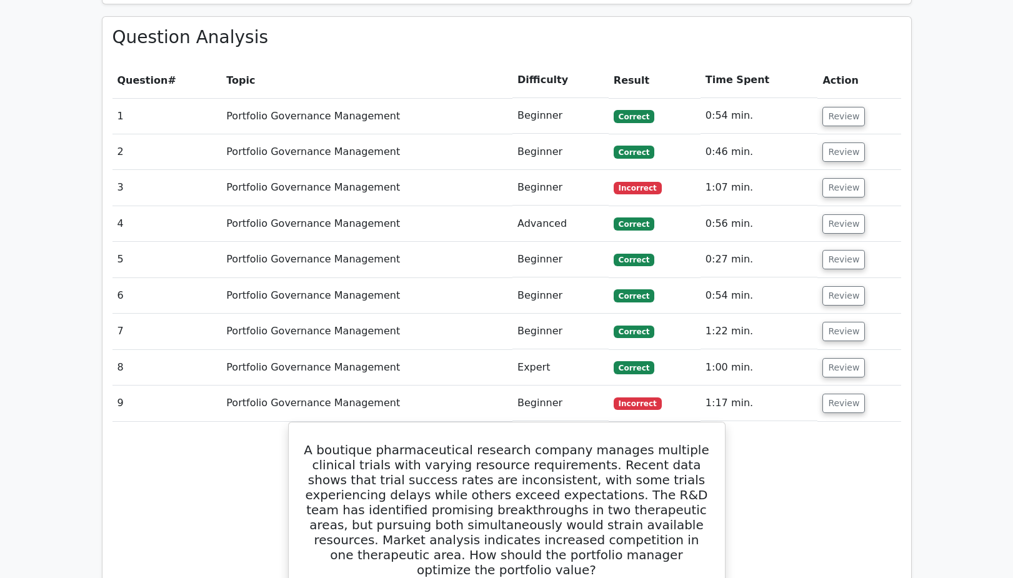
scroll to position [859, 0]
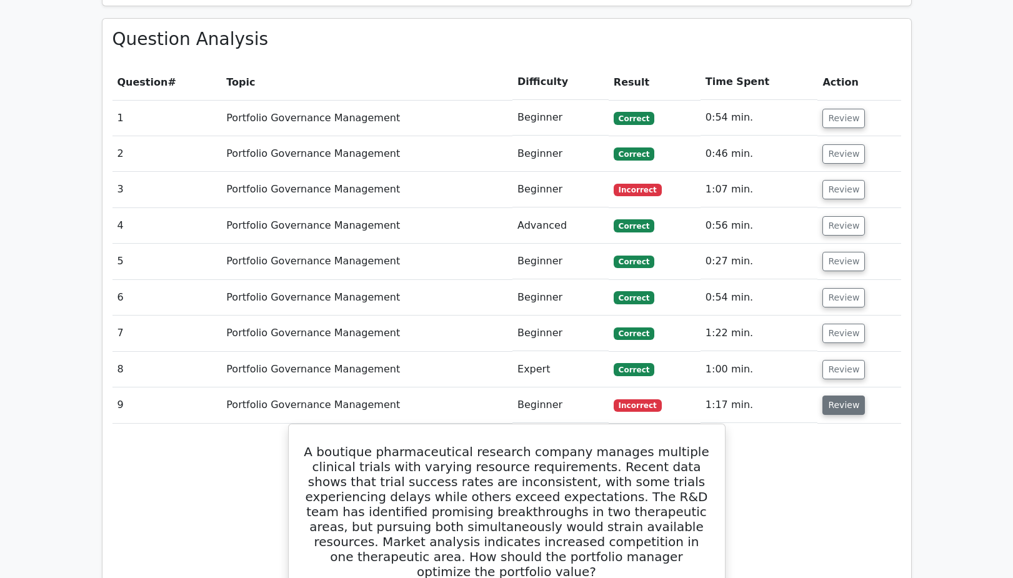
click at [833, 396] on button "Review" at bounding box center [844, 405] width 43 height 19
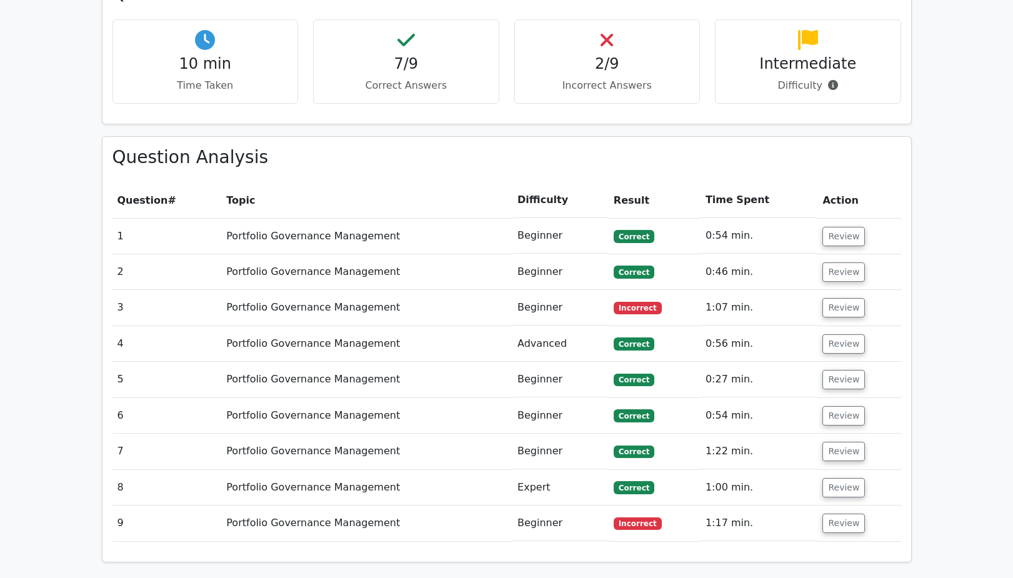
scroll to position [742, 0]
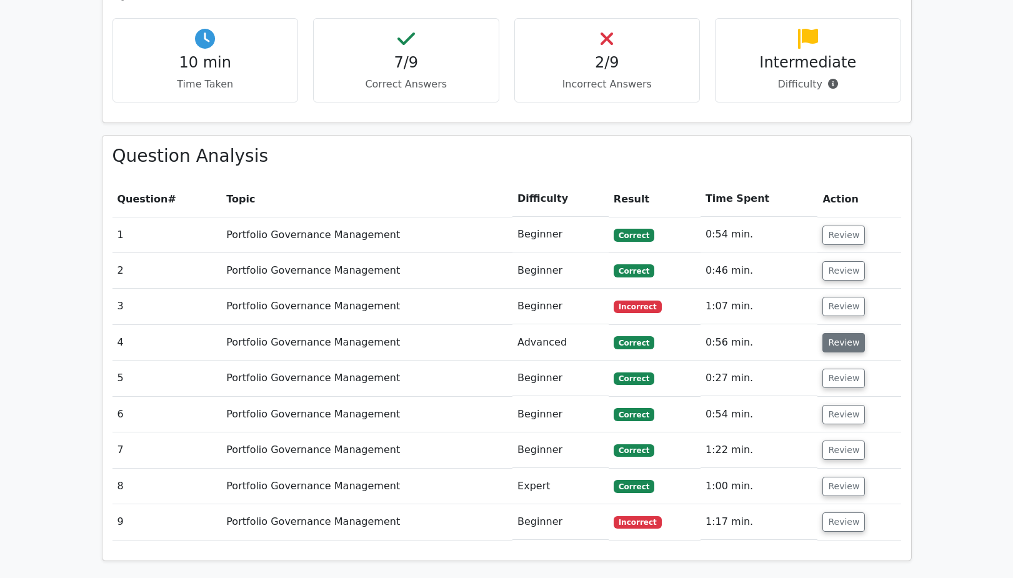
click at [850, 333] on button "Review" at bounding box center [844, 342] width 43 height 19
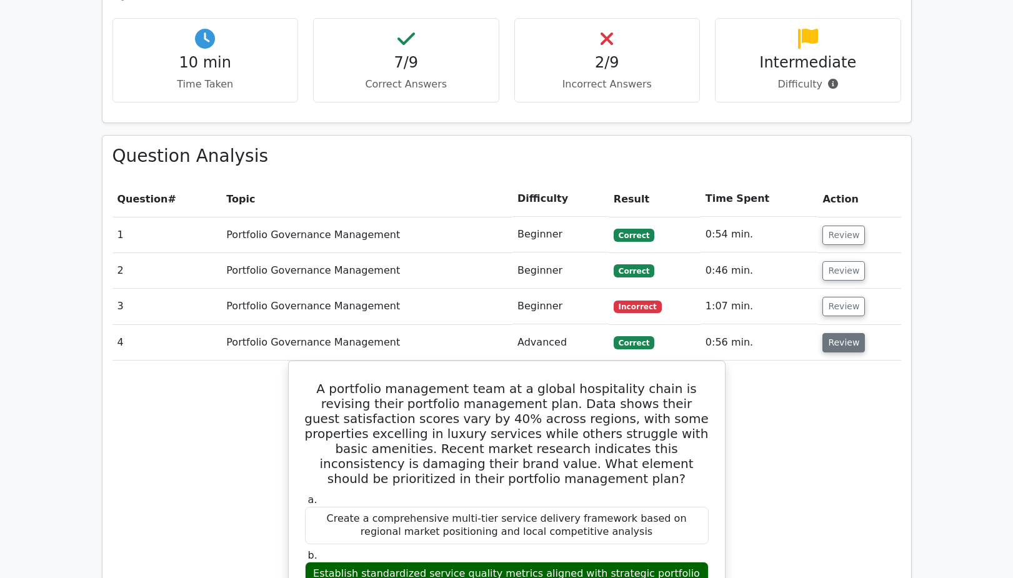
click at [850, 333] on button "Review" at bounding box center [844, 342] width 43 height 19
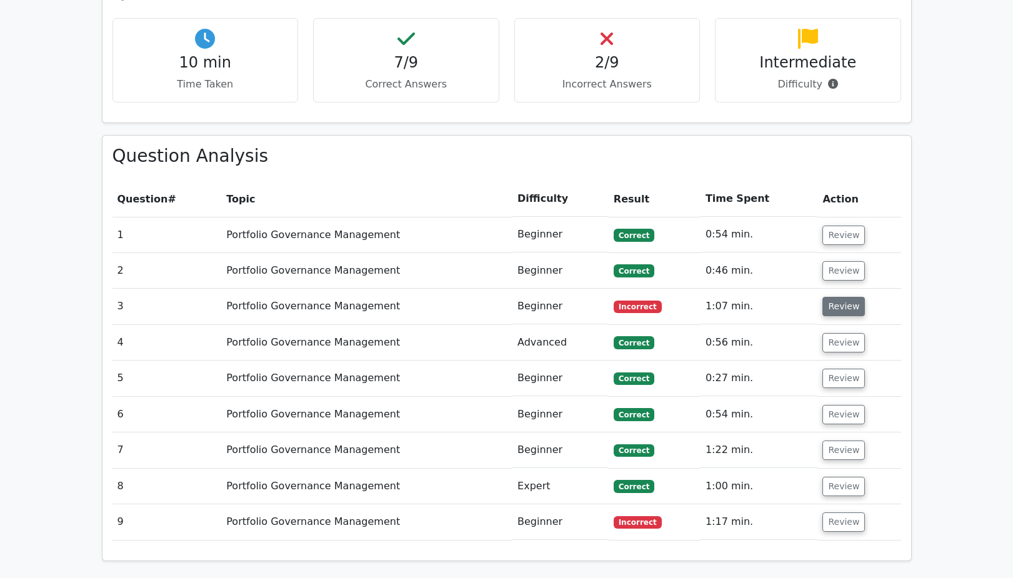
click at [846, 297] on button "Review" at bounding box center [844, 306] width 43 height 19
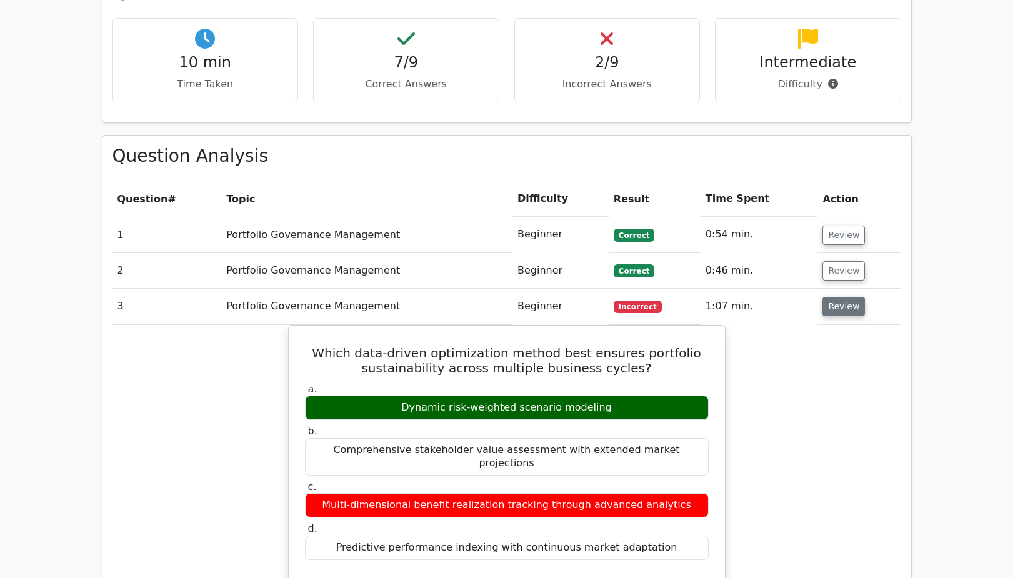
click at [846, 297] on button "Review" at bounding box center [844, 306] width 43 height 19
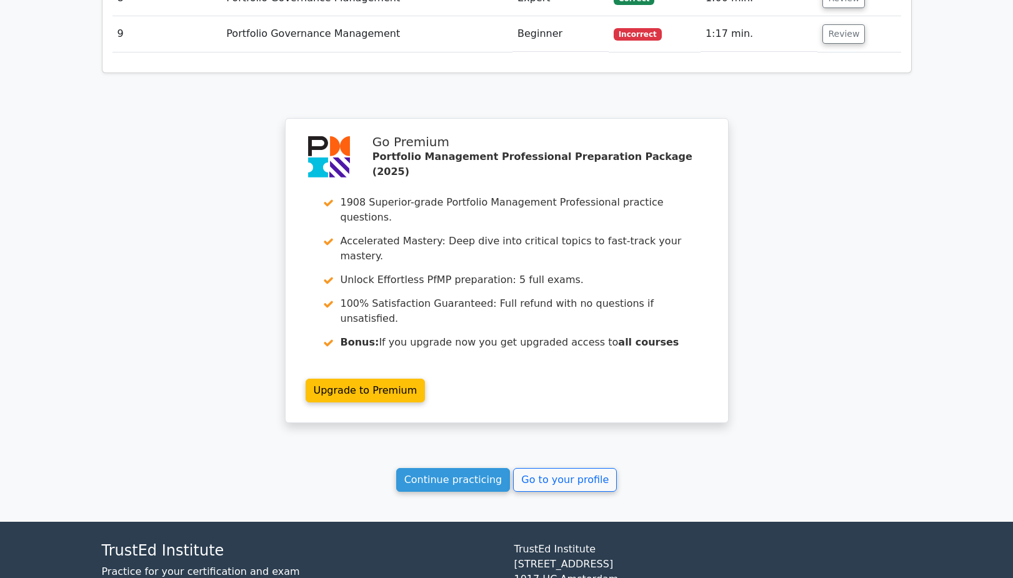
scroll to position [1233, 0]
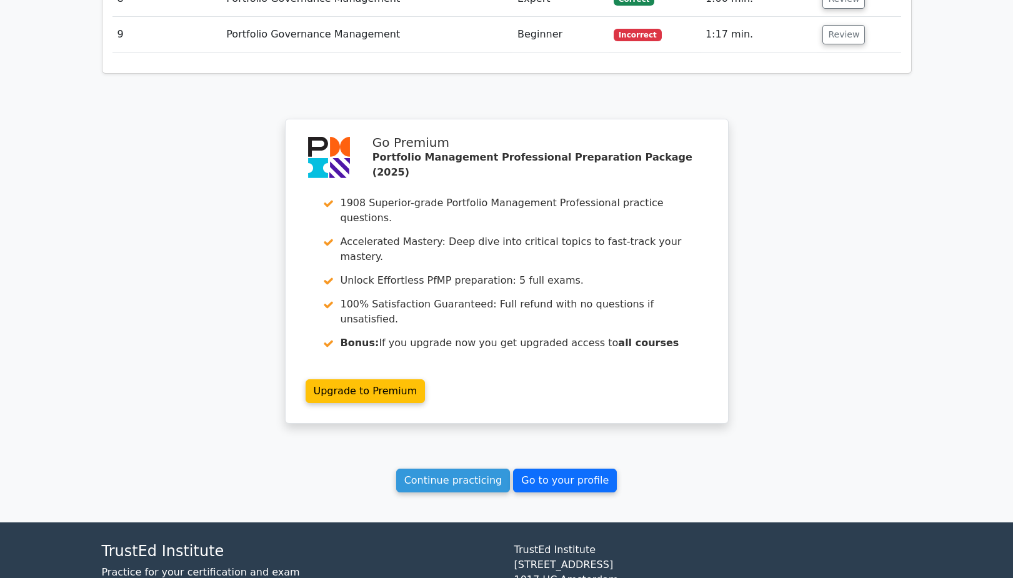
click at [535, 469] on link "Go to your profile" at bounding box center [565, 481] width 104 height 24
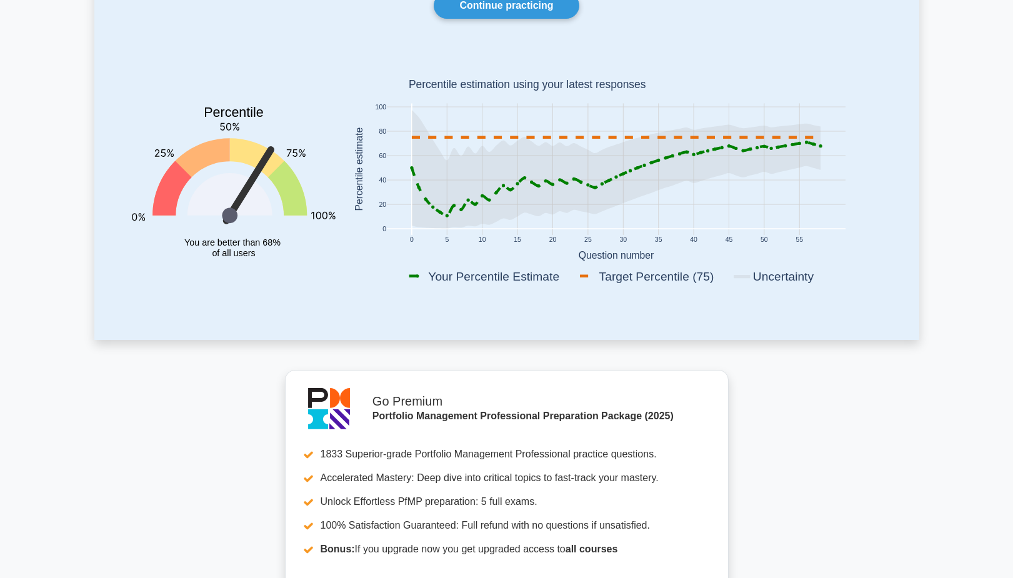
scroll to position [129, 0]
